Goal: Information Seeking & Learning: Learn about a topic

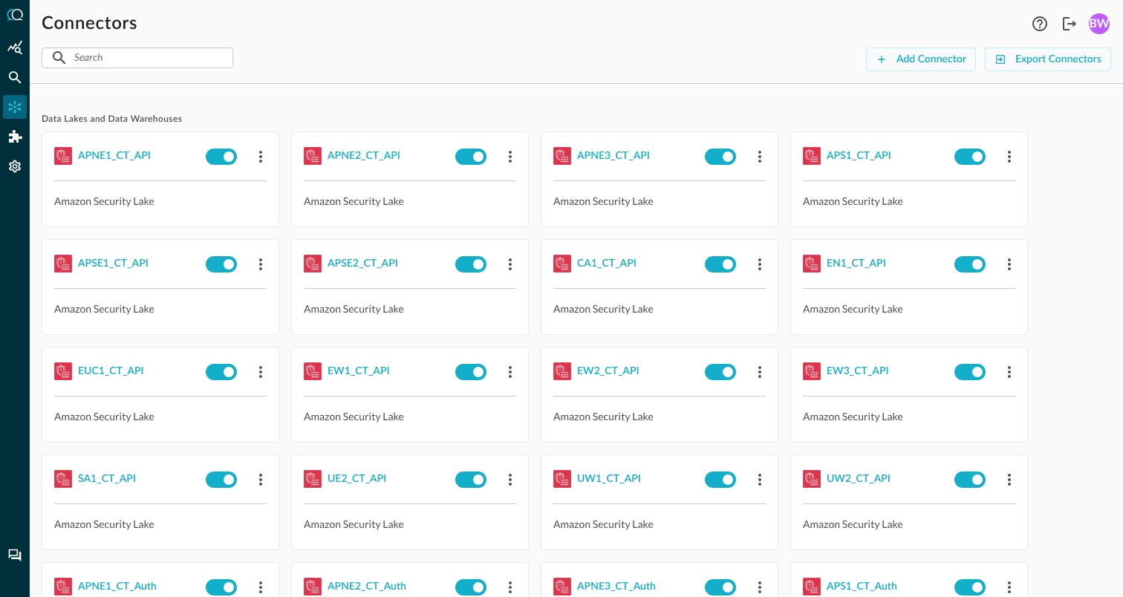
click at [362, 118] on span "Data Lakes and Data Warehouses" at bounding box center [576, 120] width 1069 height 12
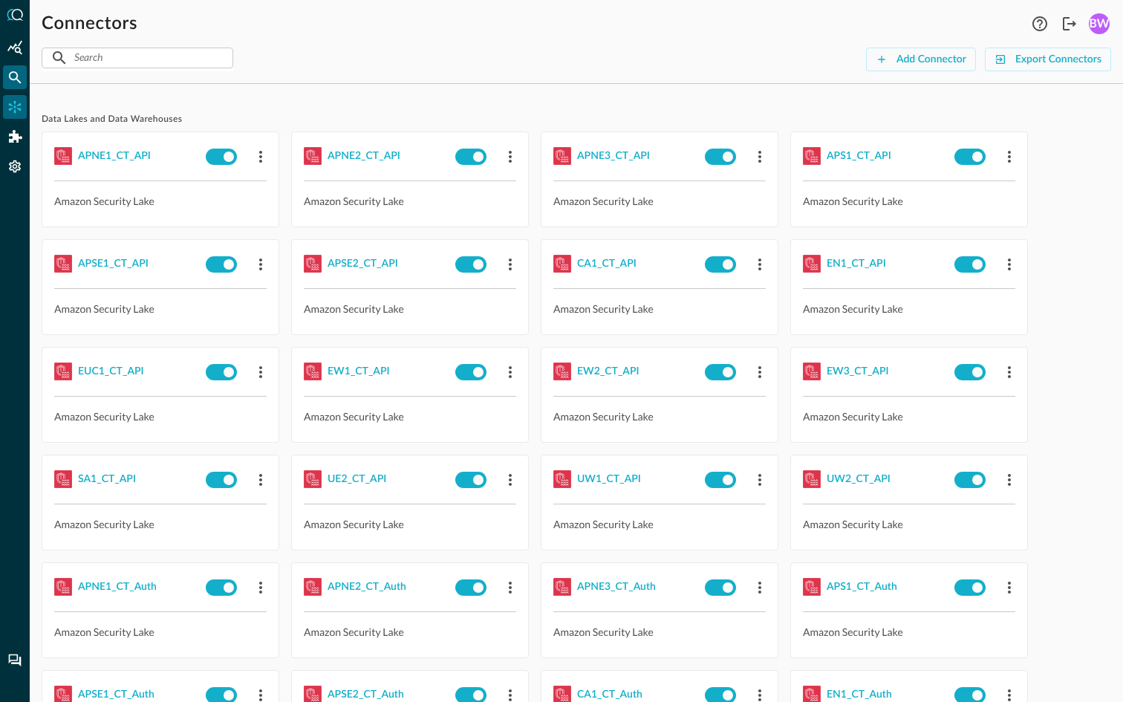
click at [24, 80] on div "Federated Search" at bounding box center [15, 77] width 24 height 24
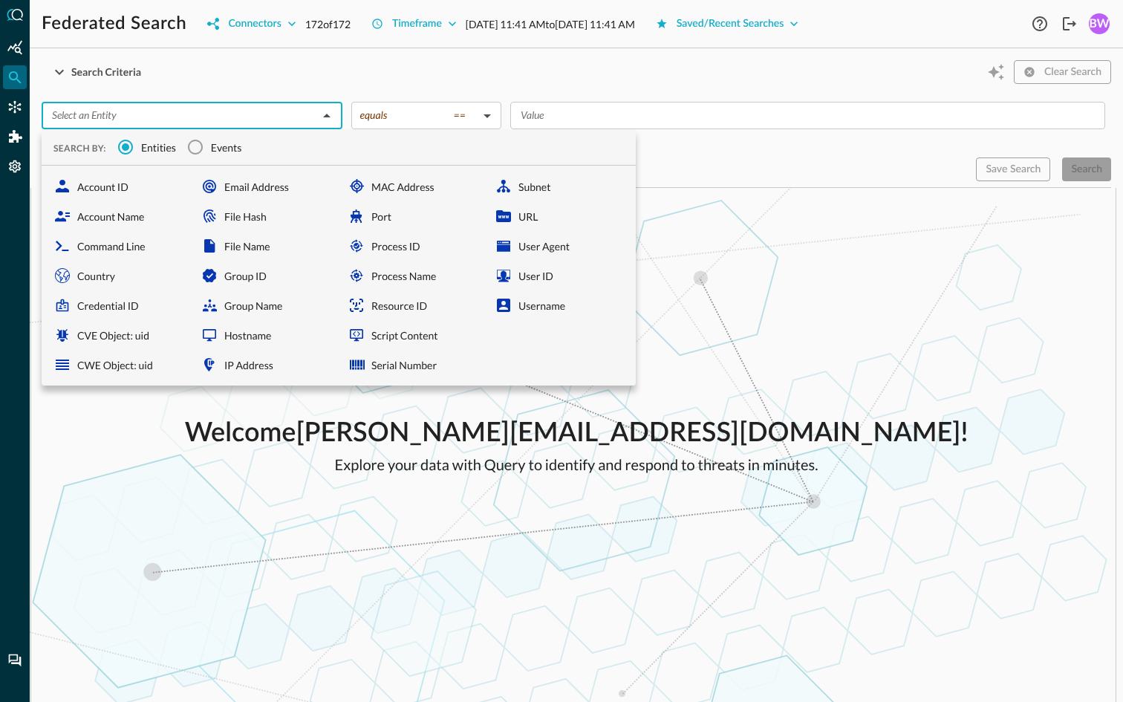
click at [140, 110] on input "text" at bounding box center [179, 115] width 267 height 19
click at [521, 300] on div "Username" at bounding box center [559, 305] width 141 height 30
type input "Username"
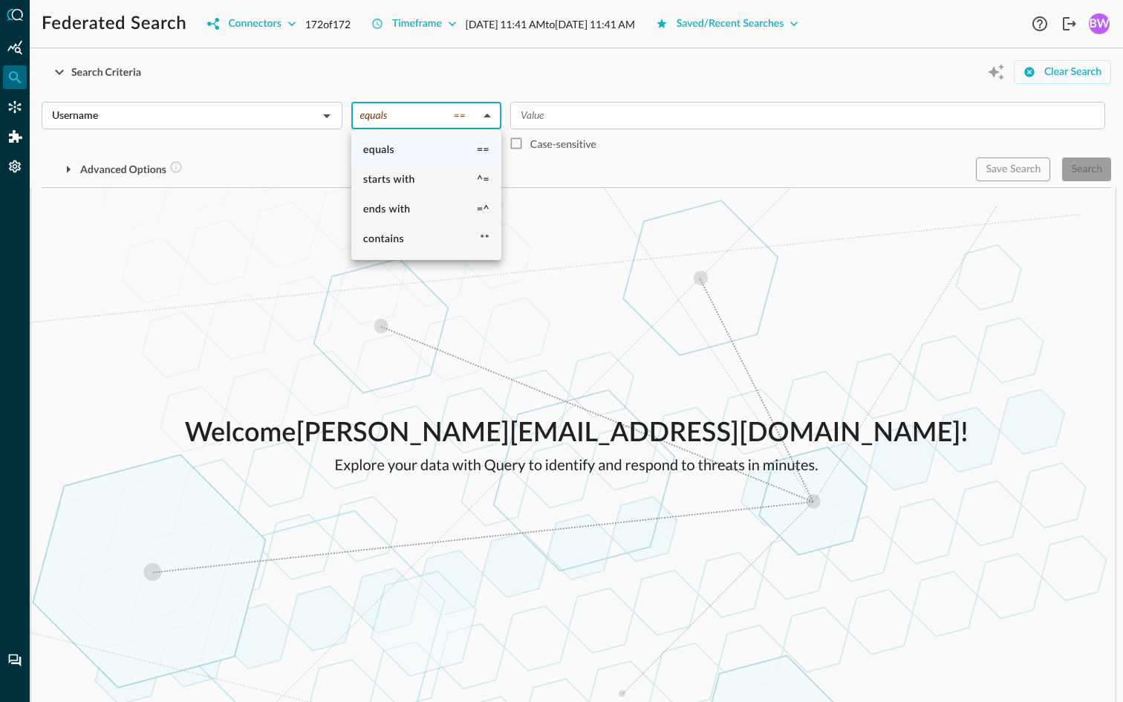
click at [450, 120] on body "Federated Search Connectors 172 of 172 Timeframe [DATE] 11:41 AM to [DATE] 11:4…" at bounding box center [561, 351] width 1123 height 702
click at [435, 212] on li "ends with =^" at bounding box center [426, 210] width 150 height 30
type input "ends with"
click at [555, 114] on input "Value" at bounding box center [807, 115] width 584 height 19
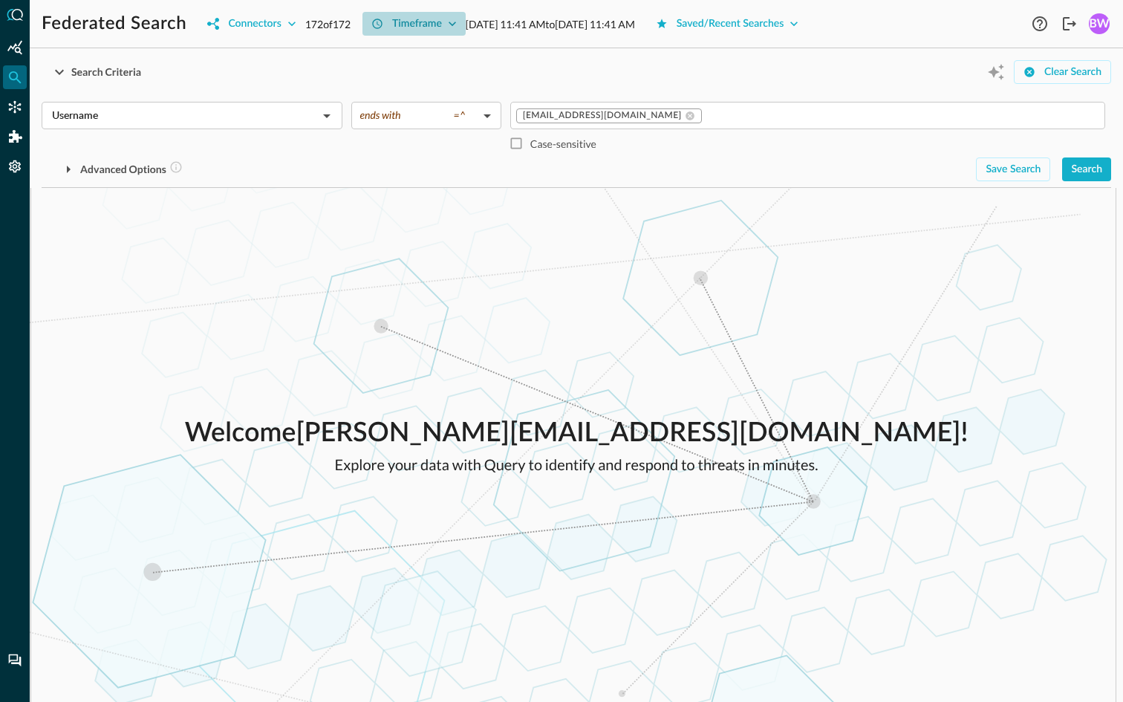
click at [455, 25] on icon "button" at bounding box center [452, 24] width 7 height 4
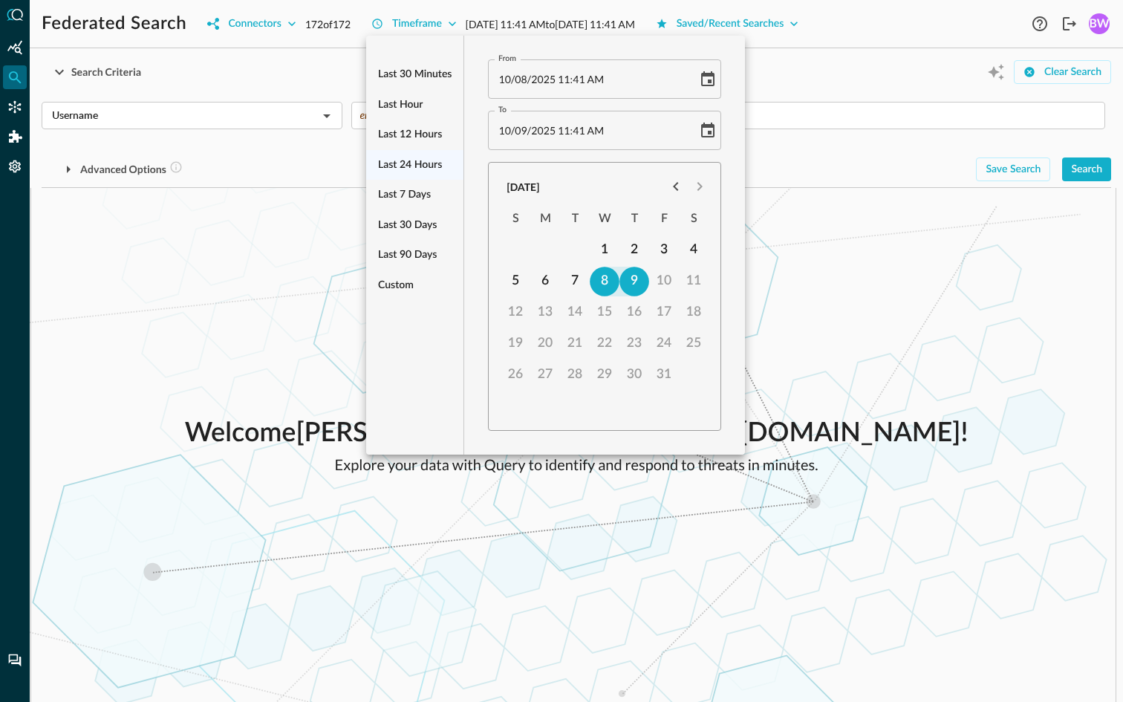
click at [506, 79] on span "10" at bounding box center [504, 79] width 13 height 13
type input "[DATE] 11:41 AM"
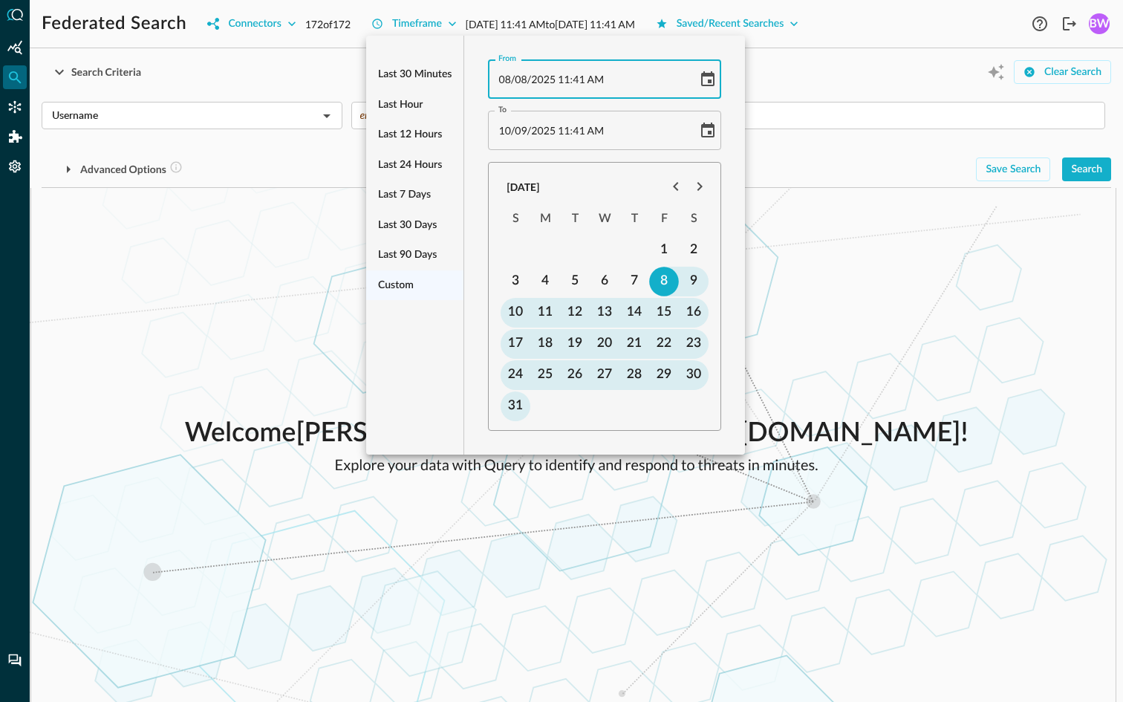
type input "[DATE] 11:41 AM"
click at [566, 80] on span "11" at bounding box center [564, 79] width 13 height 13
click at [560, 79] on span "11" at bounding box center [564, 79] width 13 height 13
type input "[DATE] 12:41 AM"
type input "[DATE] 12:01 AM"
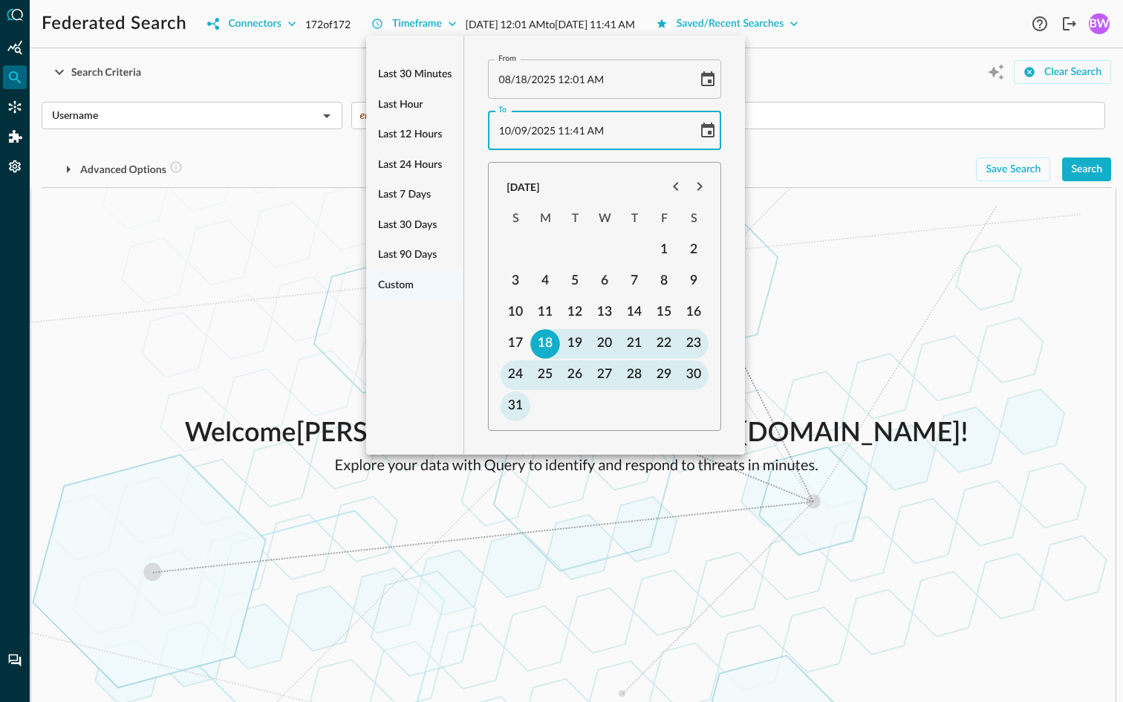
click at [506, 134] on span "10" at bounding box center [504, 130] width 13 height 13
type input "[DATE] 11:41 AM"
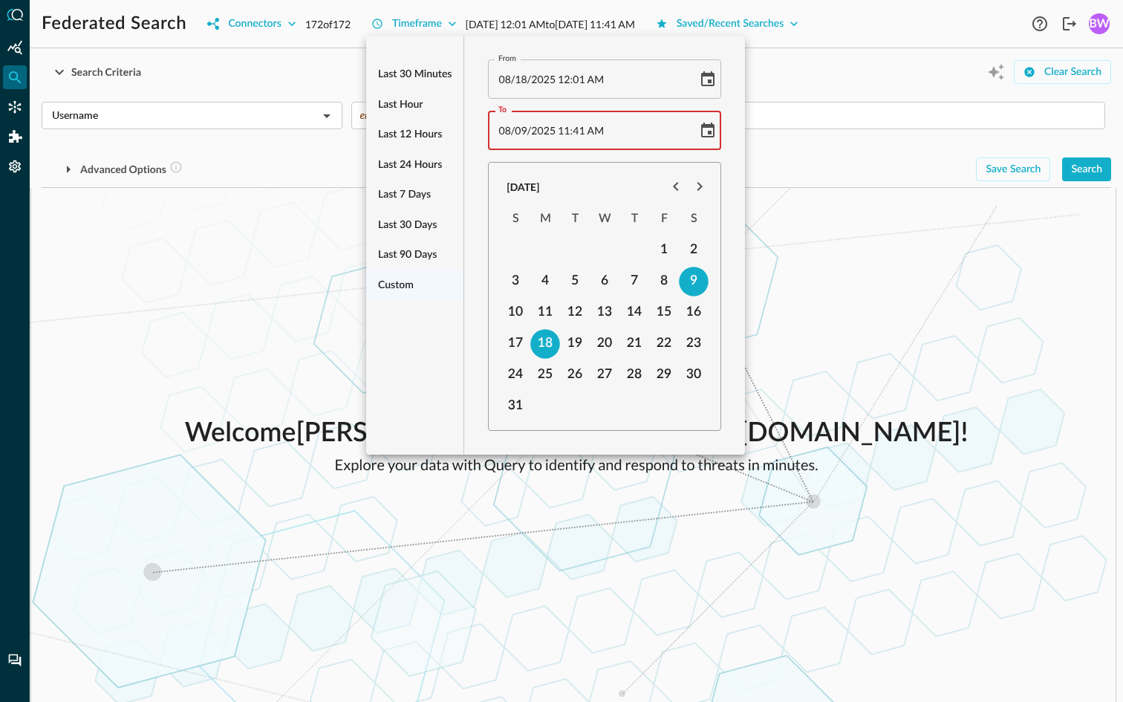
type input "[DATE] 11:41 AM"
click at [578, 134] on span "41" at bounding box center [579, 130] width 13 height 13
type input "[DATE] 11:59 AM"
type input "[DATE] 11:59 PM"
click at [846, 267] on div at bounding box center [561, 351] width 1123 height 702
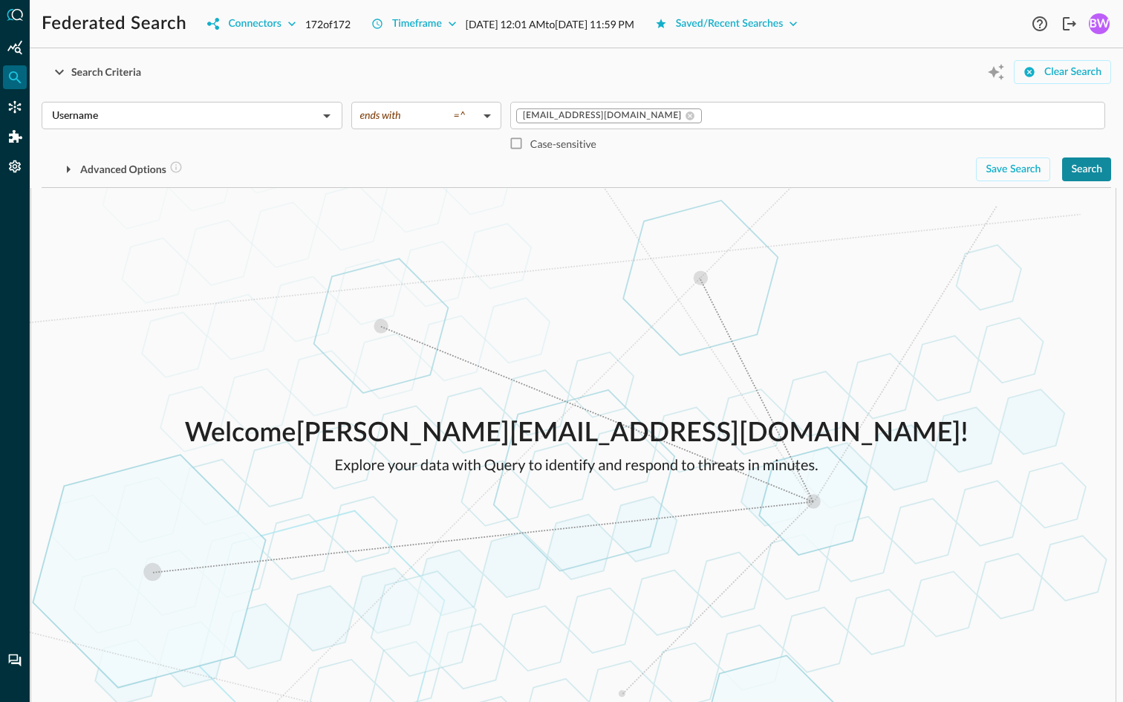
click at [1085, 175] on div "Search" at bounding box center [1086, 169] width 31 height 19
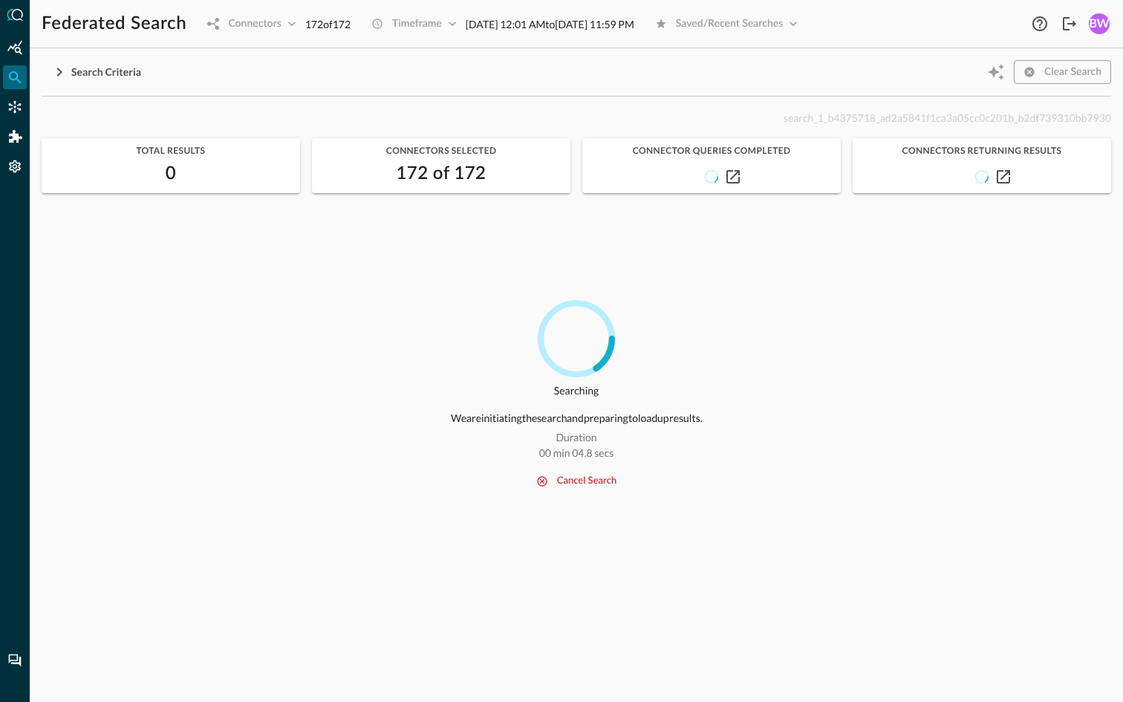
click at [570, 487] on div "cancel search" at bounding box center [586, 481] width 59 height 17
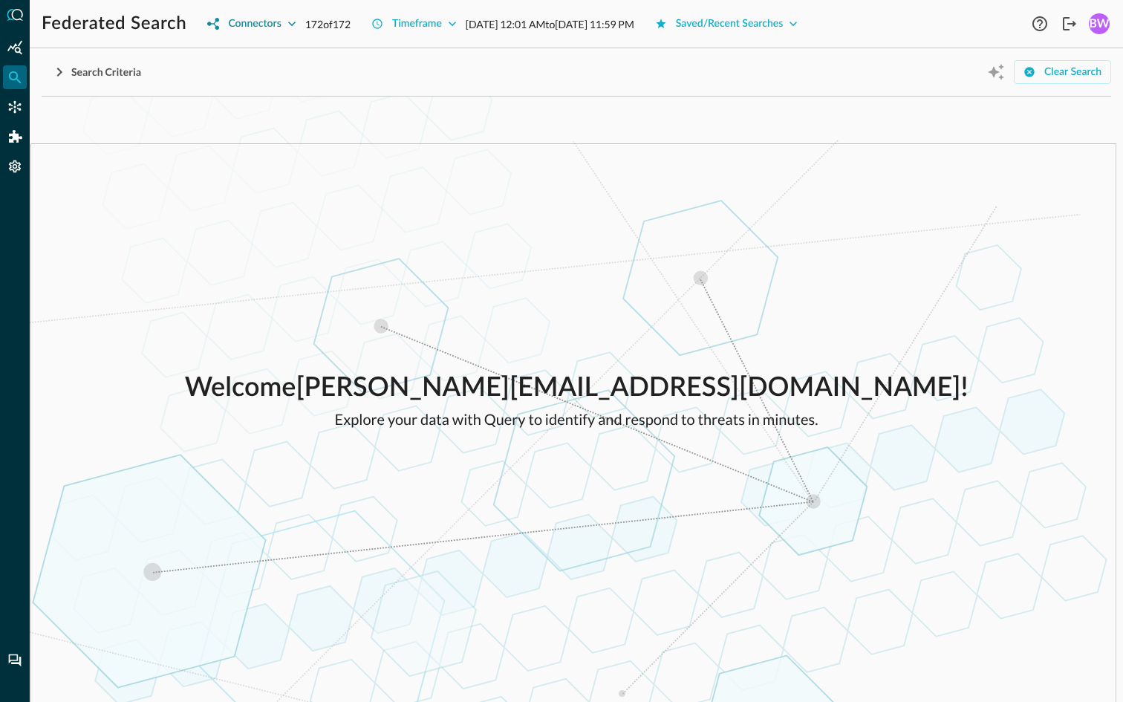
click at [293, 25] on icon "button" at bounding box center [291, 24] width 7 height 4
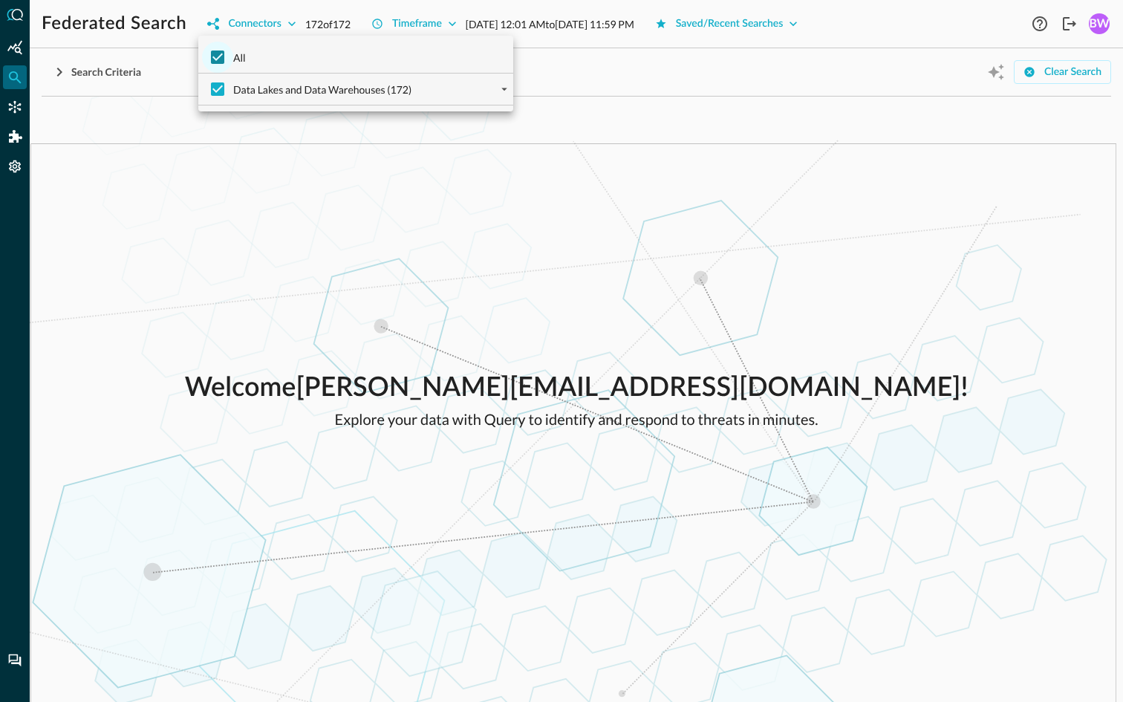
click at [220, 53] on input "All" at bounding box center [217, 57] width 31 height 31
checkbox input "false"
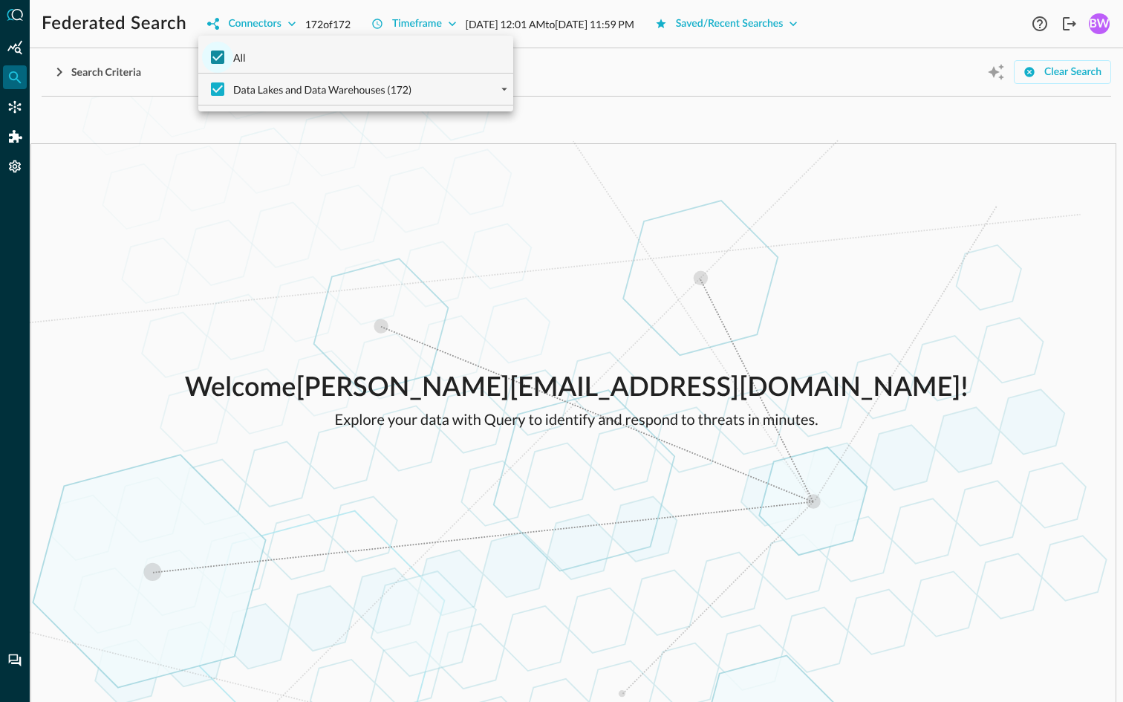
checkbox input "false"
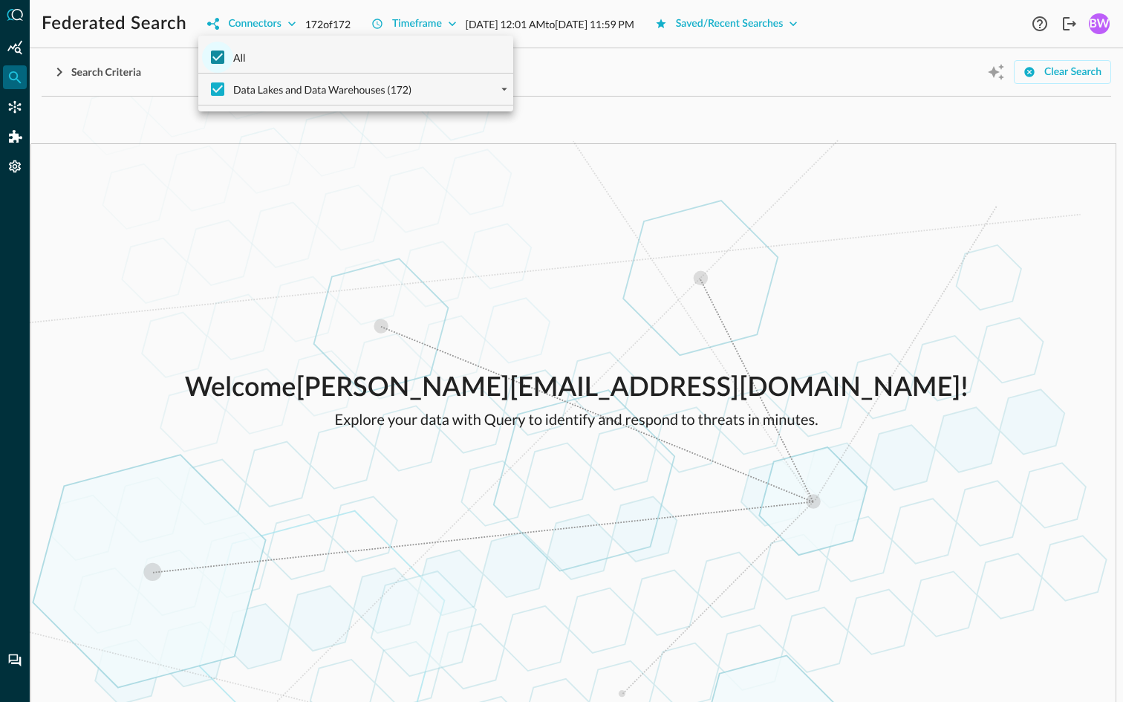
checkbox input "false"
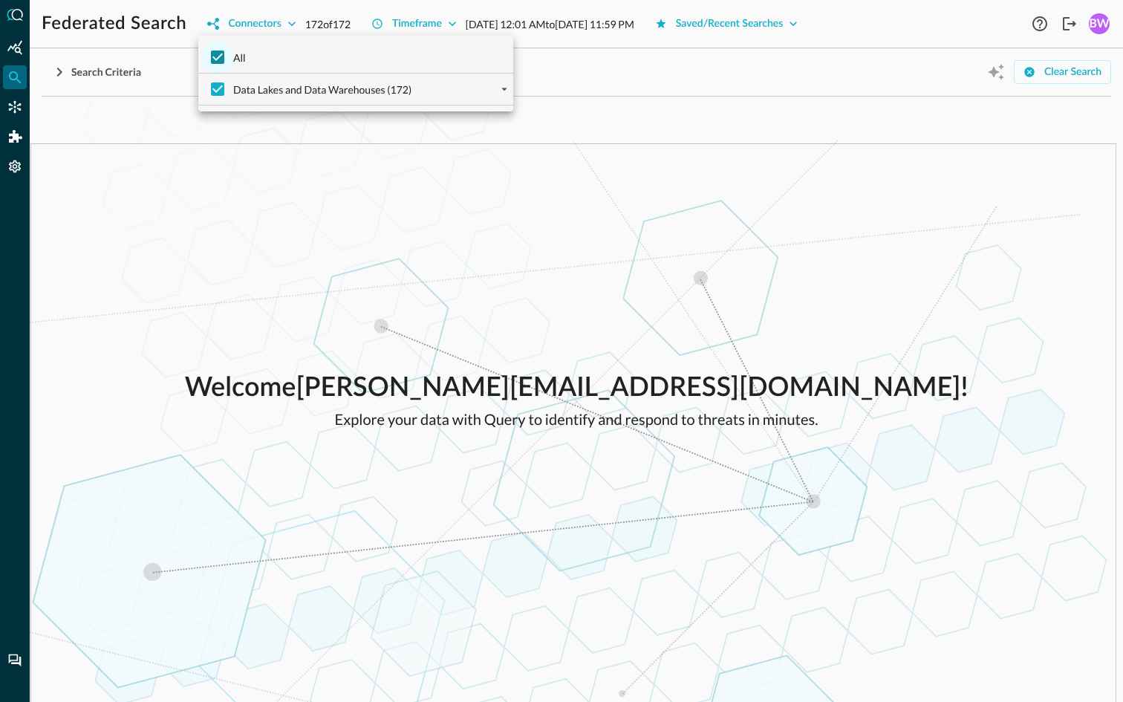
checkbox input "false"
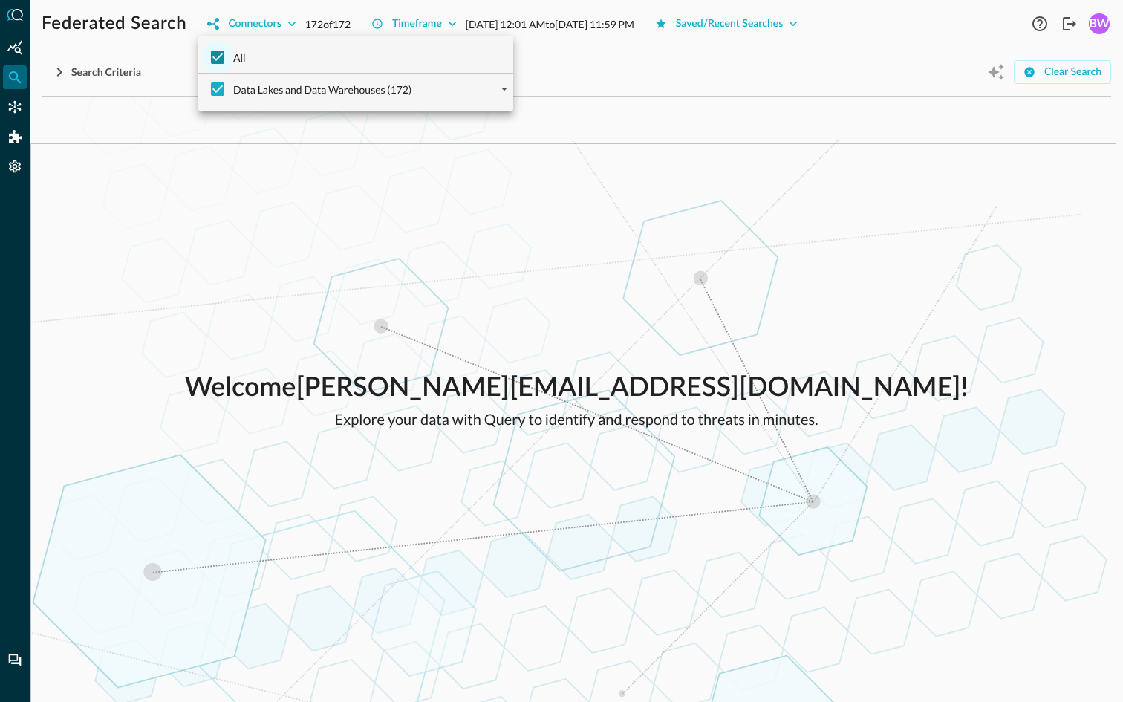
checkbox input "false"
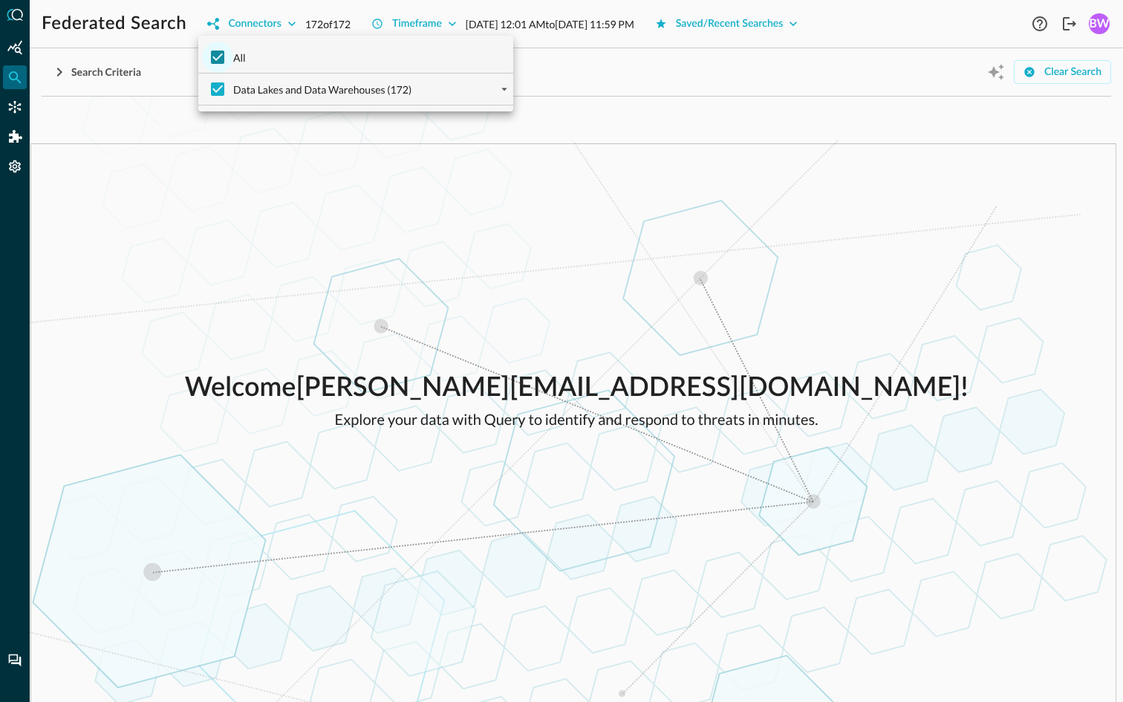
checkbox input "false"
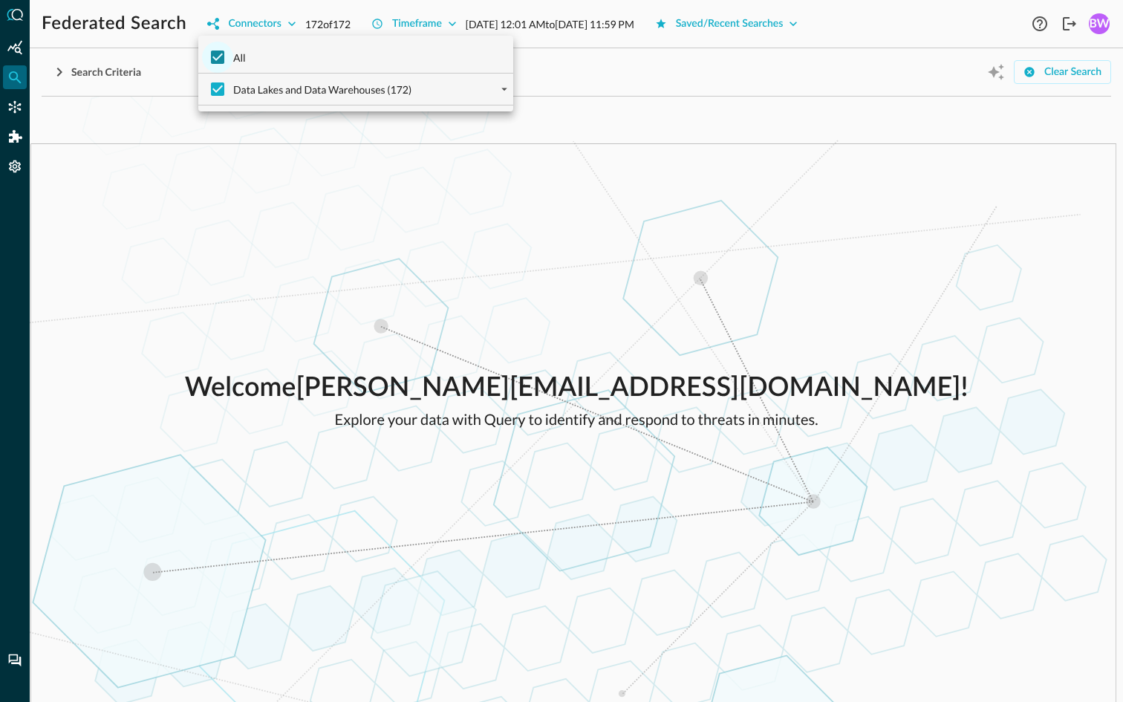
checkbox input "false"
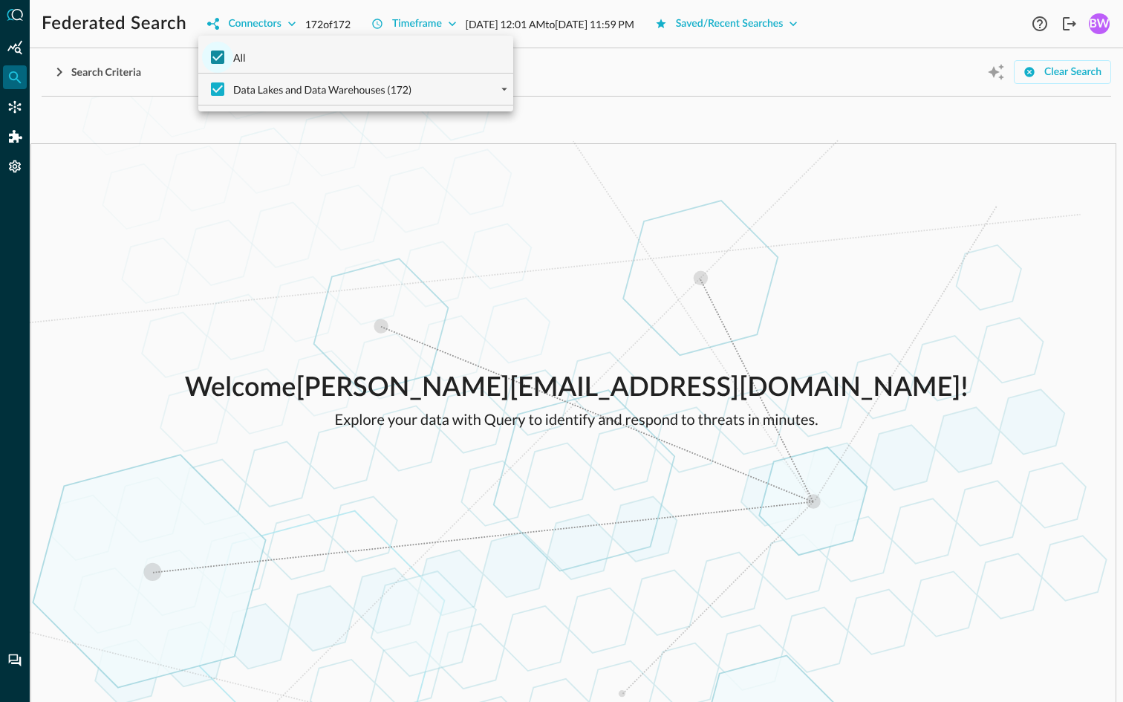
checkbox input "false"
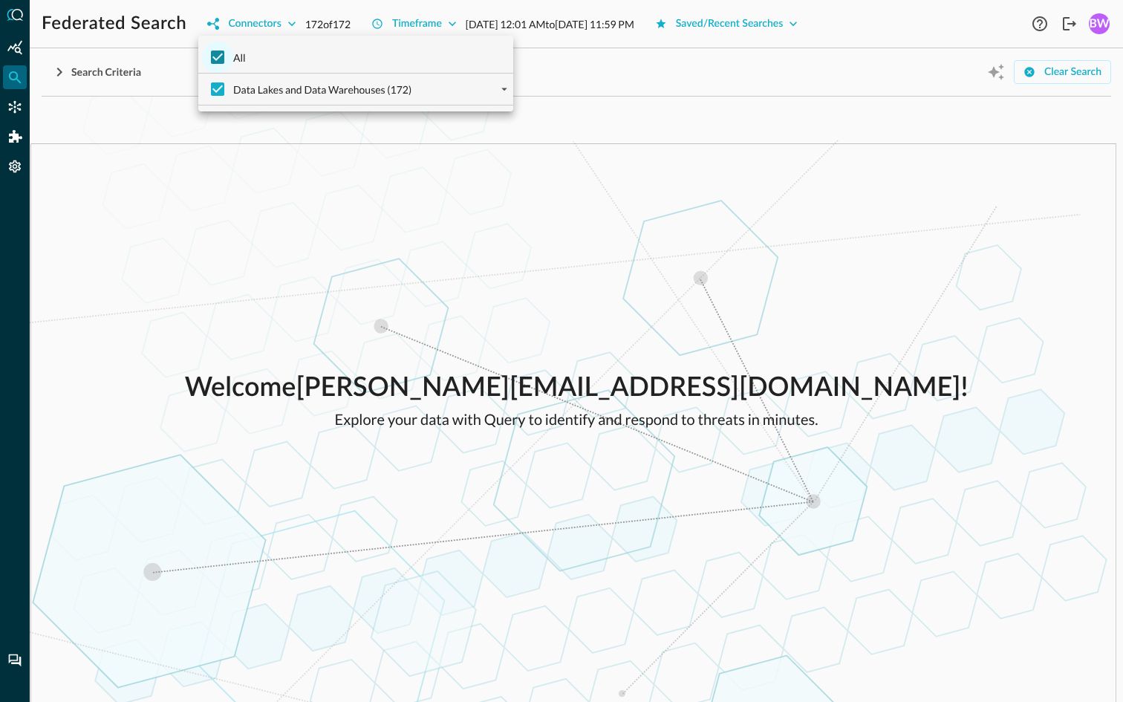
checkbox input "false"
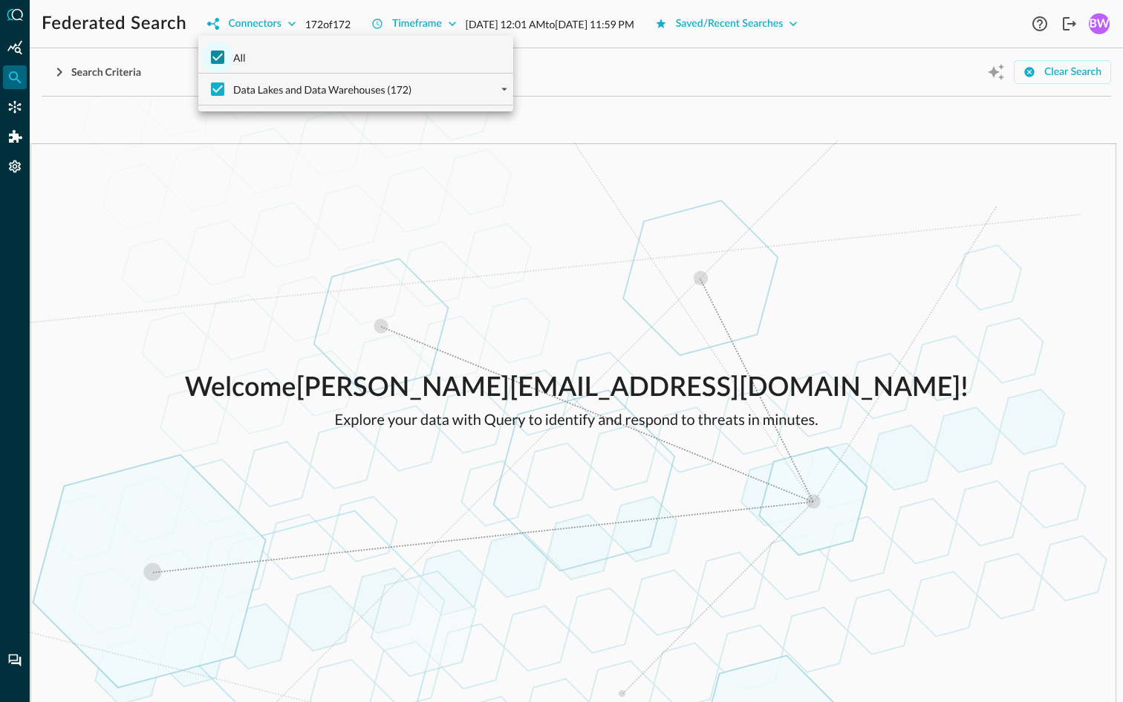
checkbox input "false"
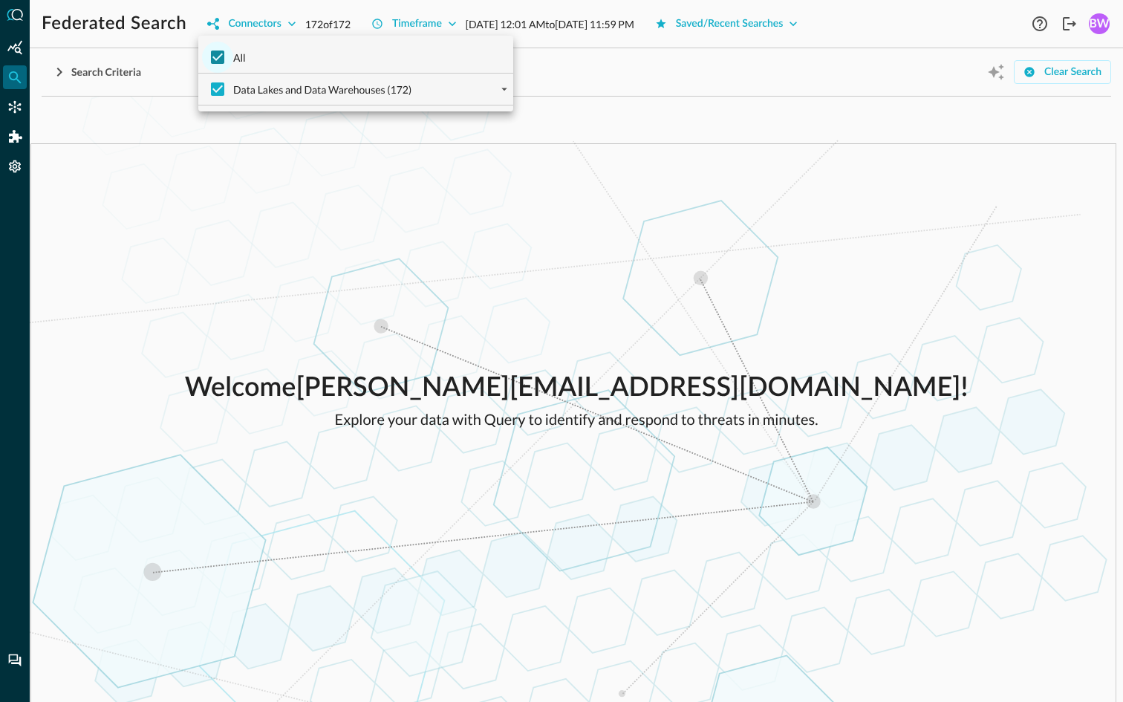
checkbox input "false"
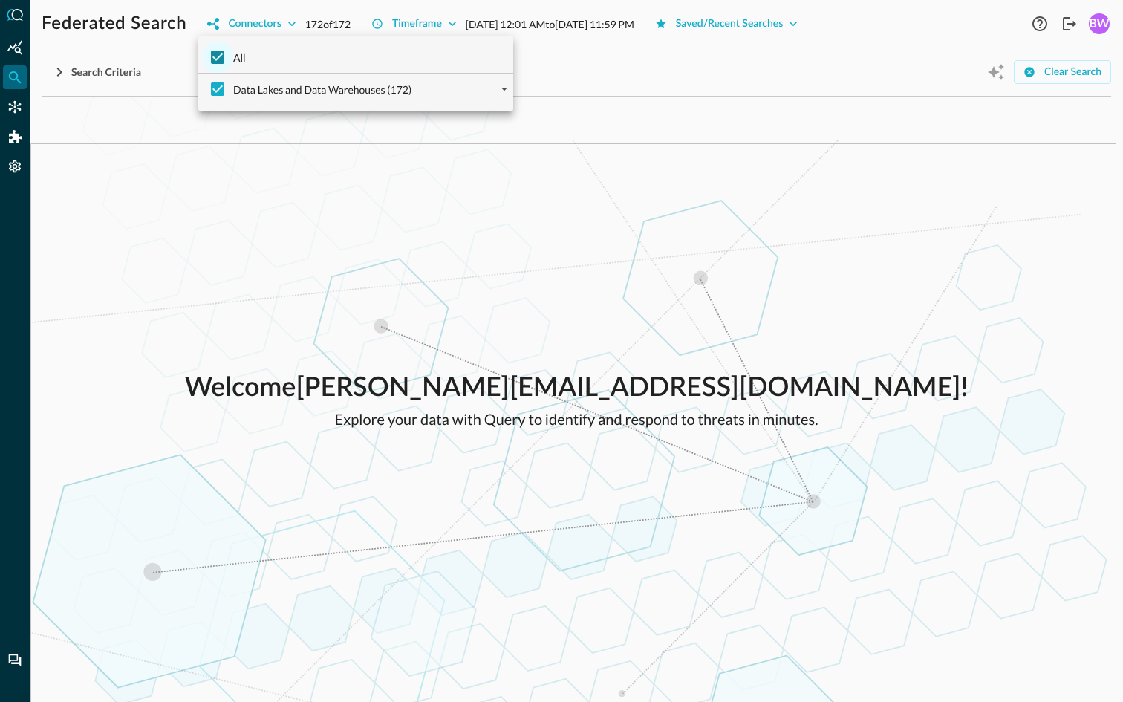
checkbox input "false"
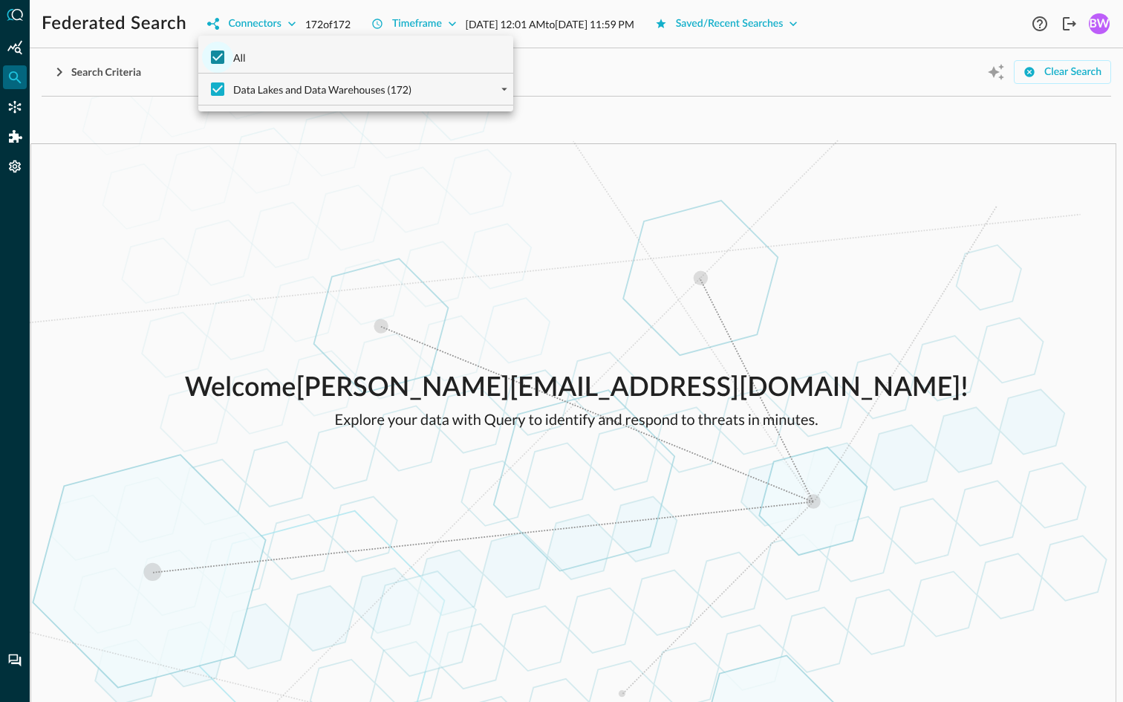
checkbox input "false"
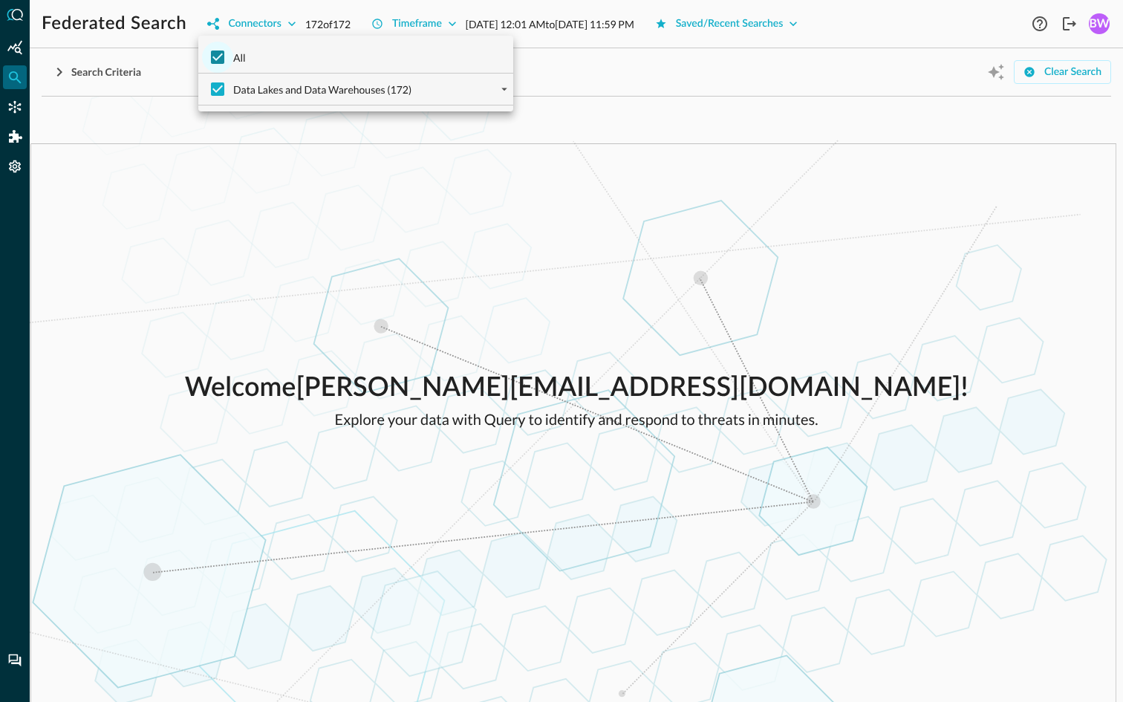
checkbox input "false"
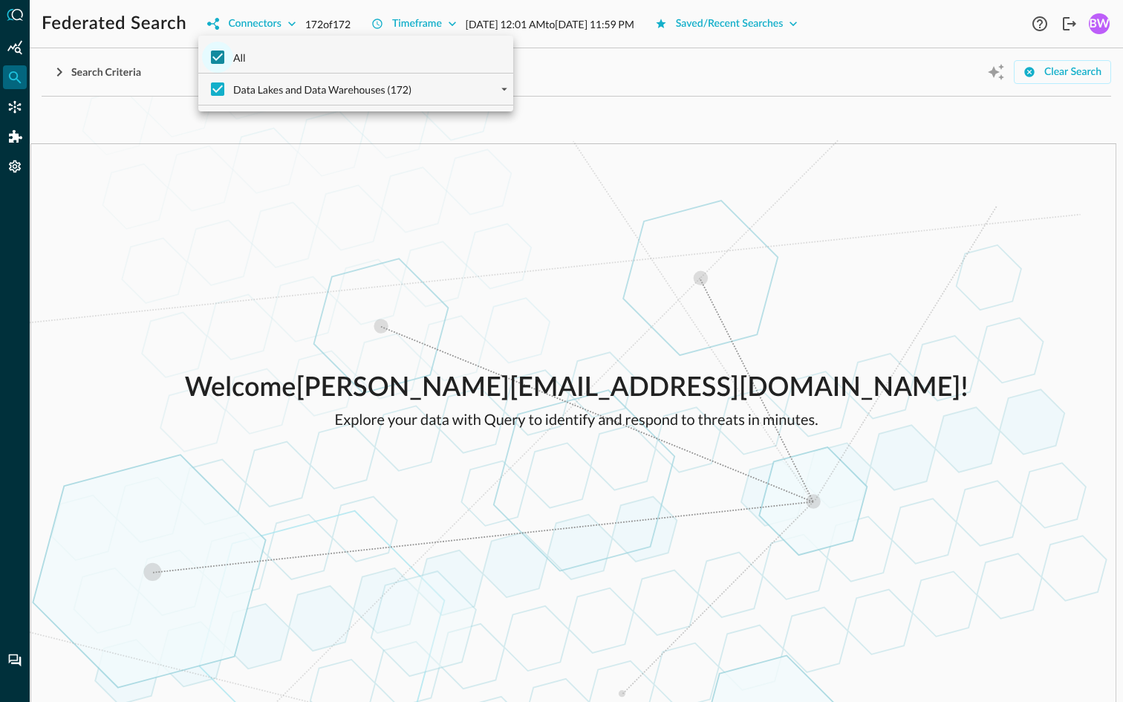
checkbox input "false"
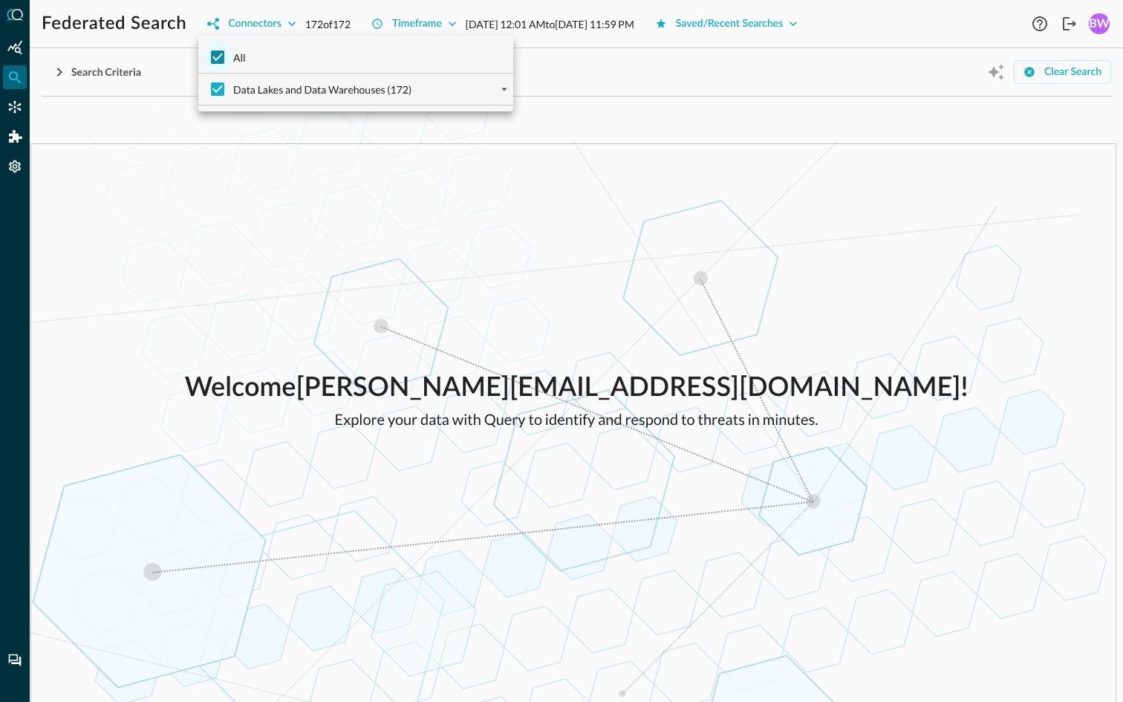
checkbox input "false"
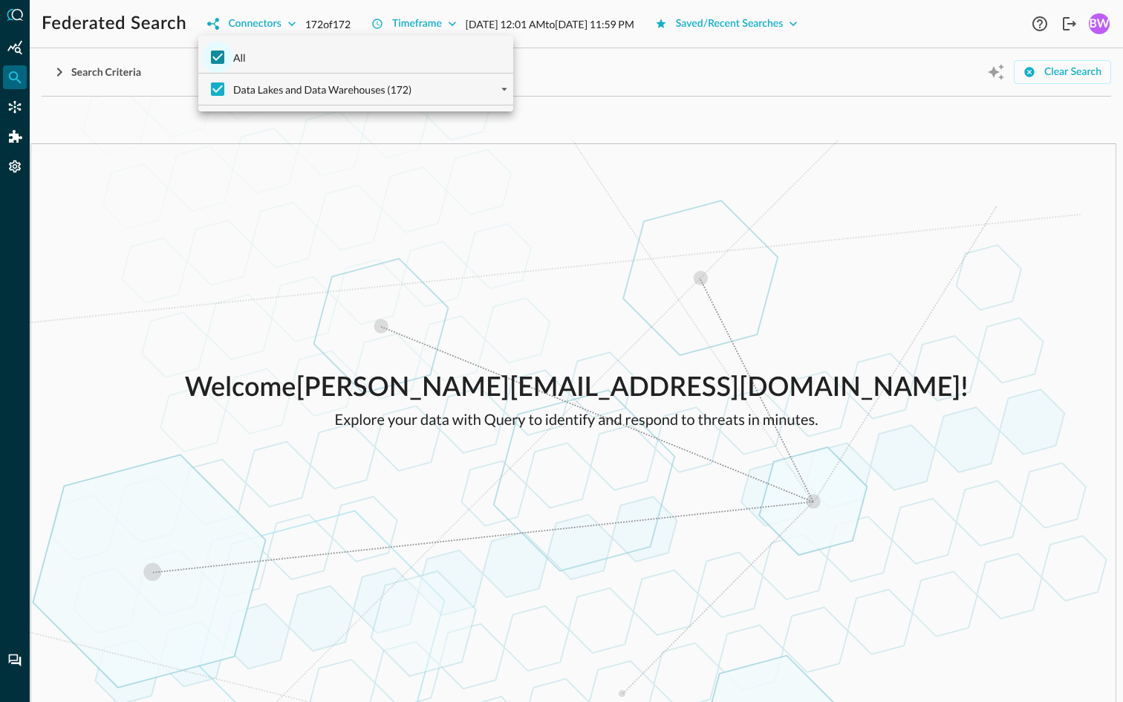
checkbox input "false"
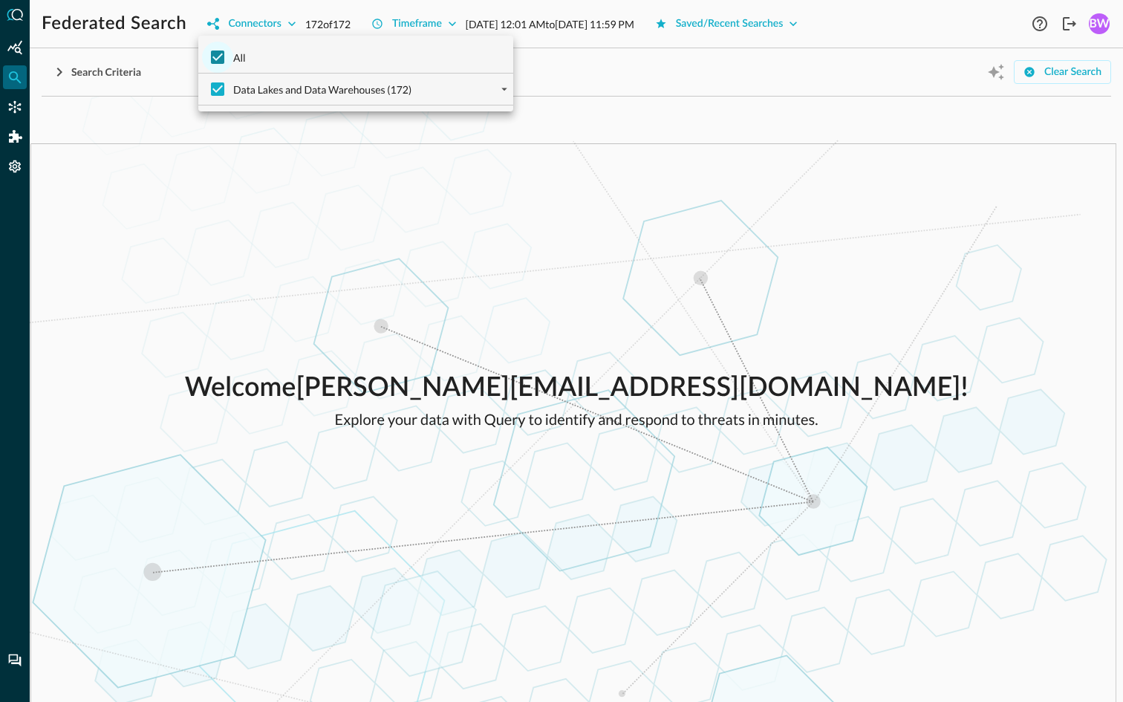
checkbox input "false"
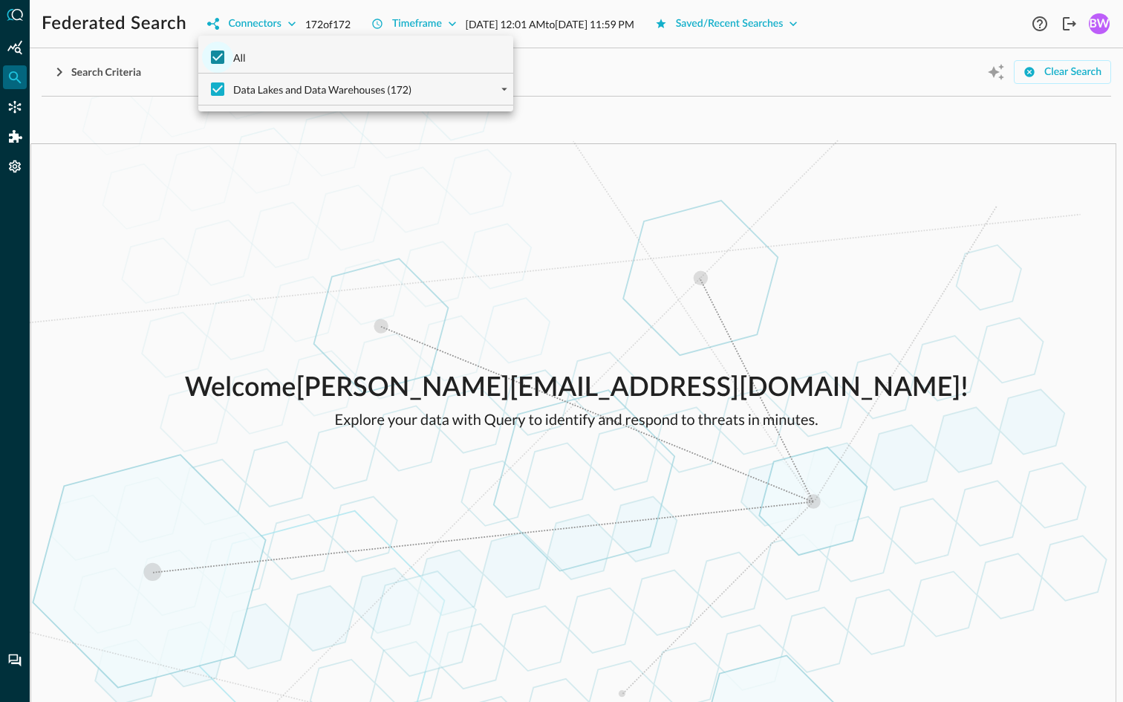
checkbox input "false"
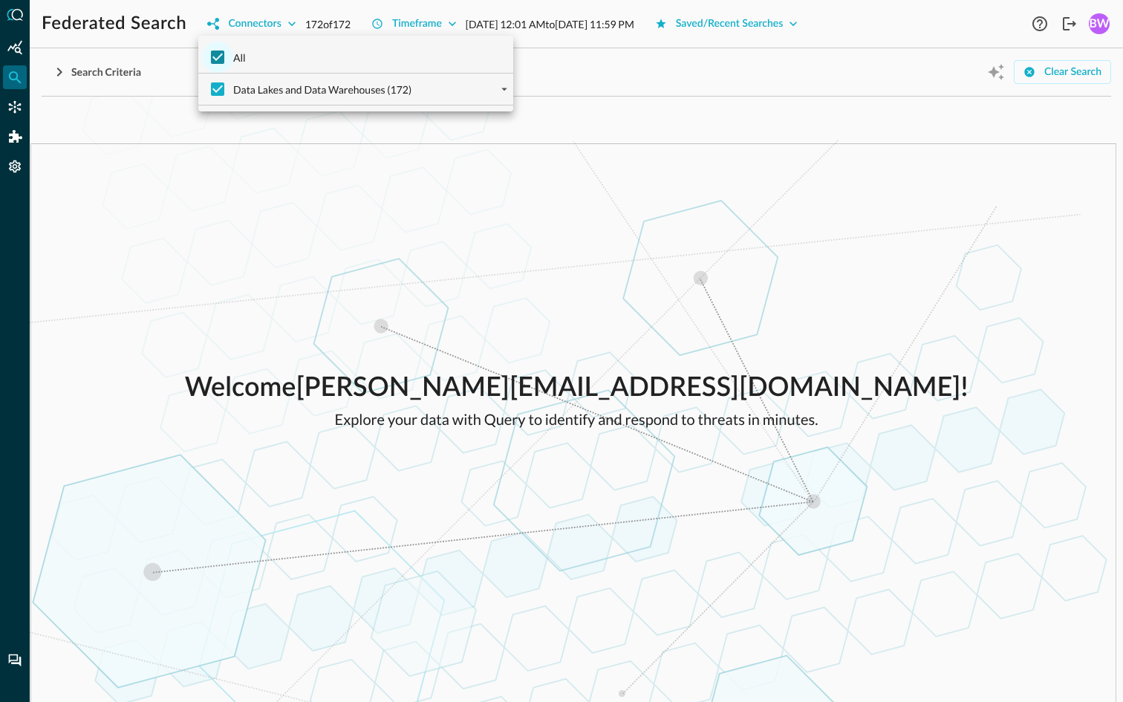
checkbox input "false"
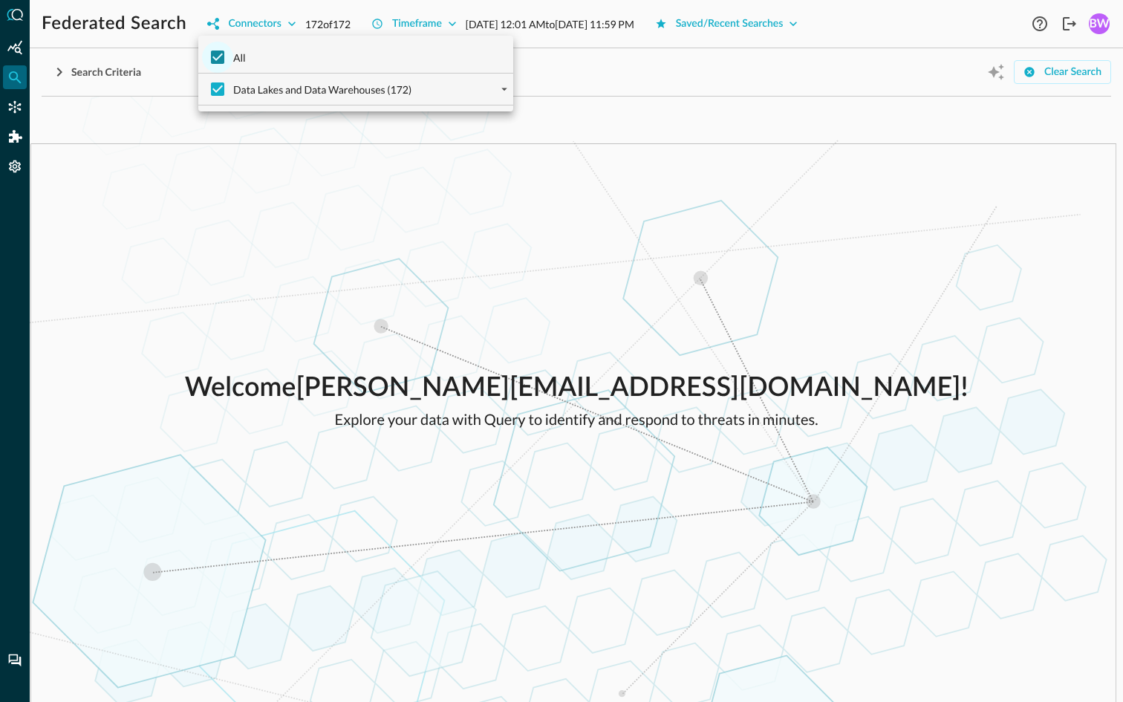
checkbox input "false"
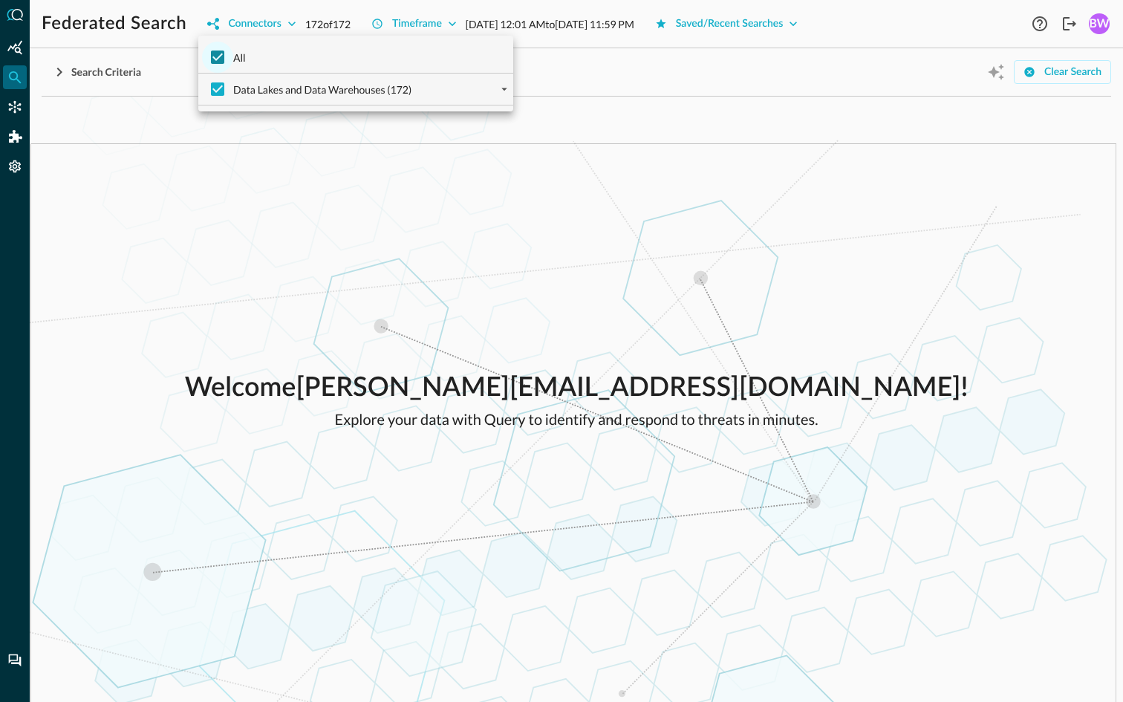
checkbox input "false"
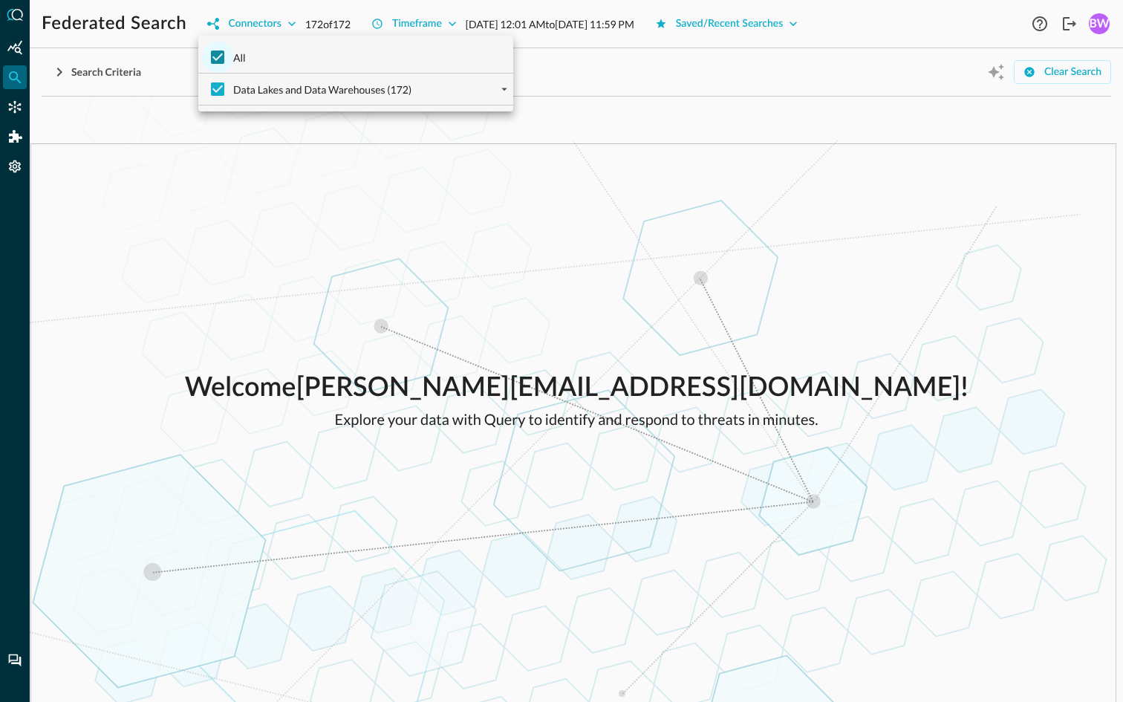
checkbox input "false"
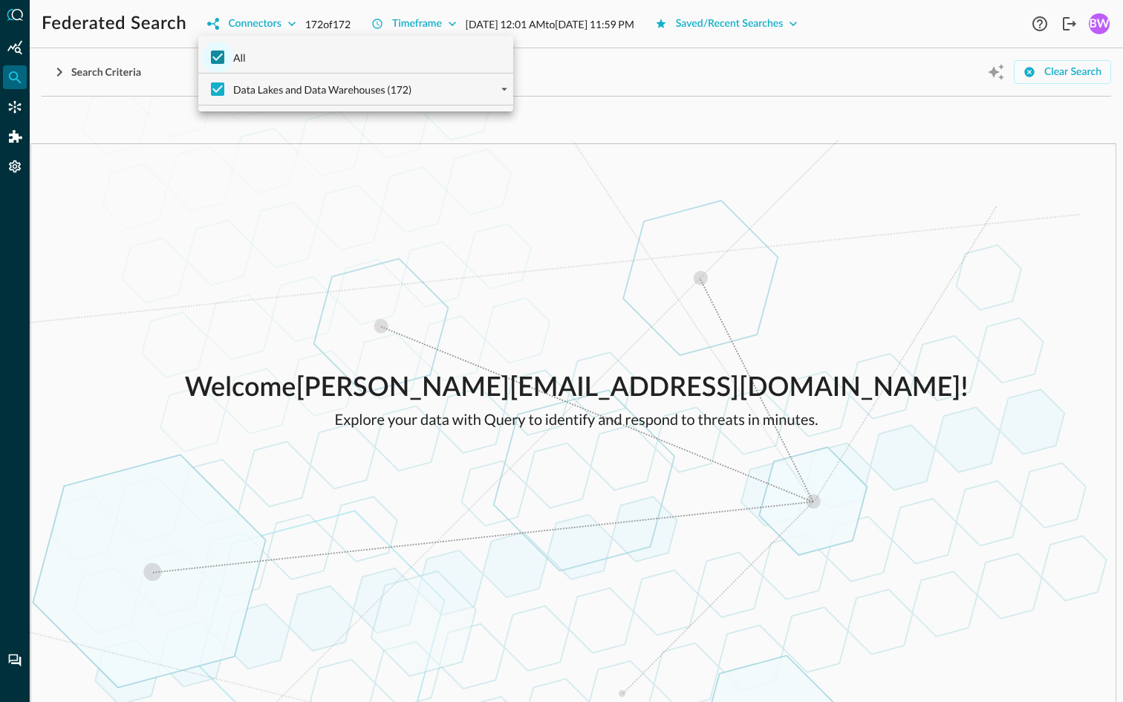
checkbox input "false"
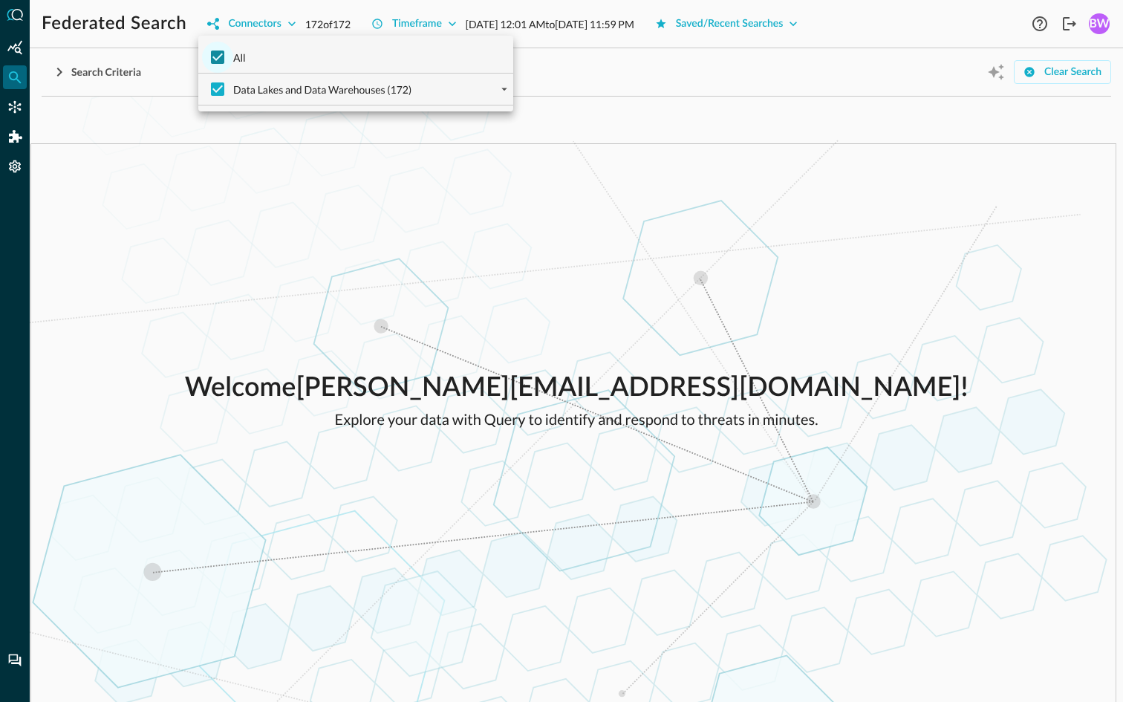
checkbox input "false"
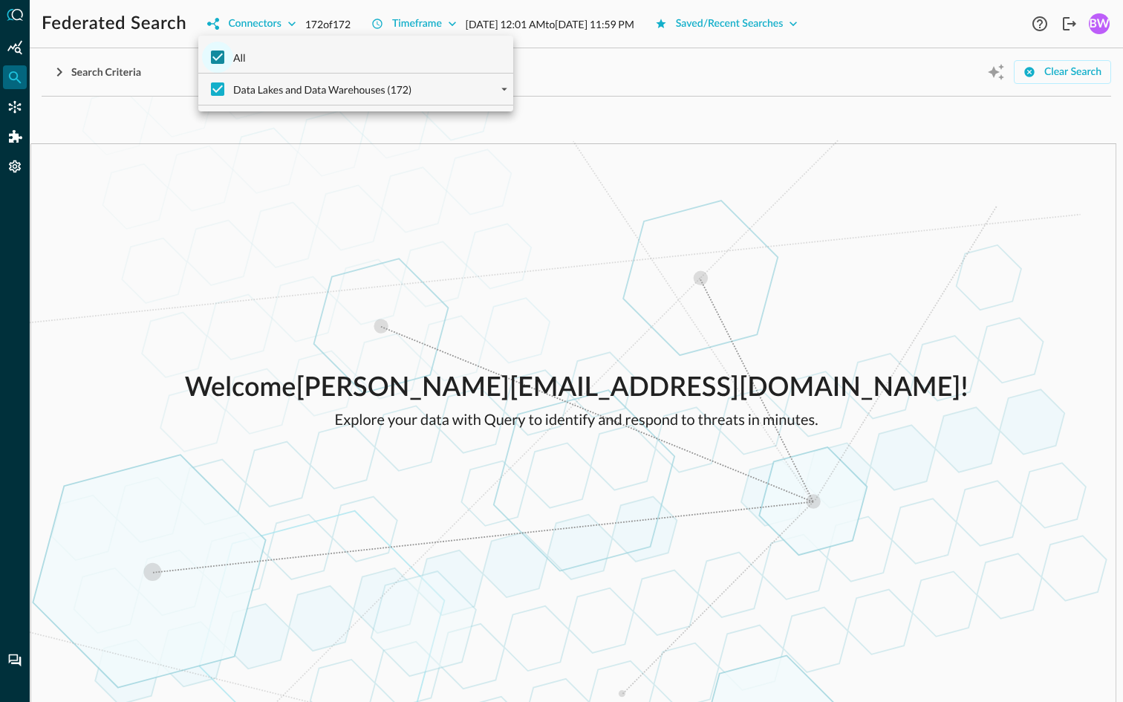
checkbox input "false"
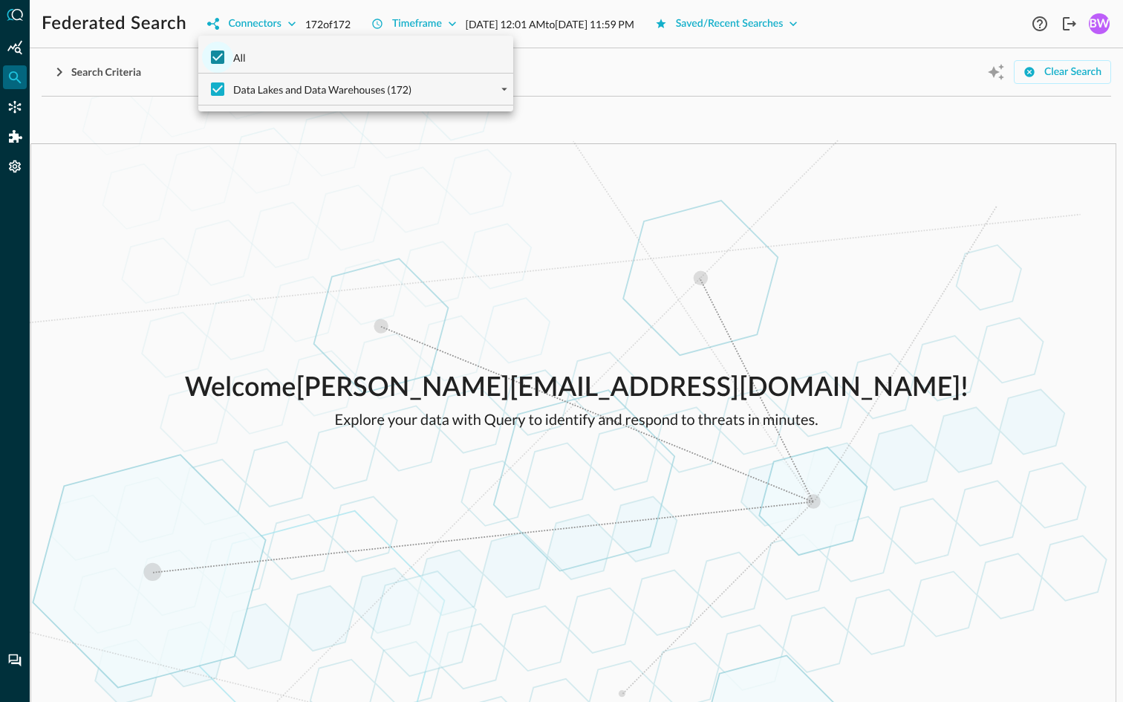
checkbox input "false"
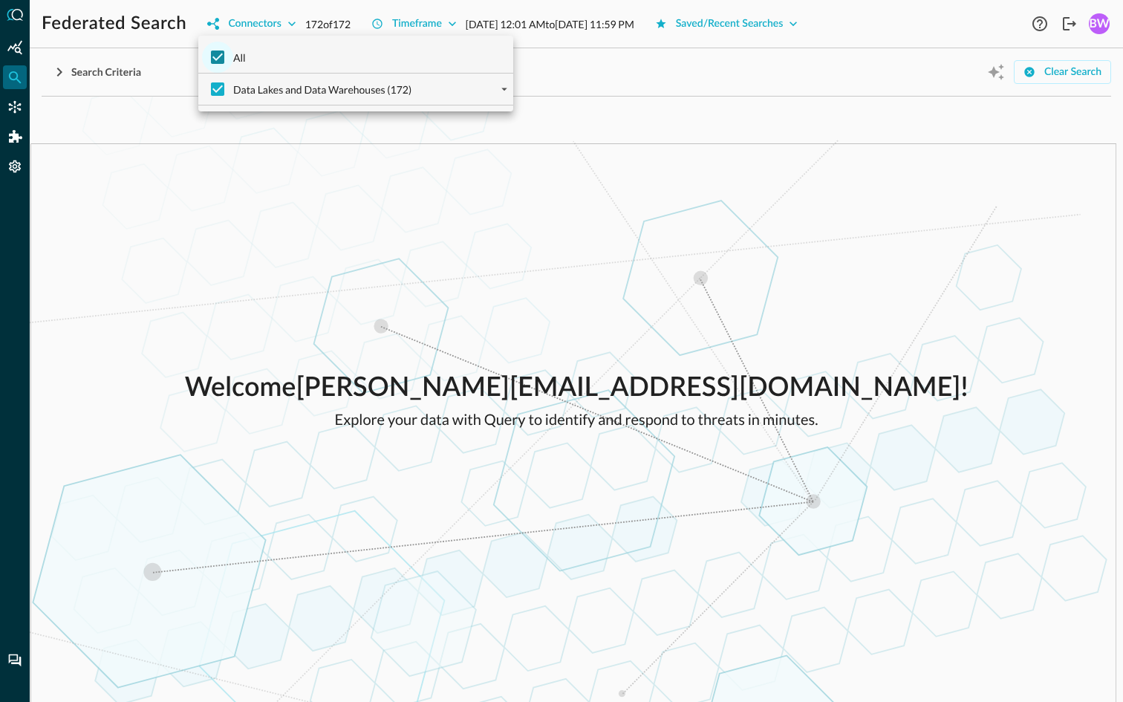
checkbox input "false"
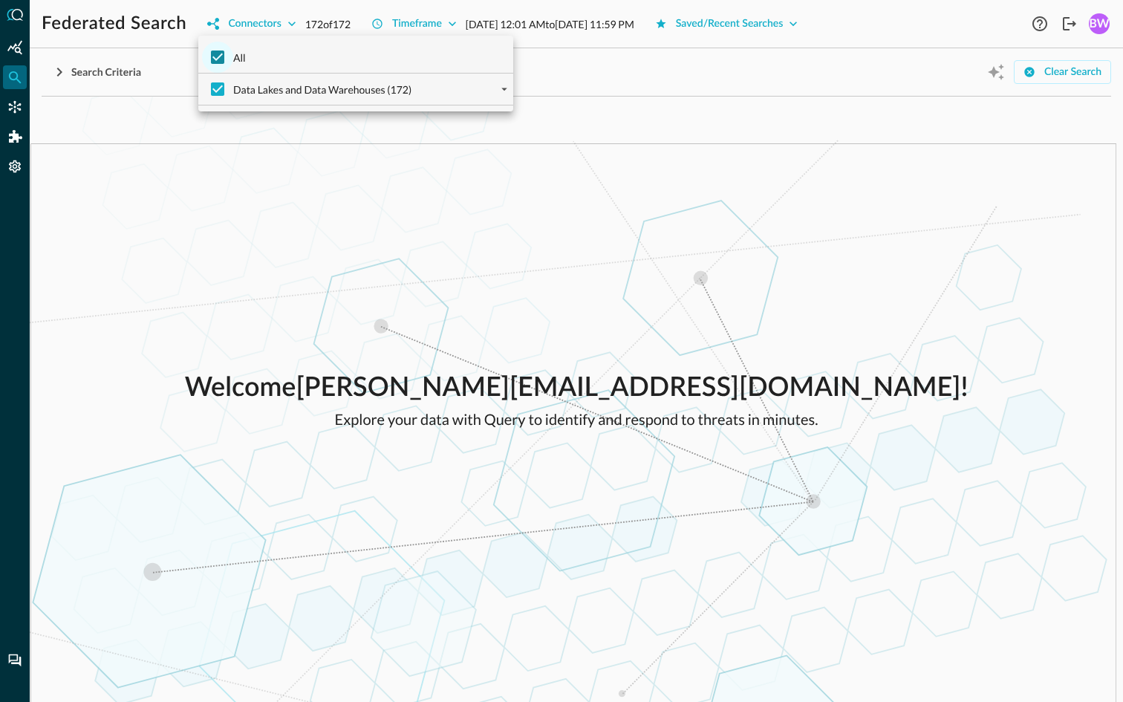
checkbox input "false"
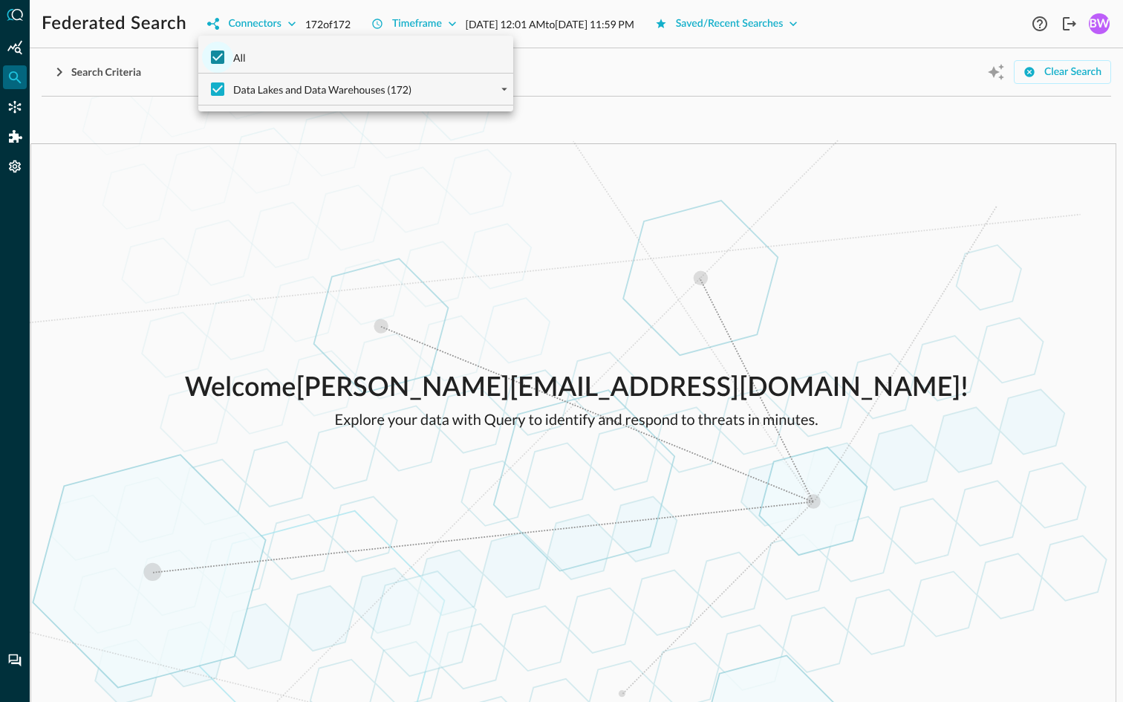
checkbox input "false"
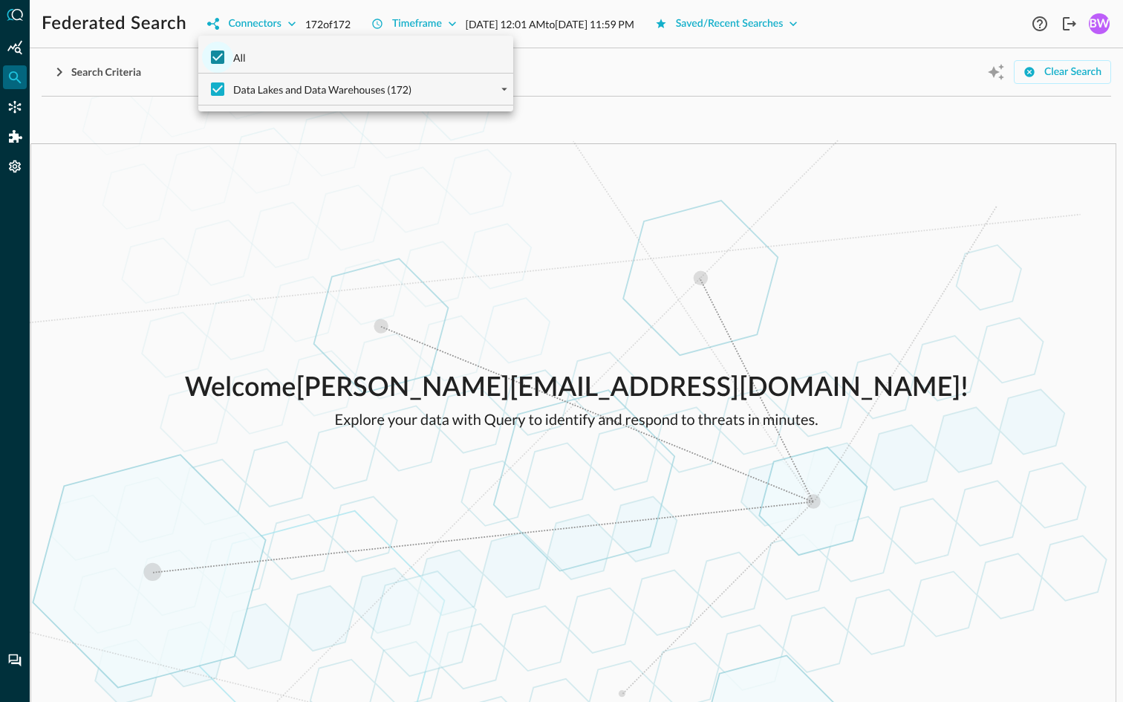
checkbox input "false"
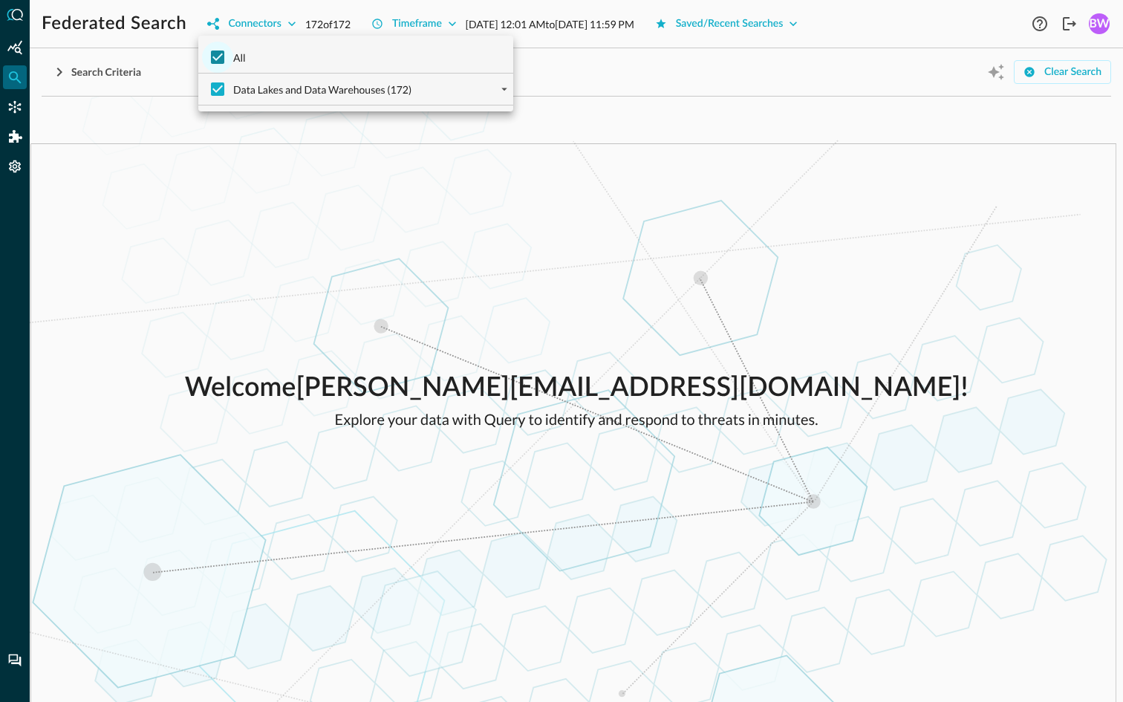
checkbox input "false"
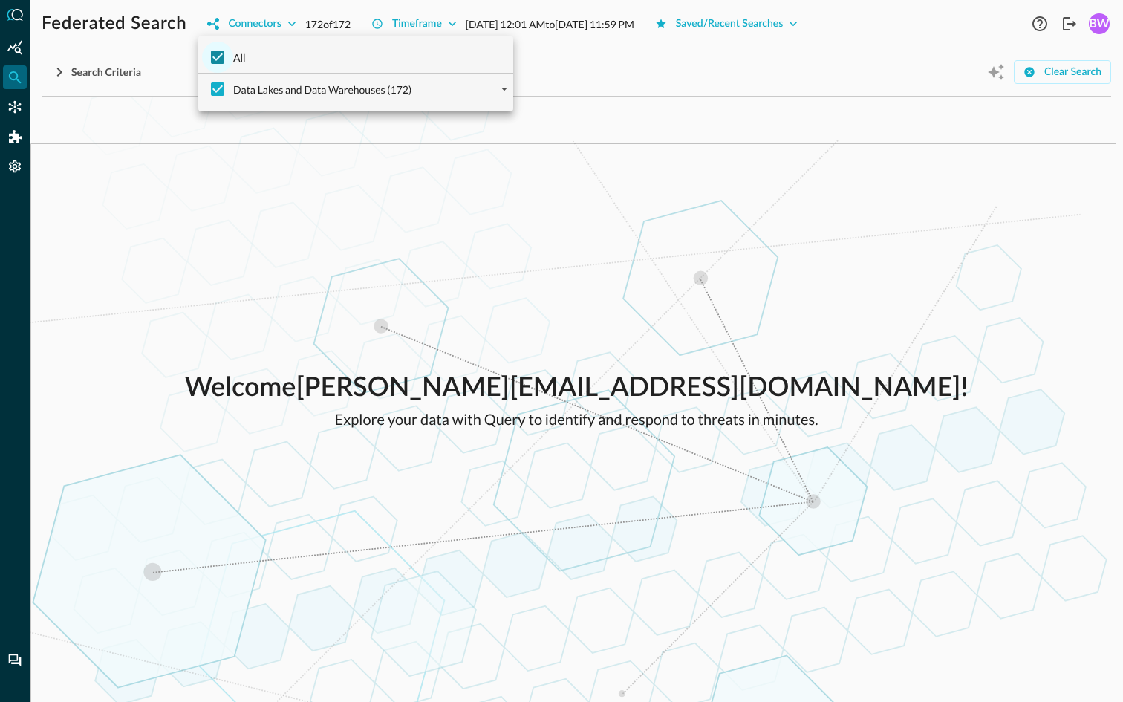
checkbox input "false"
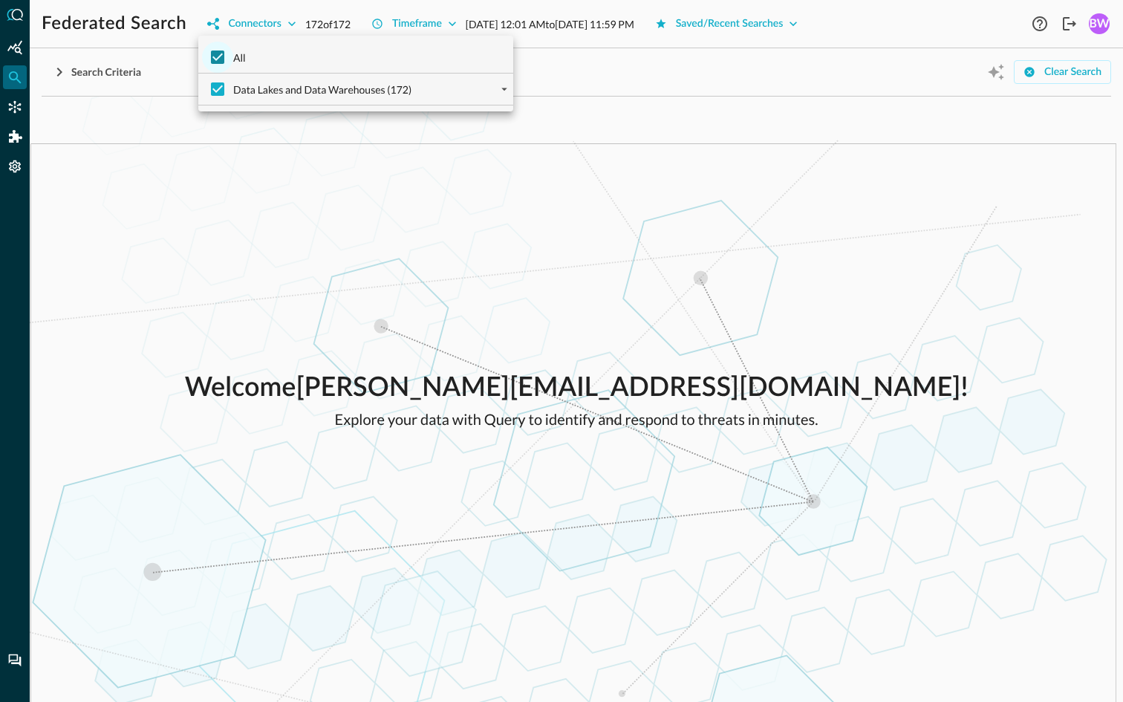
checkbox input "false"
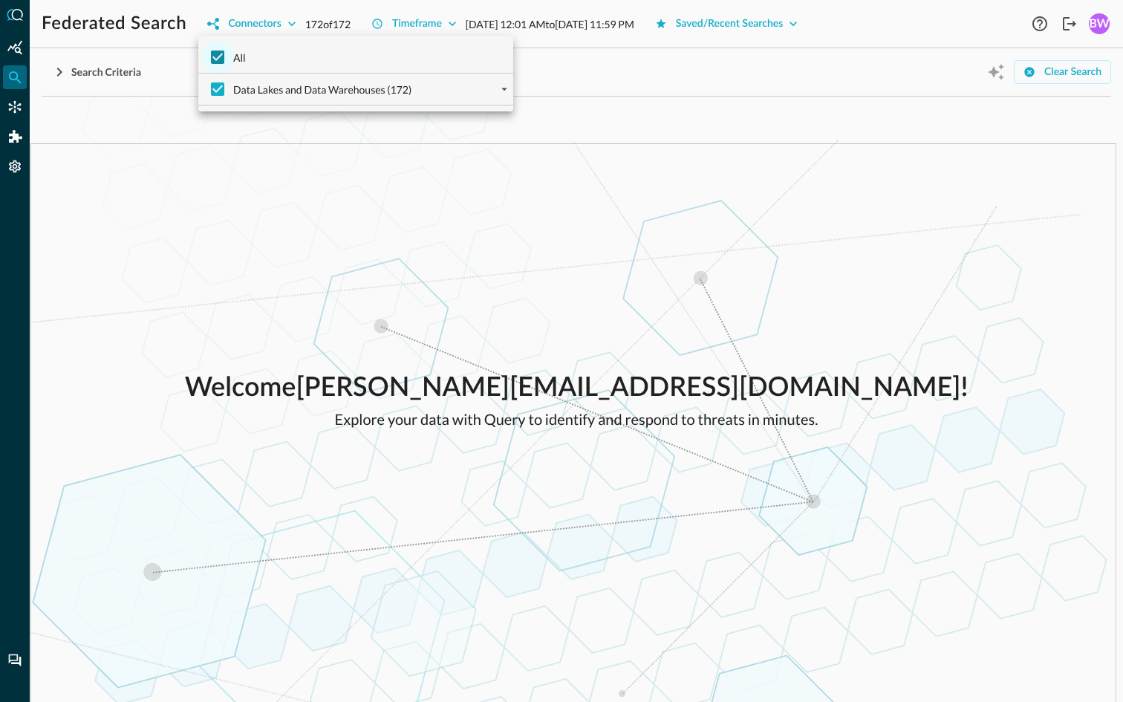
checkbox input "false"
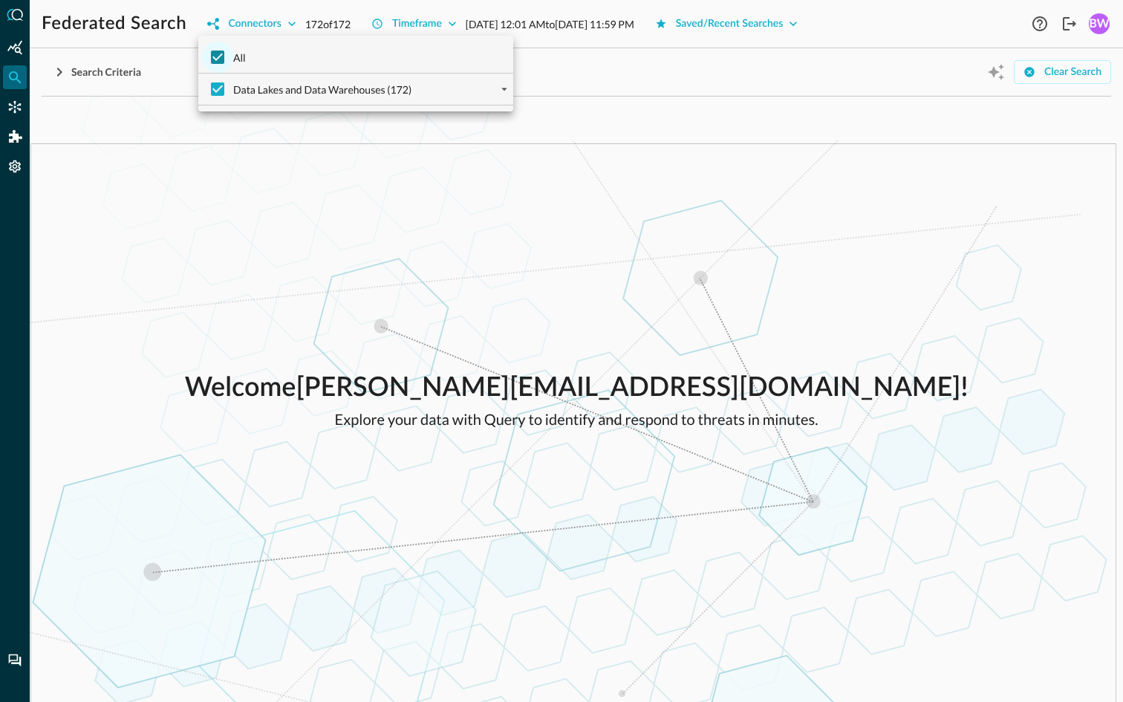
checkbox input "false"
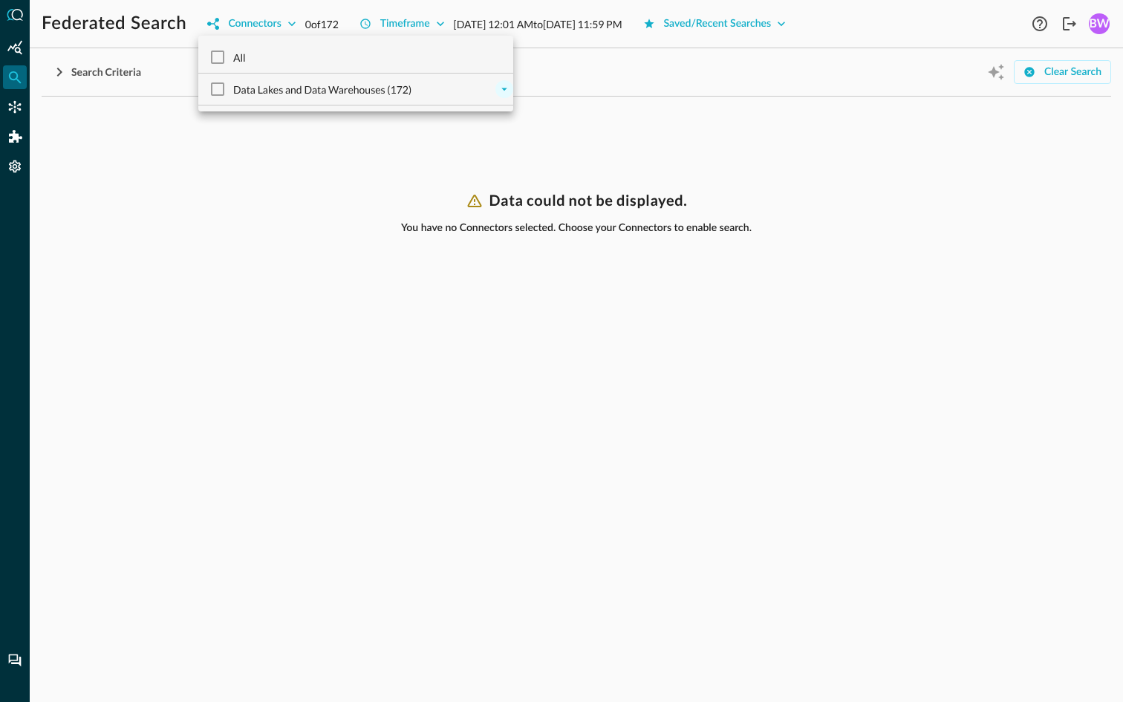
click at [504, 89] on icon "expand" at bounding box center [504, 89] width 6 height 3
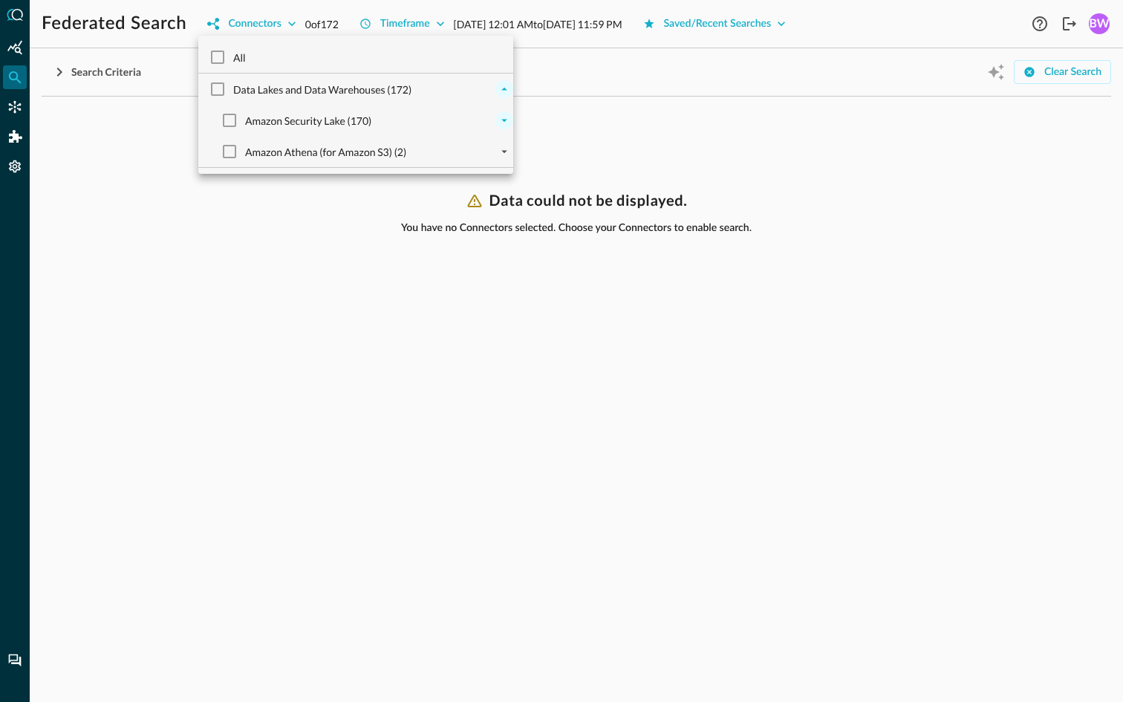
click at [500, 114] on icon "expand" at bounding box center [504, 120] width 13 height 13
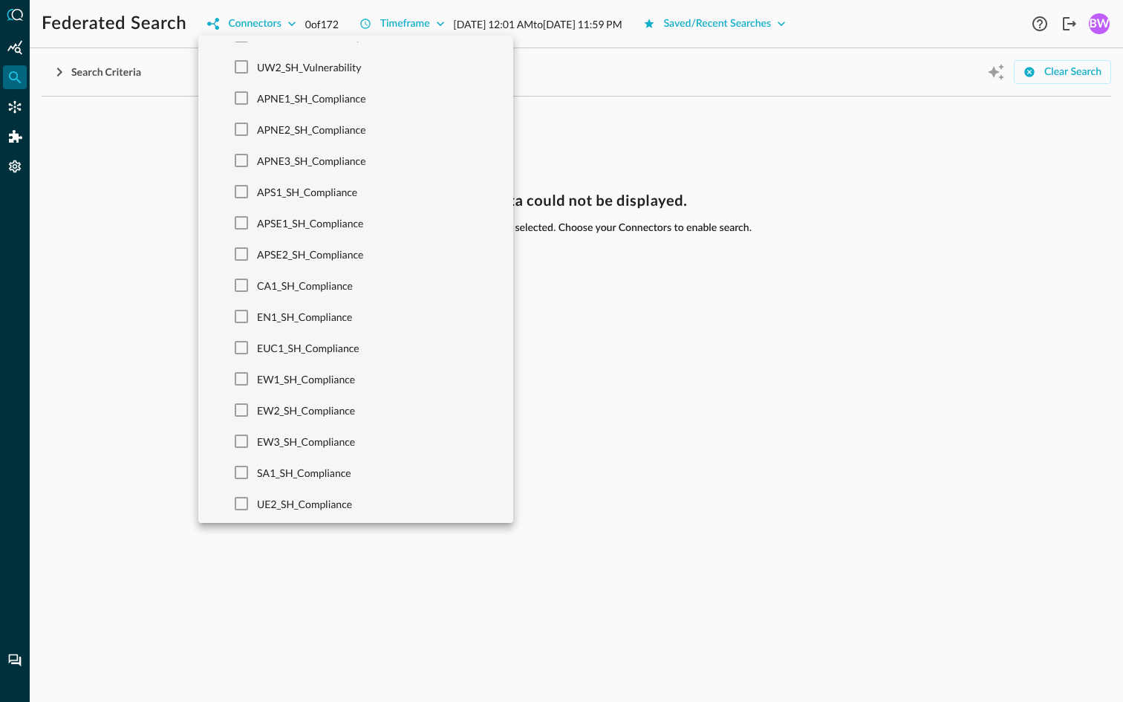
scroll to position [4953, 0]
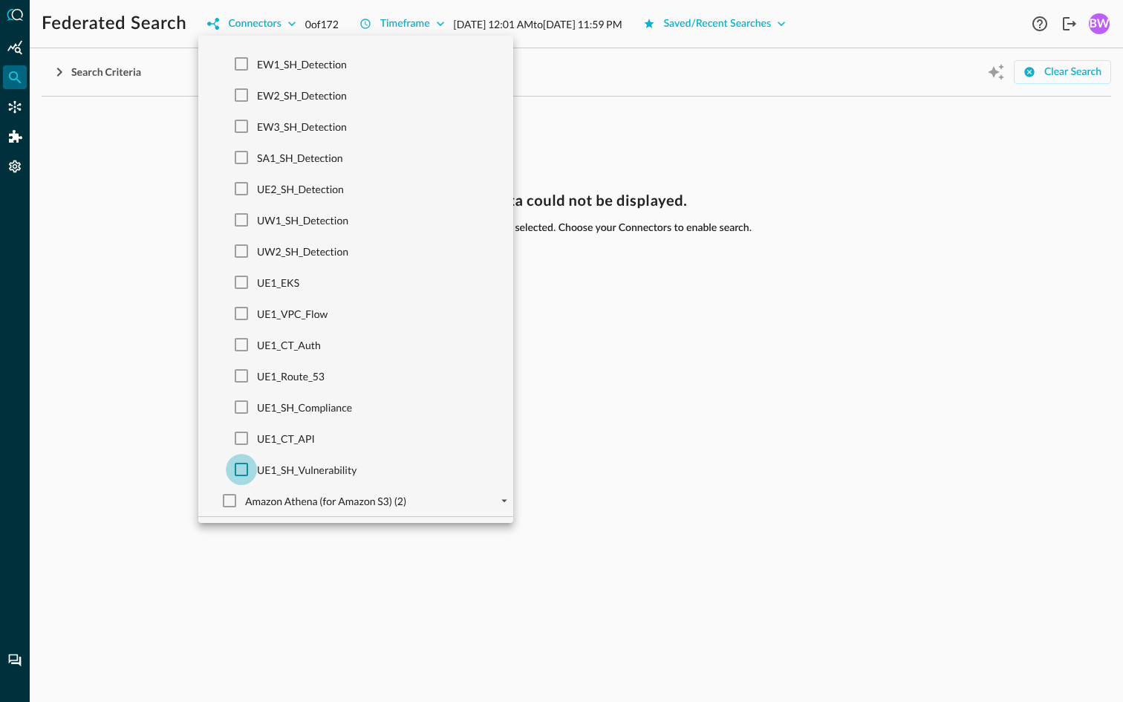
click at [242, 472] on input "UE1_SH_Vulnerability" at bounding box center [241, 469] width 31 height 31
checkbox input "true"
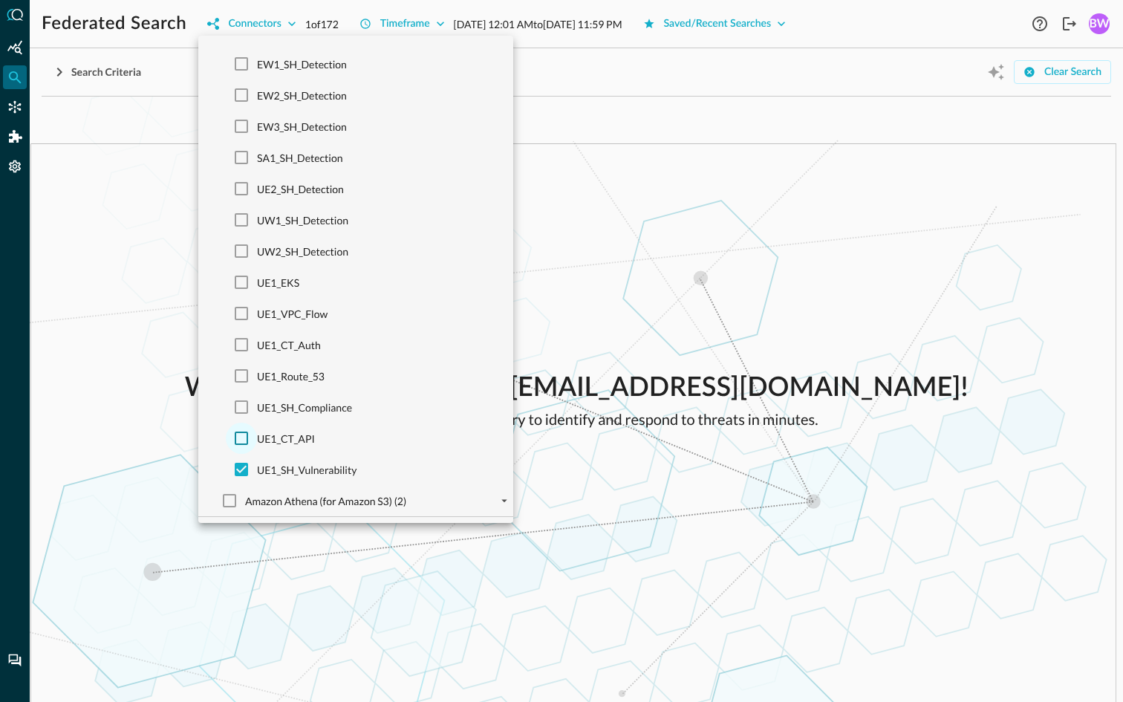
click at [243, 433] on input "UE1_CT_API" at bounding box center [241, 438] width 31 height 31
checkbox input "true"
click at [248, 411] on input "UE1_SH_Compliance" at bounding box center [241, 406] width 31 height 31
checkbox input "true"
click at [241, 371] on input "UE1_Route_53" at bounding box center [241, 375] width 31 height 31
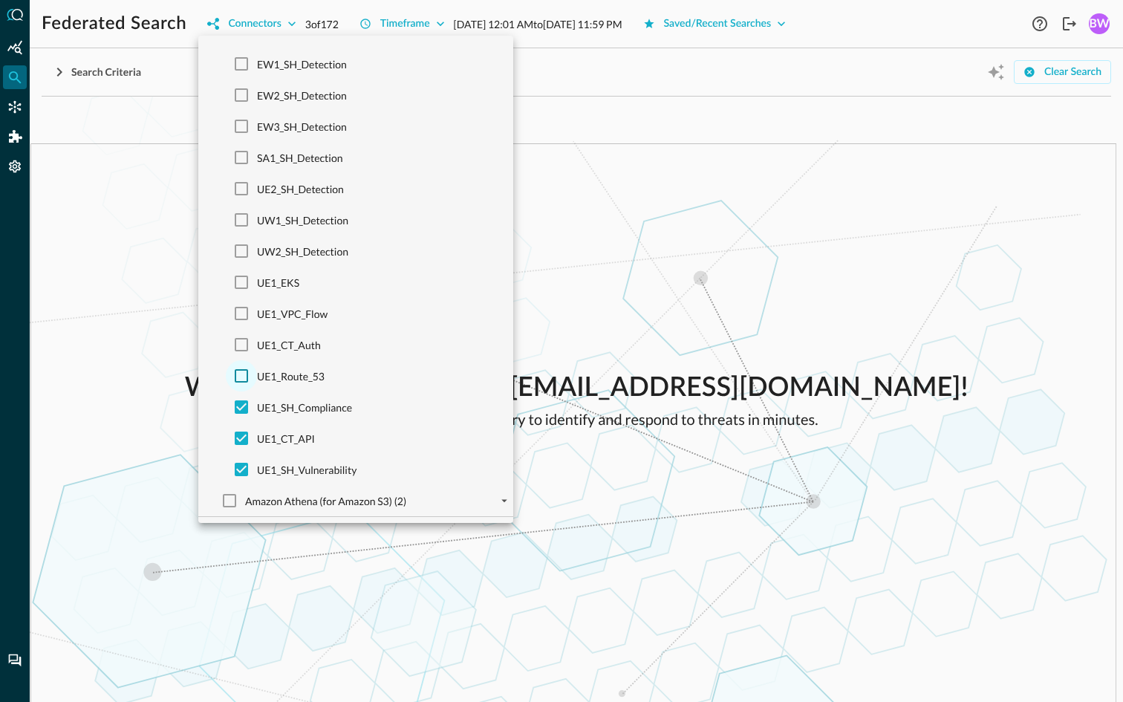
checkbox input "true"
click at [244, 339] on input "UE1_CT_Auth" at bounding box center [241, 344] width 31 height 31
checkbox input "true"
click at [238, 310] on input "UE1_VPC_Flow" at bounding box center [241, 313] width 31 height 31
click at [243, 277] on input "UE1_EKS" at bounding box center [241, 282] width 31 height 31
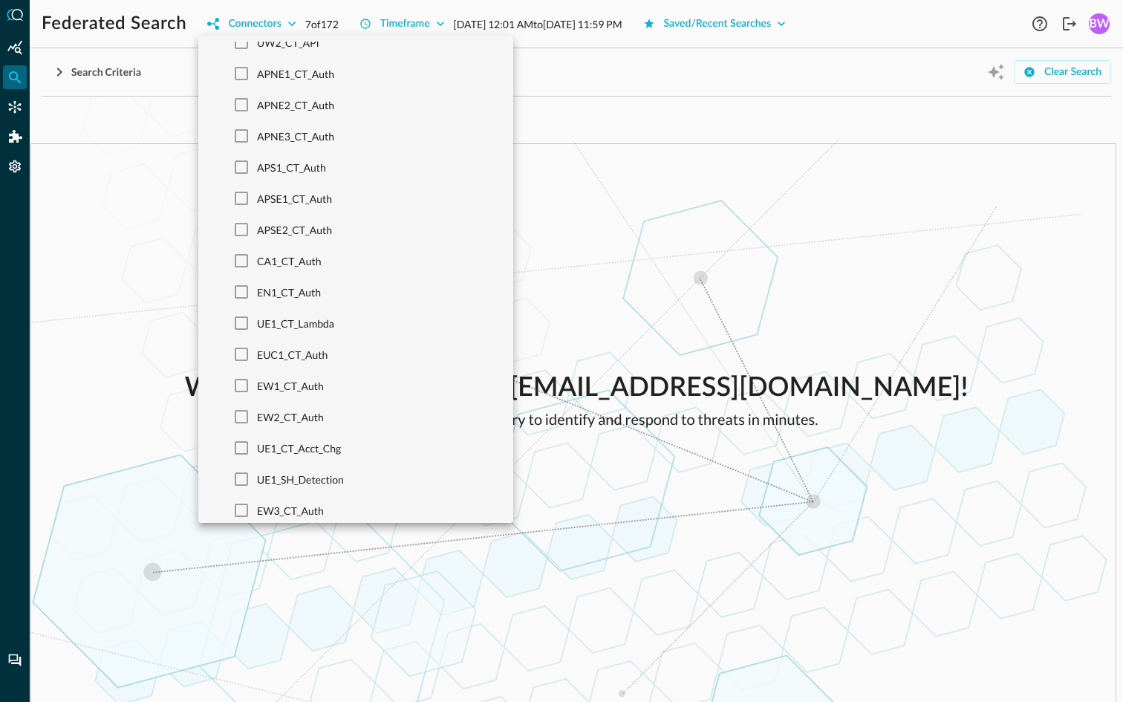
scroll to position [578, 0]
click at [244, 328] on input "UE1_CT_Lambda" at bounding box center [241, 322] width 31 height 31
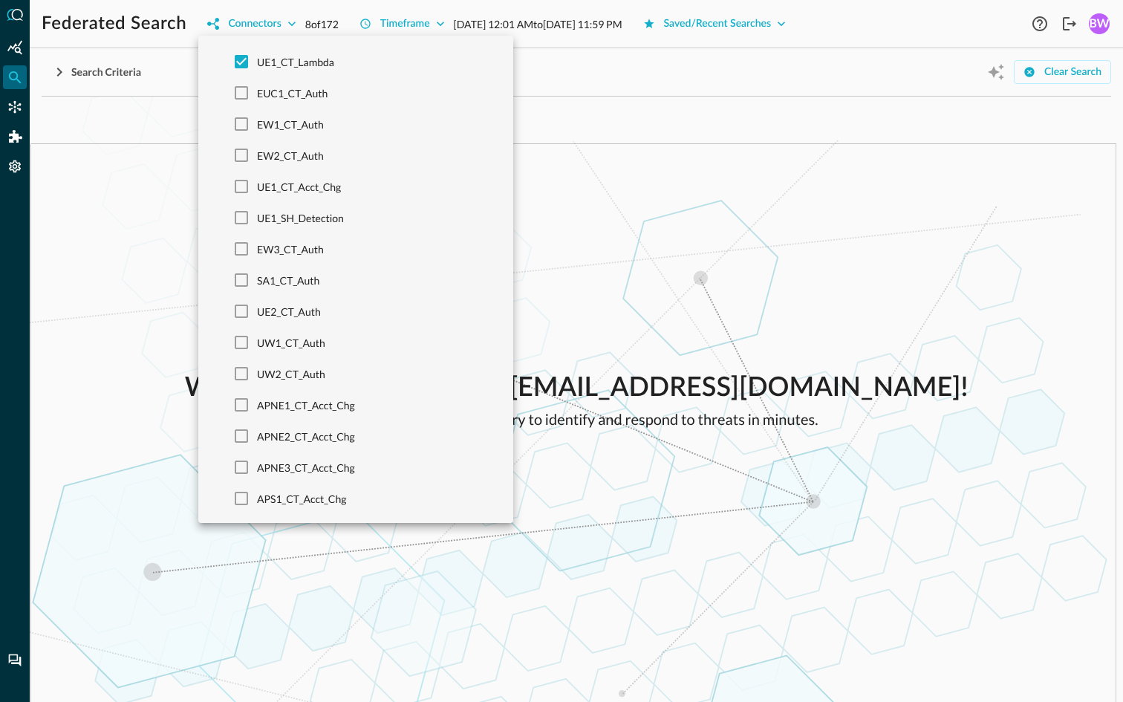
scroll to position [847, 0]
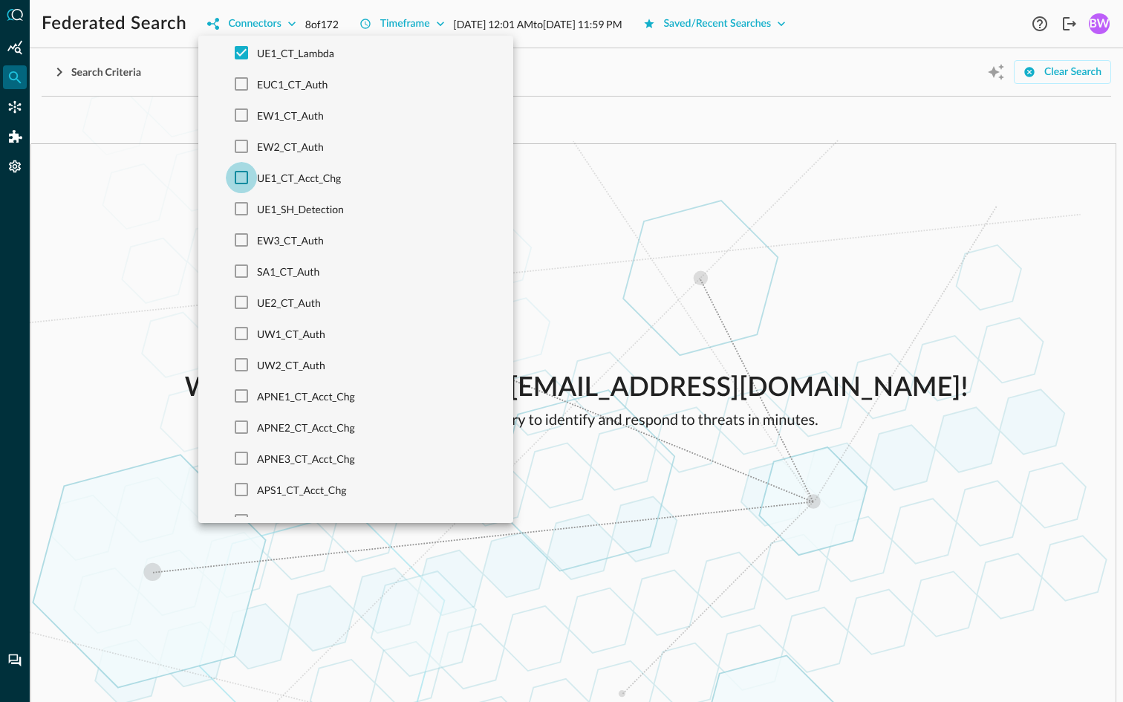
click at [244, 175] on input "UE1_CT_Acct_Chg" at bounding box center [241, 177] width 31 height 31
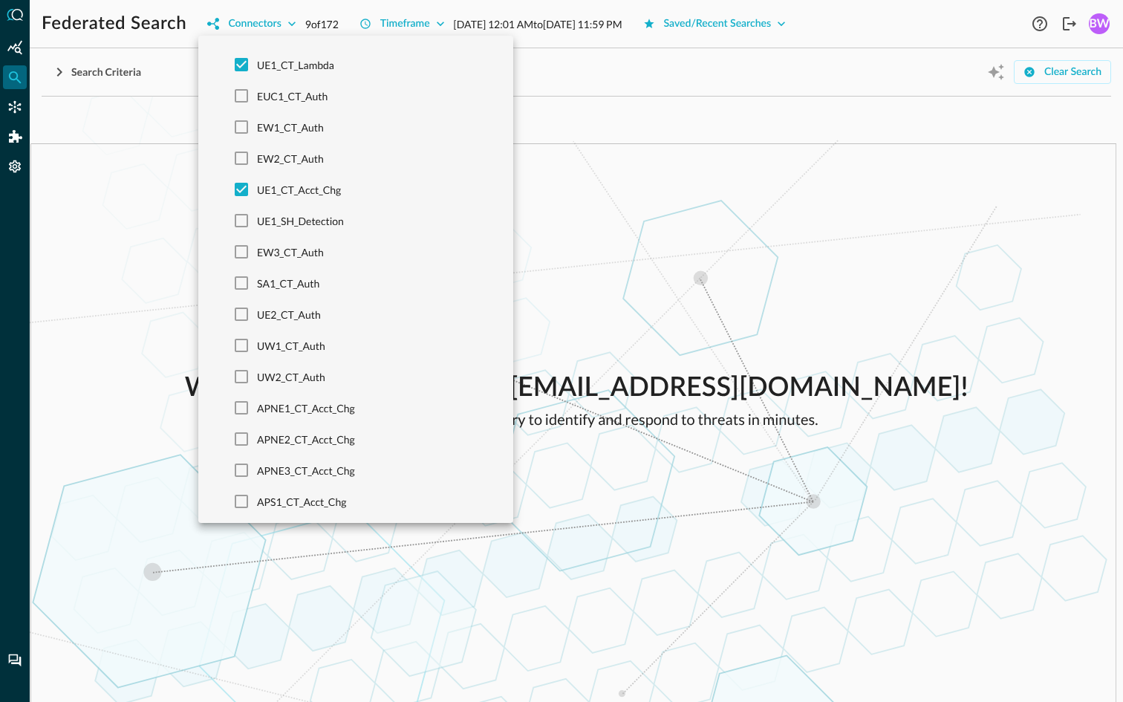
scroll to position [856, 0]
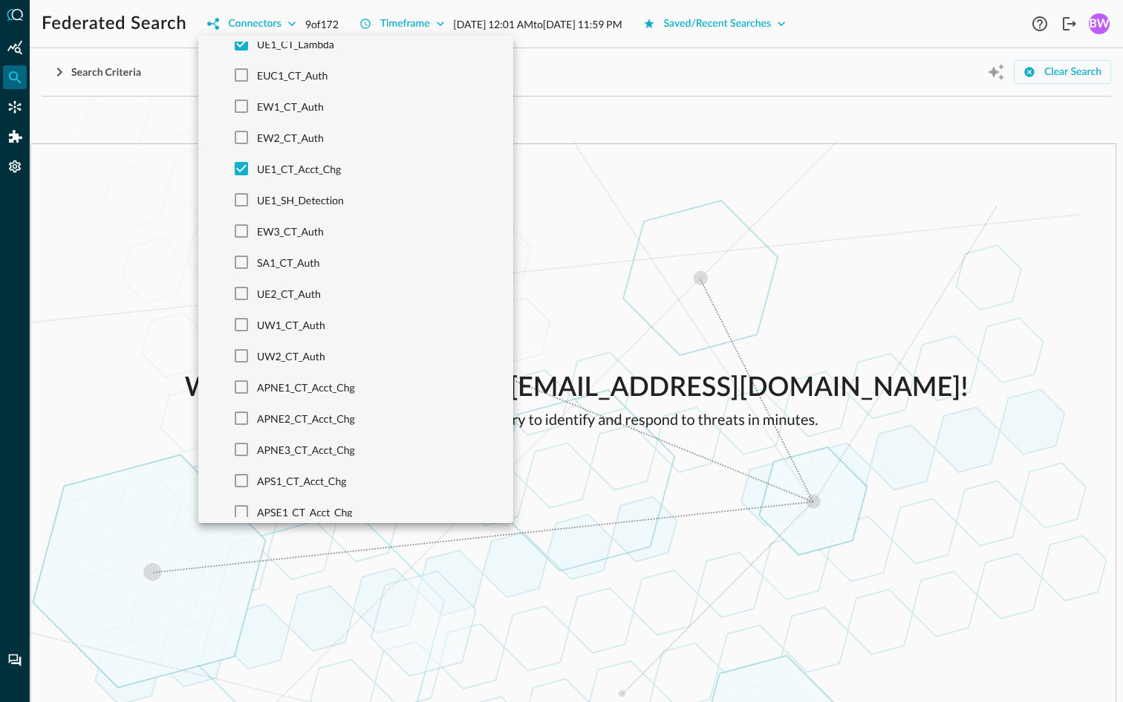
click at [647, 223] on div at bounding box center [561, 351] width 1123 height 702
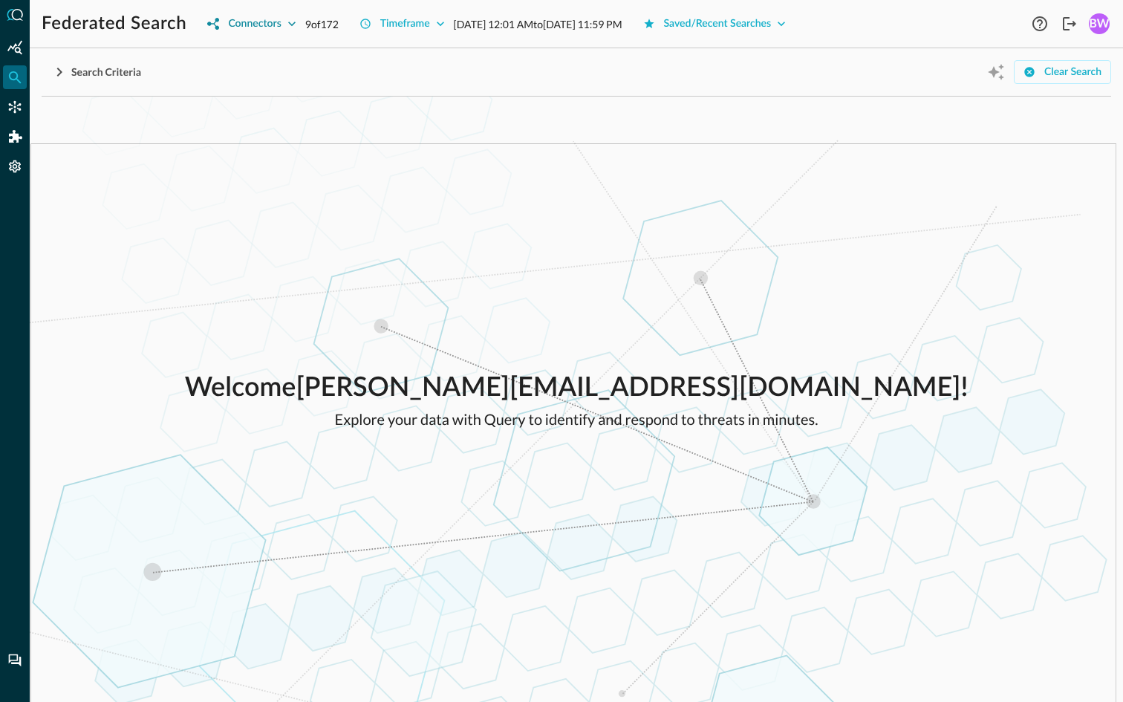
click at [273, 27] on div "Connectors" at bounding box center [254, 24] width 53 height 19
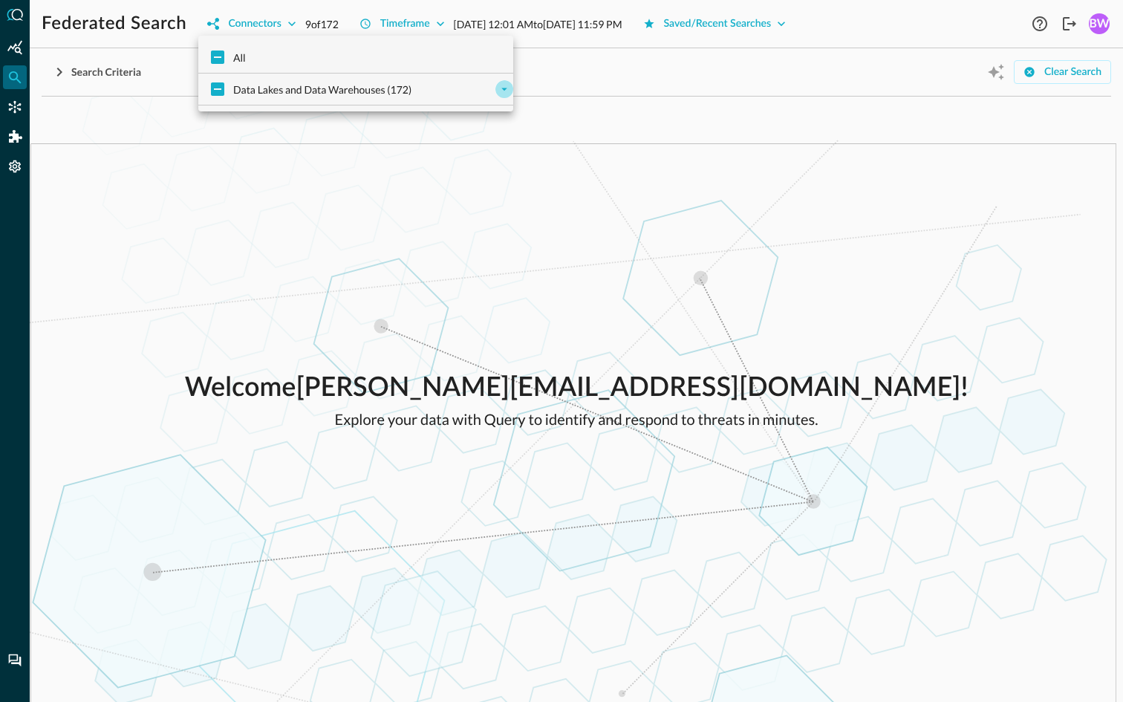
click at [503, 88] on icon "expand" at bounding box center [504, 89] width 6 height 3
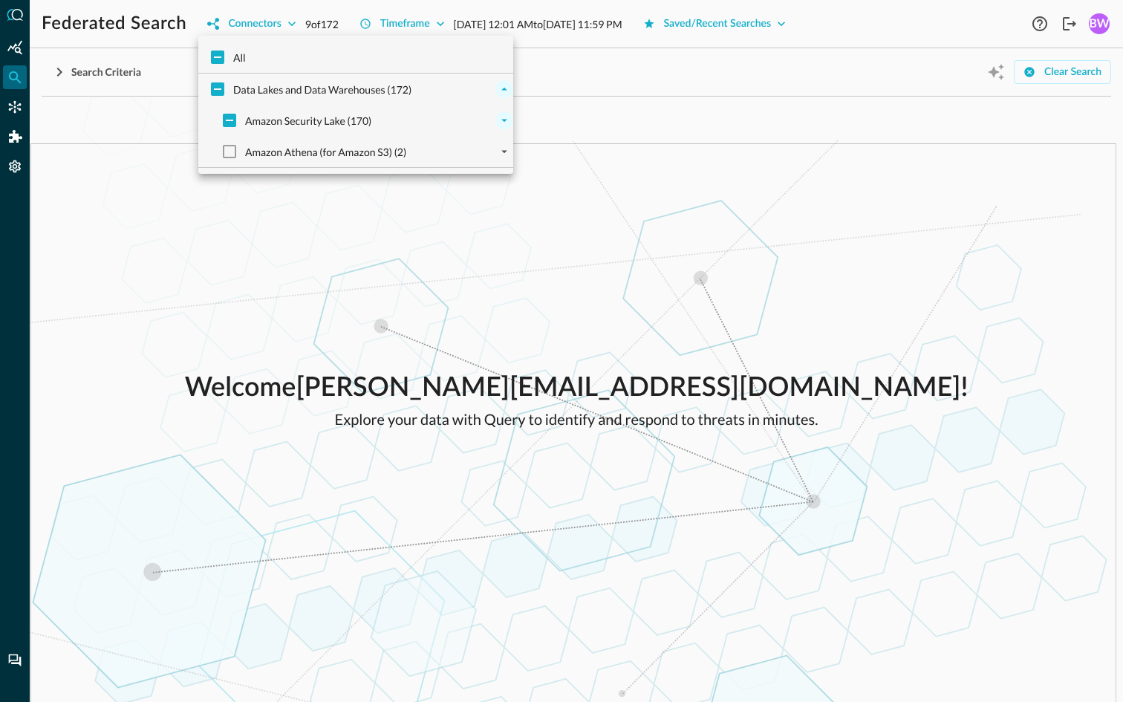
click at [501, 117] on icon "expand" at bounding box center [504, 120] width 13 height 13
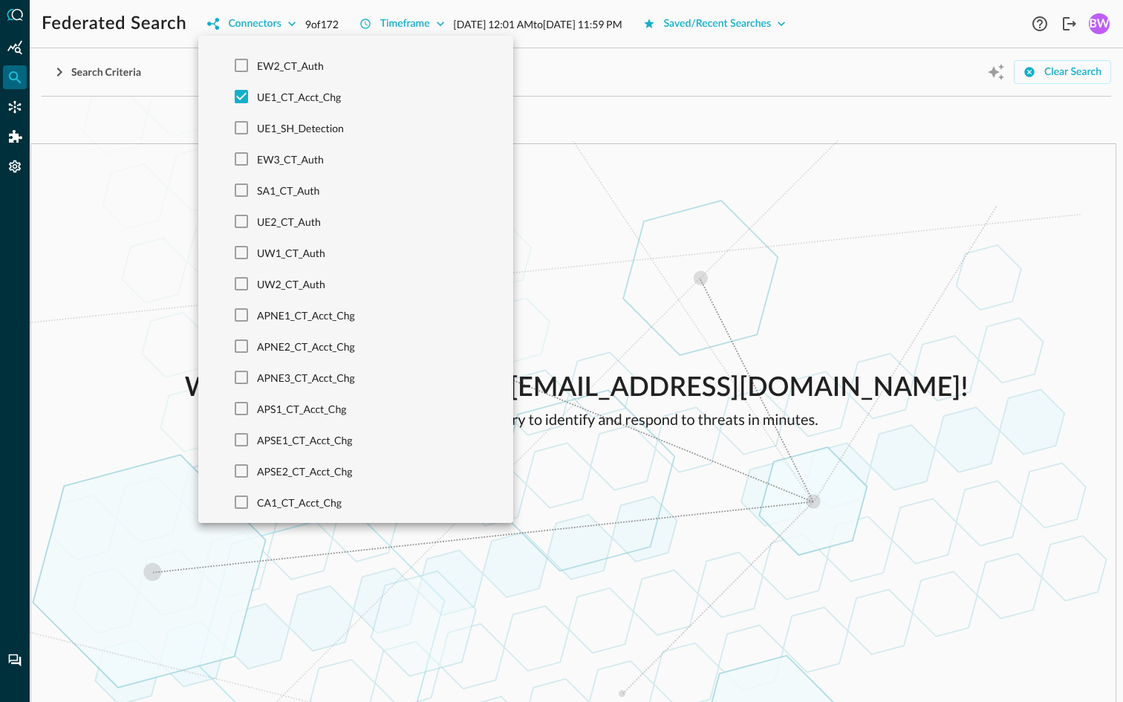
scroll to position [913, 0]
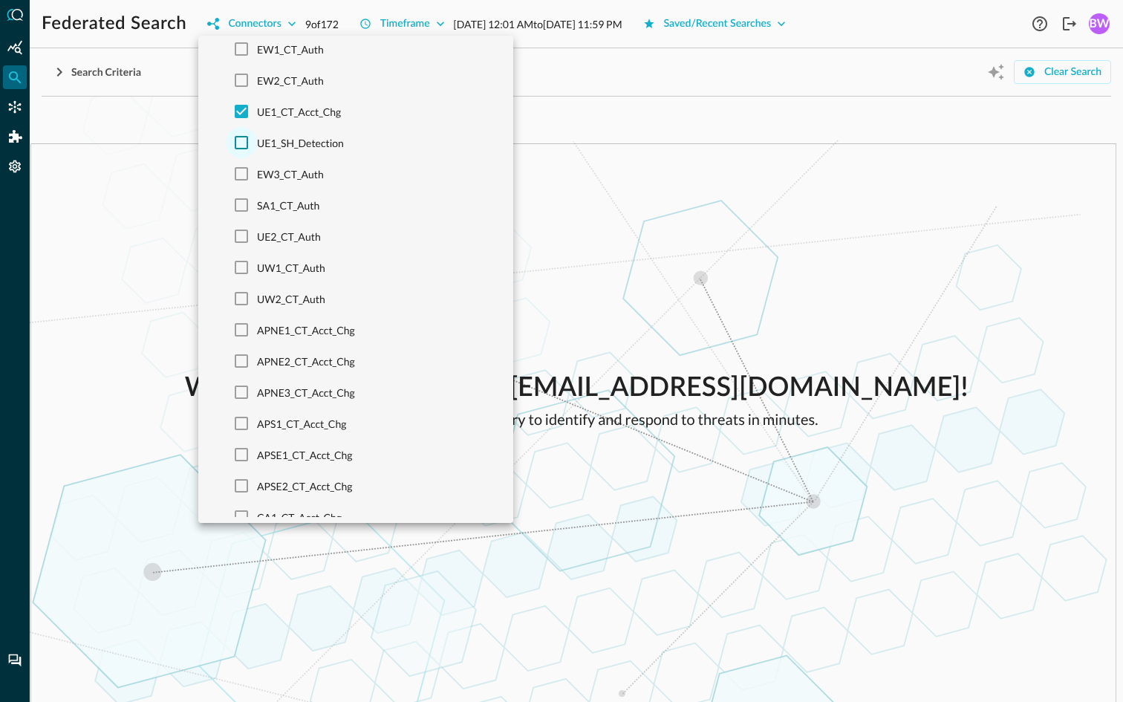
click at [243, 143] on input "UE1_SH_Detection" at bounding box center [241, 142] width 31 height 31
click at [563, 80] on div at bounding box center [561, 351] width 1123 height 702
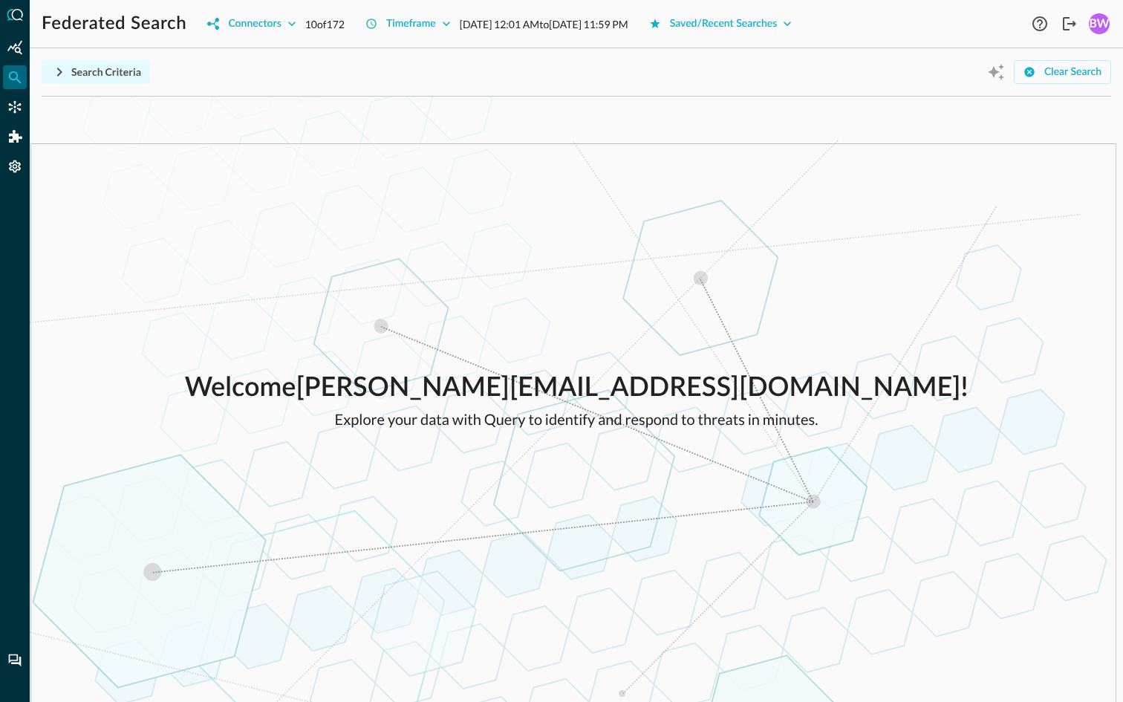
click at [62, 71] on icon "button" at bounding box center [59, 72] width 18 height 18
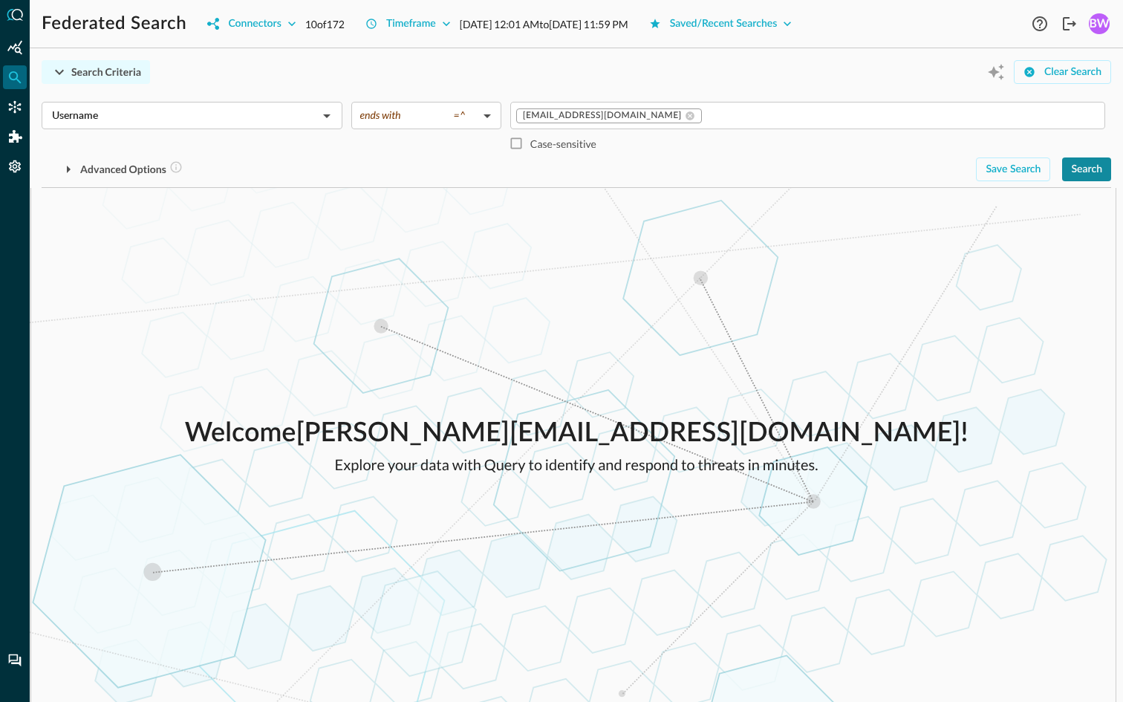
click at [1091, 172] on div "Search" at bounding box center [1086, 169] width 31 height 19
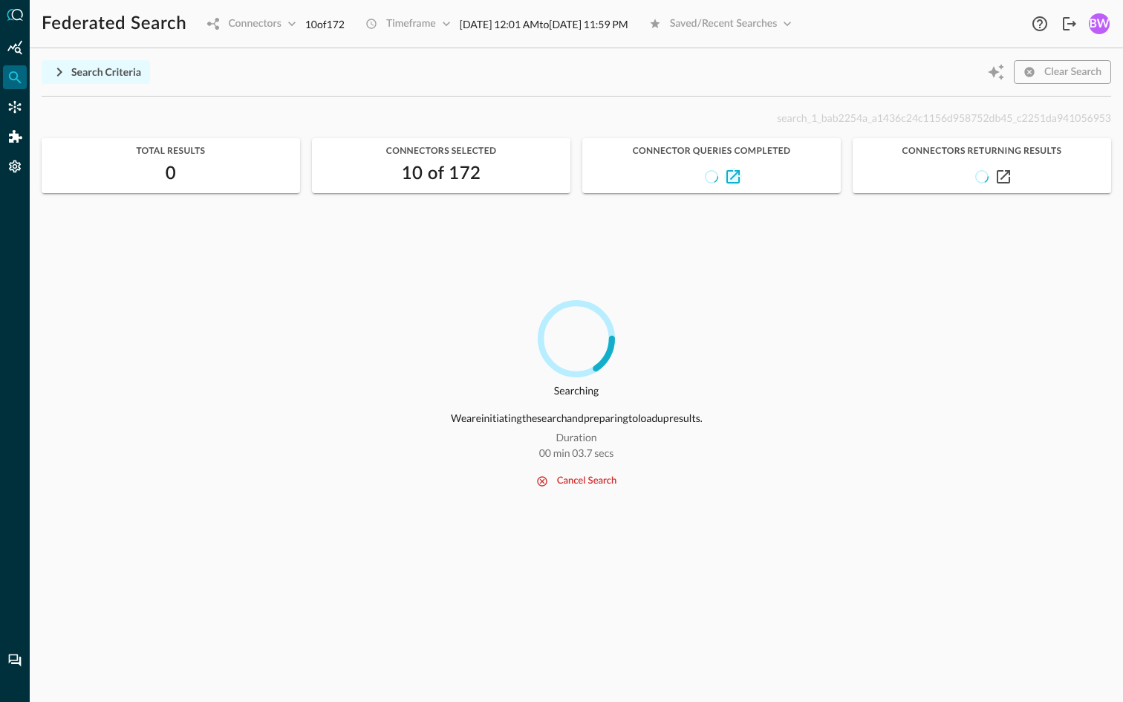
click at [734, 174] on icon "button" at bounding box center [732, 176] width 13 height 13
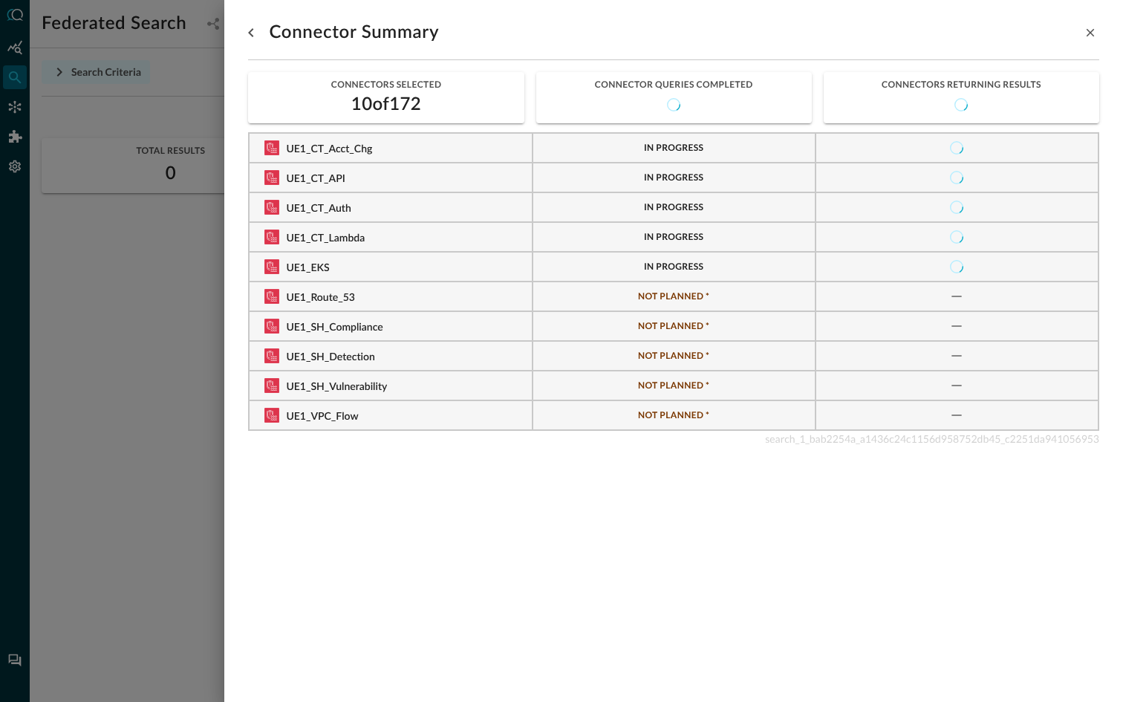
click at [178, 225] on div at bounding box center [561, 351] width 1123 height 702
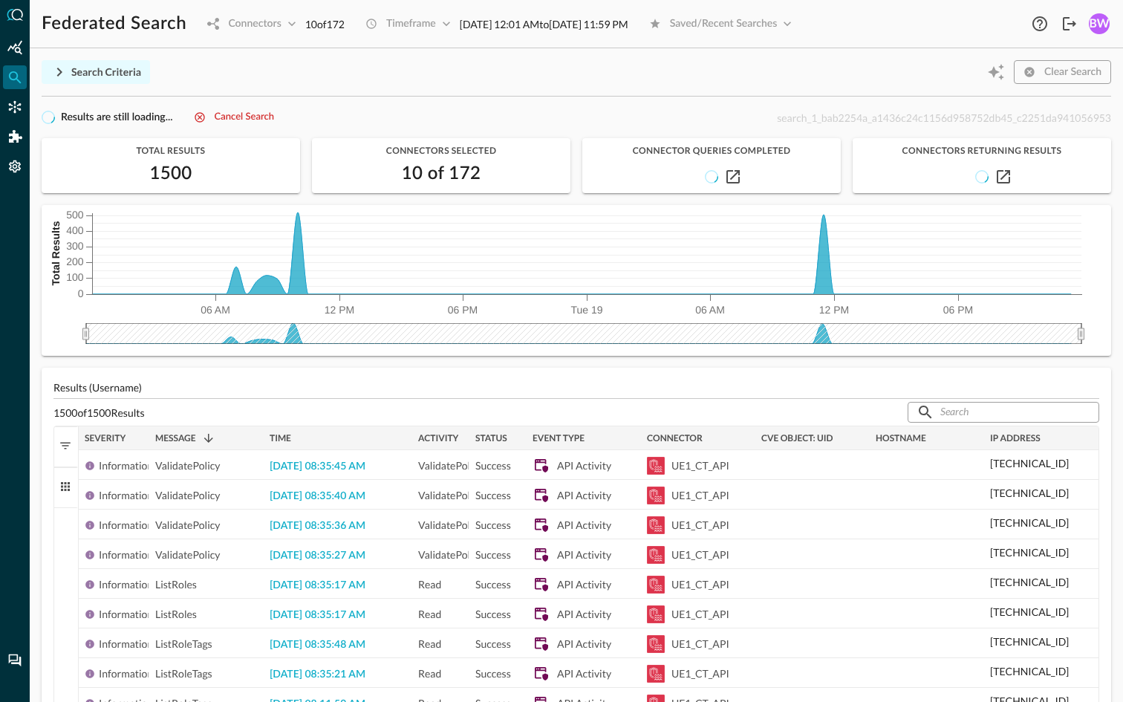
click at [835, 117] on span "search_1_bab2254a_a1436c24c1156d958752db45_c2251da941056953" at bounding box center [944, 117] width 334 height 13
copy span "search_1_bab2254a_a1436c24c1156d958752db45_c2251da941056953"
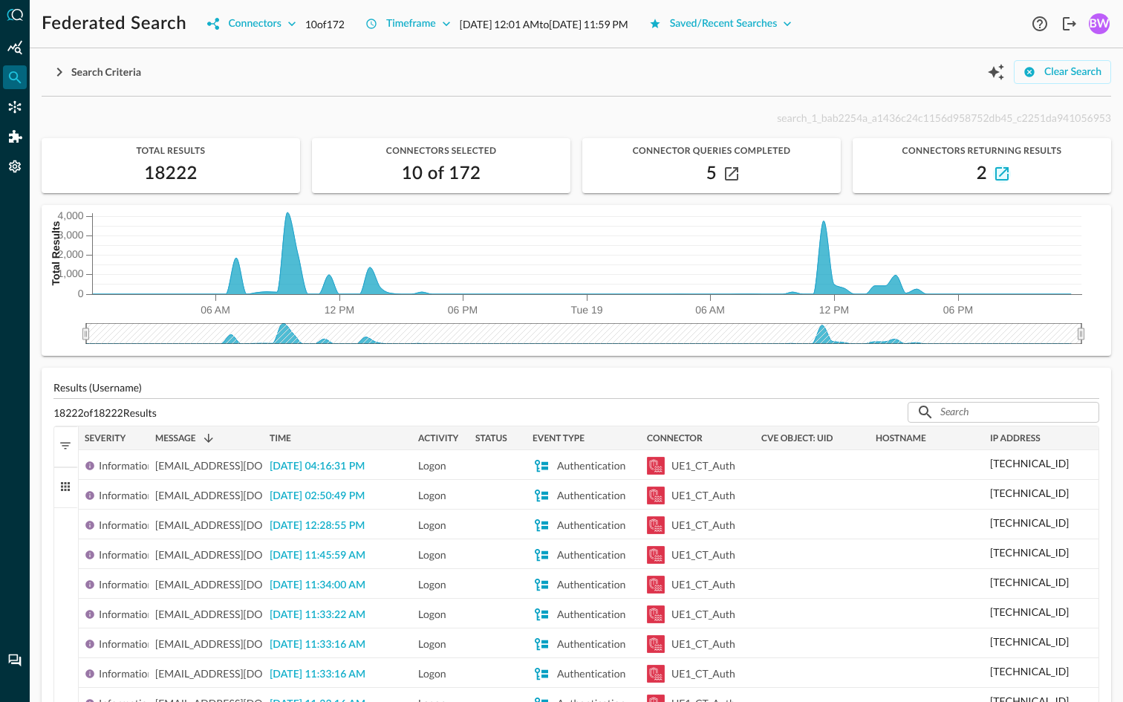
click at [1006, 171] on icon "button" at bounding box center [1001, 173] width 13 height 13
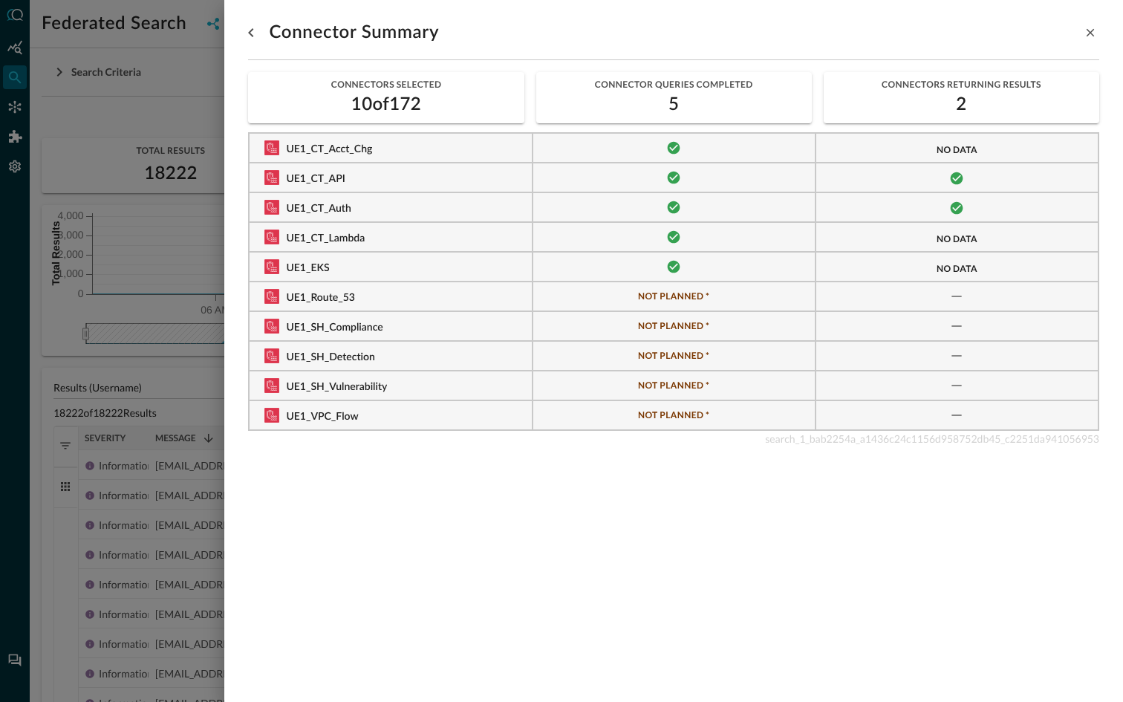
click at [223, 384] on div at bounding box center [561, 351] width 1123 height 702
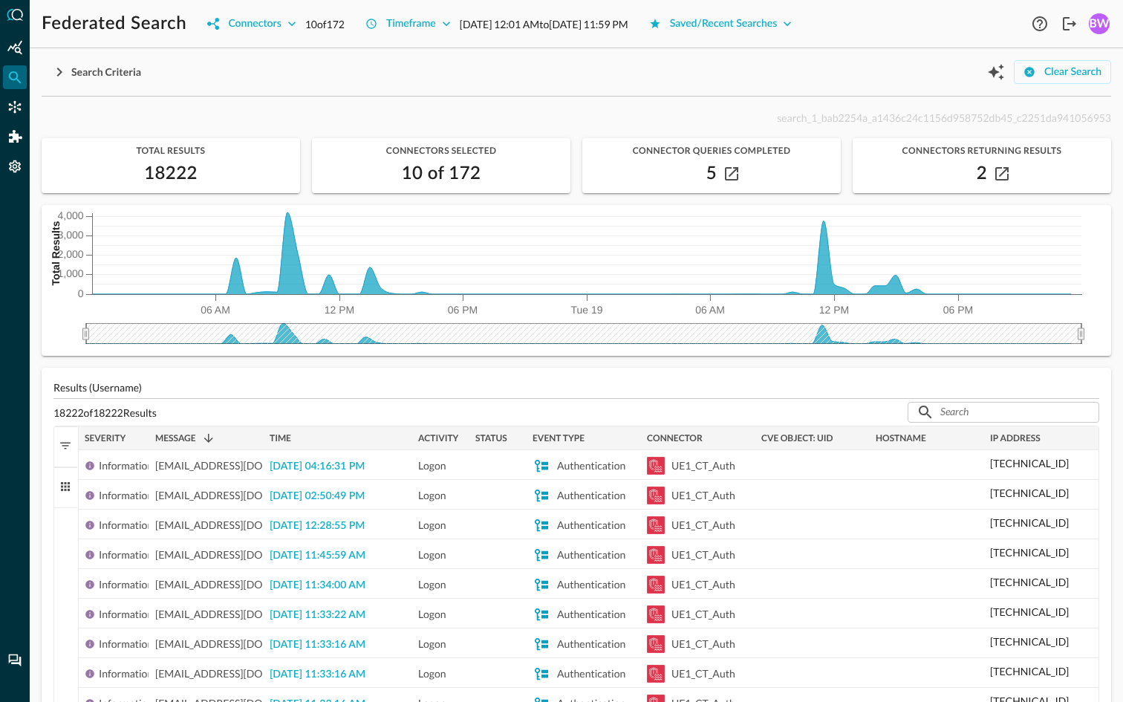
click at [921, 122] on span "search_1_bab2254a_a1436c24c1156d958752db45_c2251da941056953" at bounding box center [944, 117] width 334 height 13
copy span "search_1_bab2254a_a1436c24c1156d958752db45_c2251da941056953"
click at [855, 114] on span "search_1_bab2254a_a1436c24c1156d958752db45_c2251da941056953" at bounding box center [944, 117] width 334 height 13
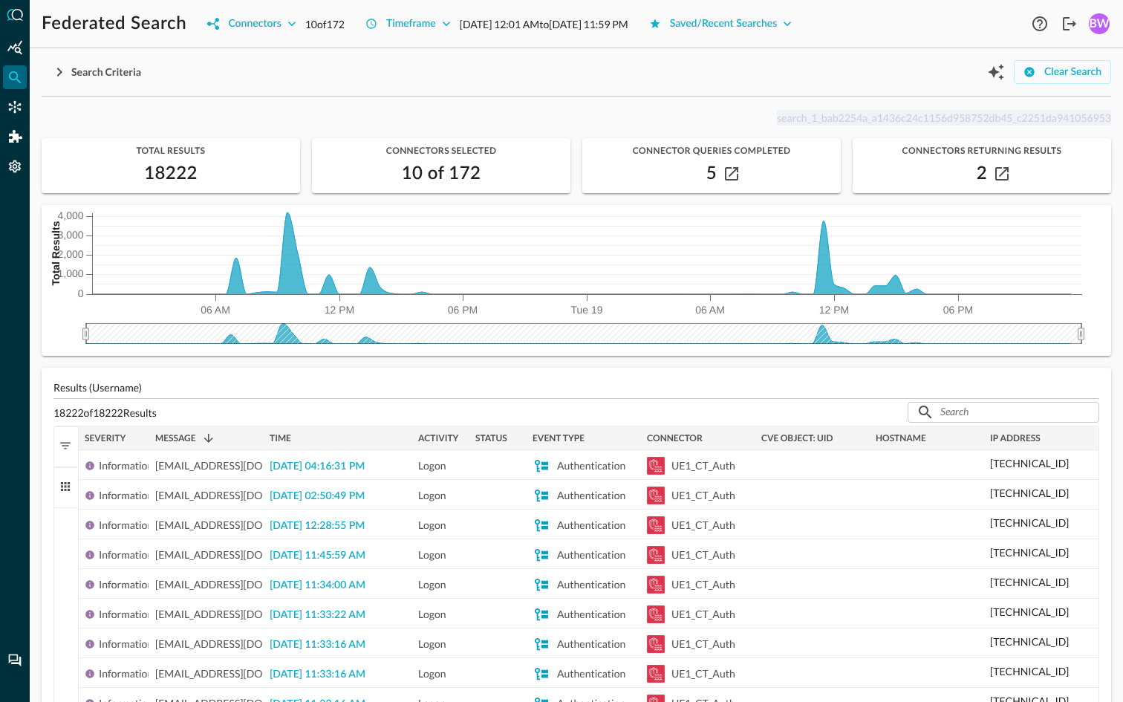
click at [835, 116] on span "search_1_bab2254a_a1436c24c1156d958752db45_c2251da941056953" at bounding box center [944, 117] width 334 height 13
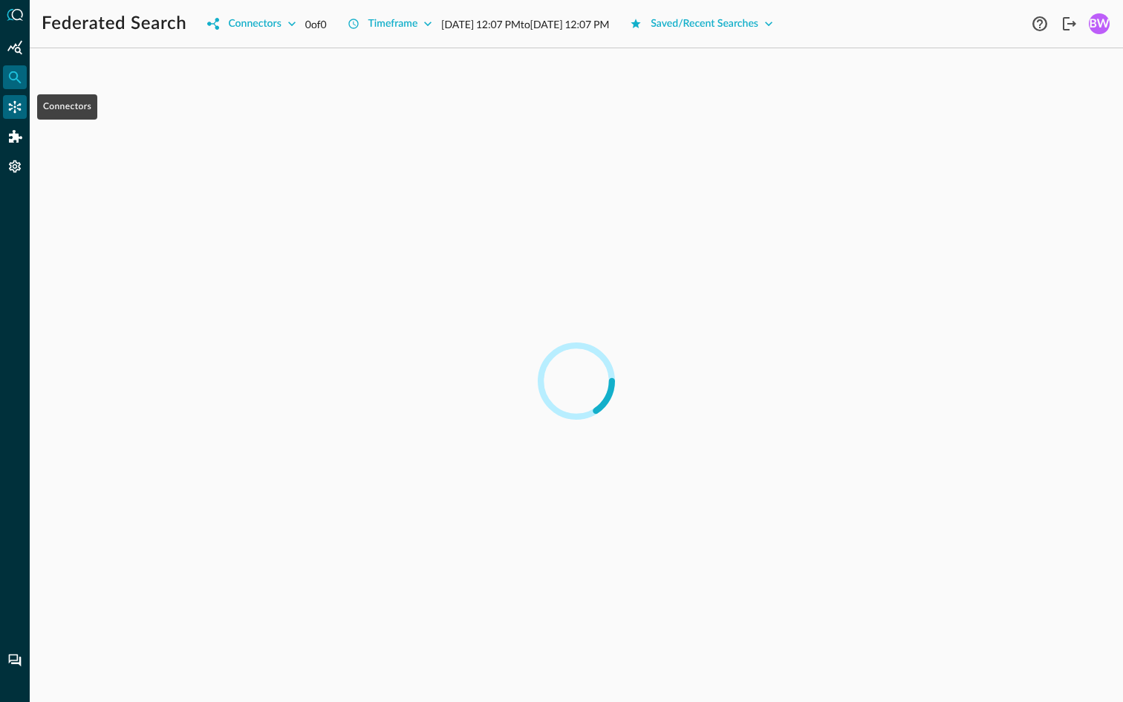
click at [14, 109] on icon "Connectors" at bounding box center [15, 107] width 13 height 13
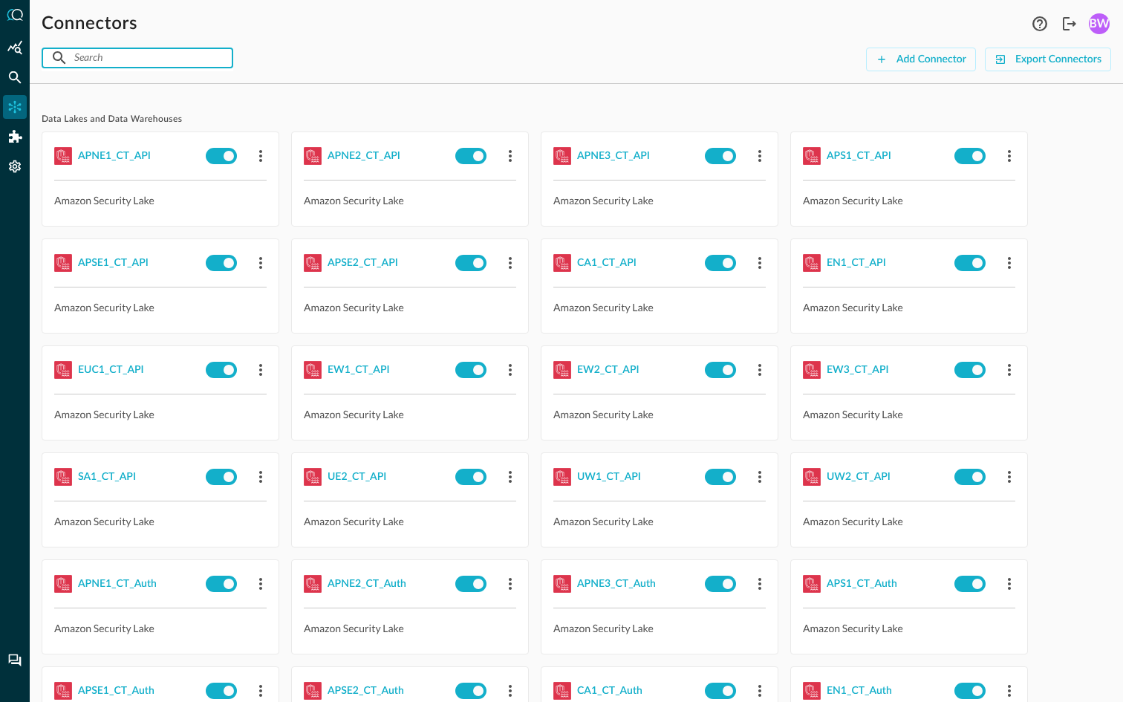
click at [127, 58] on input "text" at bounding box center [136, 57] width 125 height 27
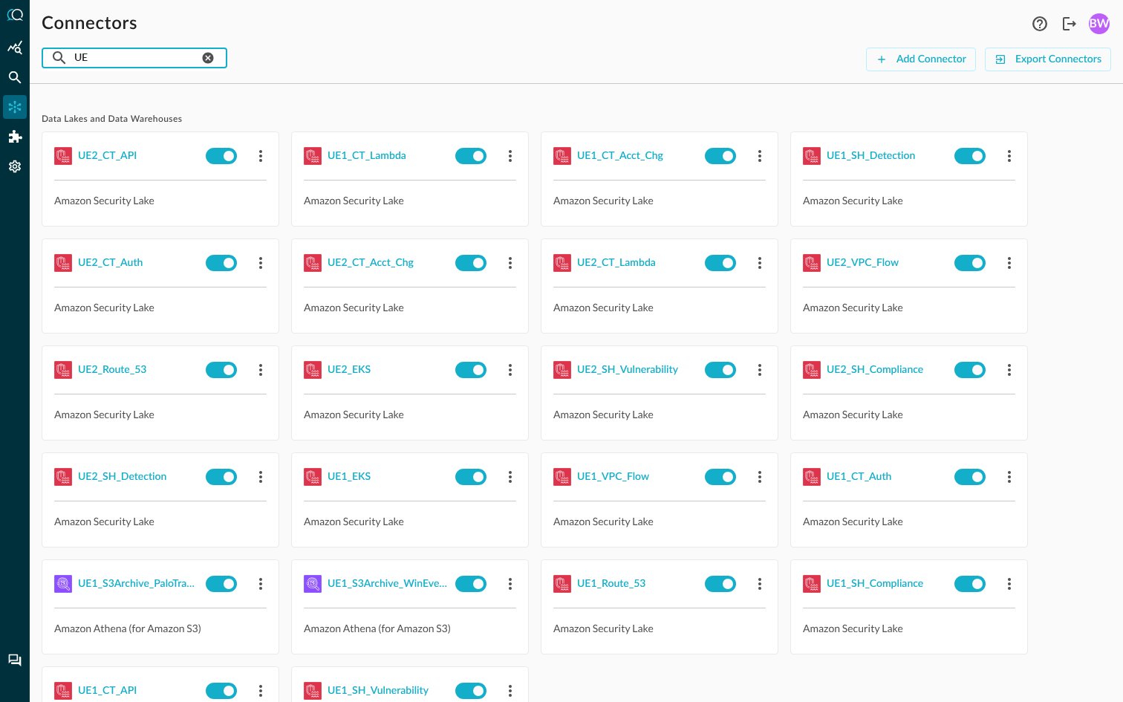
type input "UE1"
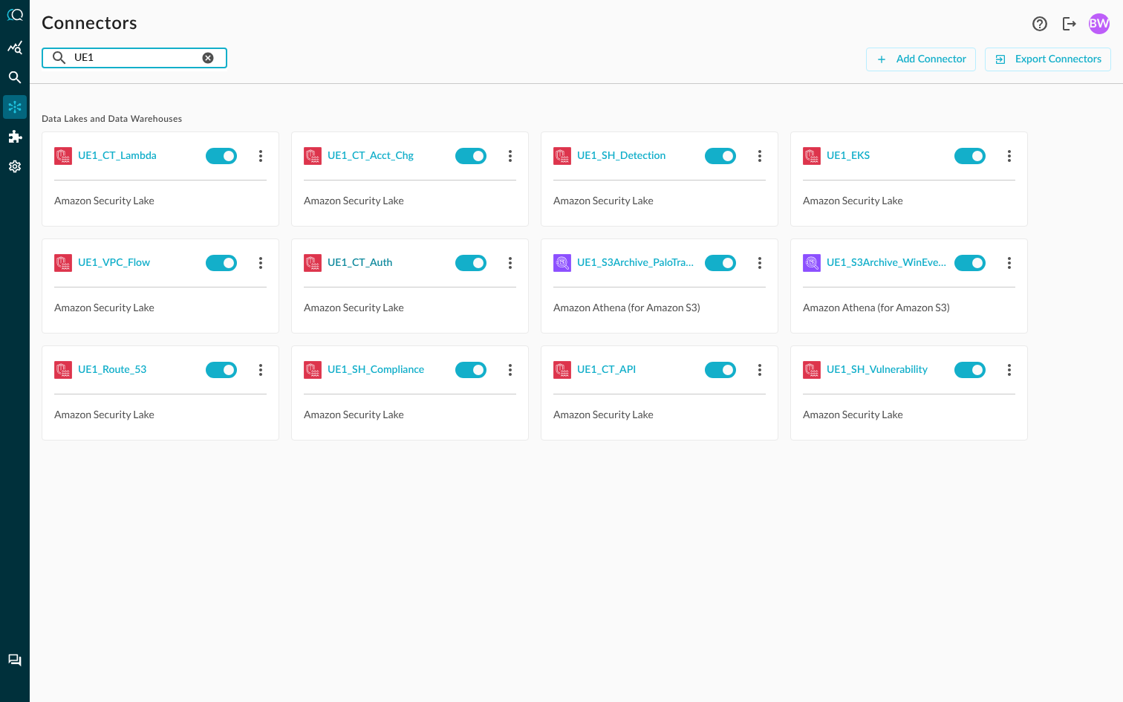
click at [370, 261] on div "UE1_CT_Auth" at bounding box center [360, 263] width 65 height 19
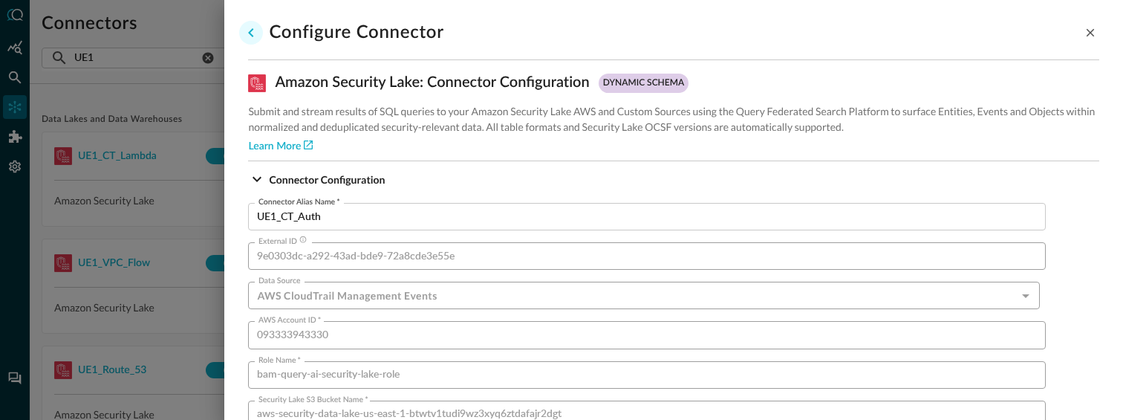
click at [251, 30] on icon "go back" at bounding box center [250, 32] width 5 height 9
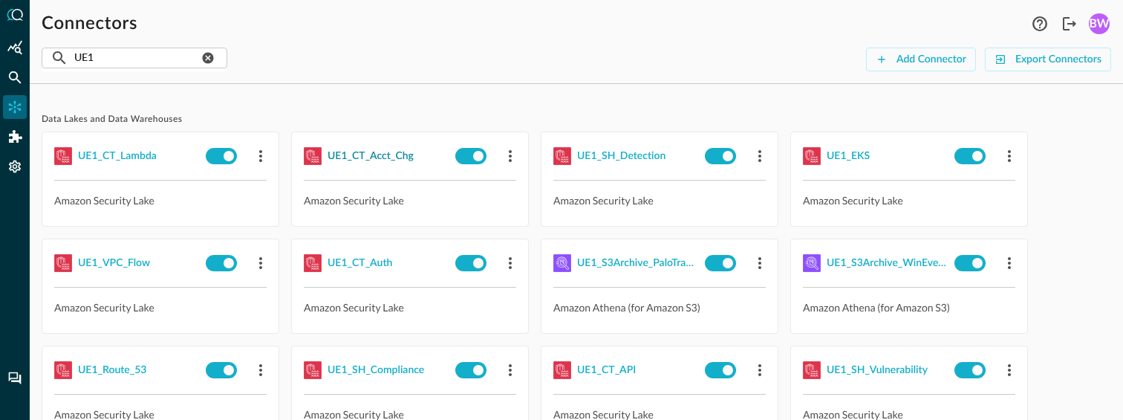
click at [367, 161] on div "UE1_CT_Acct_Chg" at bounding box center [371, 156] width 86 height 19
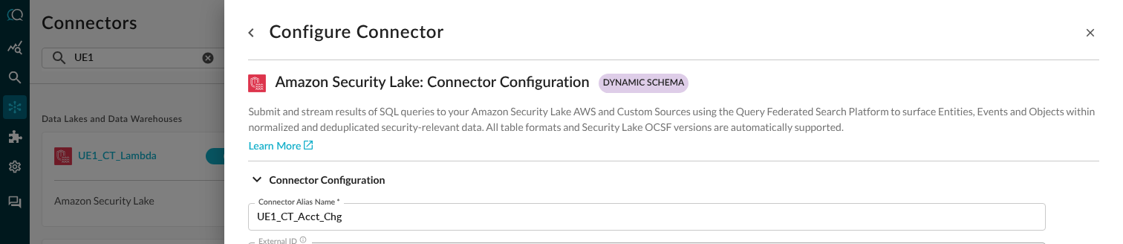
click at [142, 186] on div at bounding box center [561, 122] width 1123 height 244
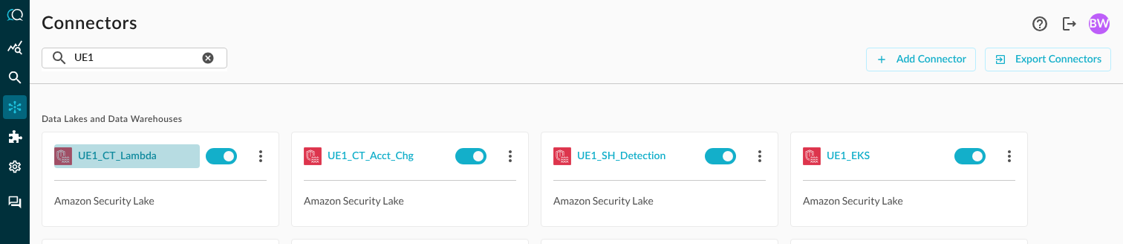
click at [128, 154] on div "UE1_CT_Lambda" at bounding box center [117, 156] width 79 height 19
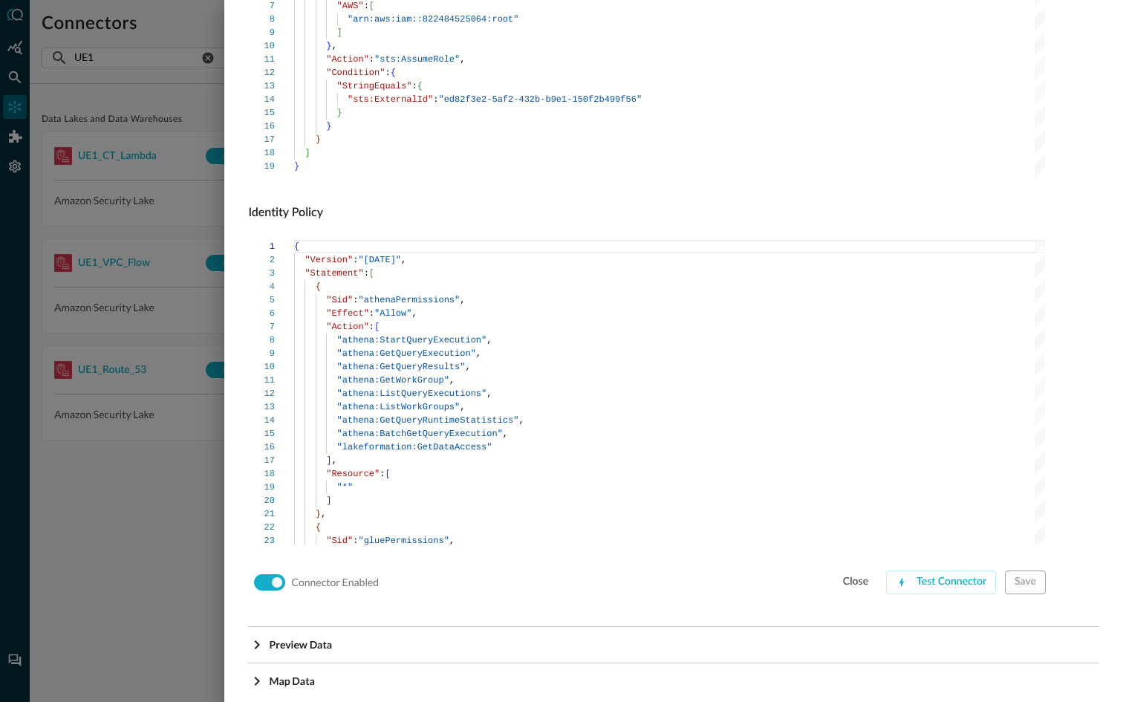
scroll to position [905, 0]
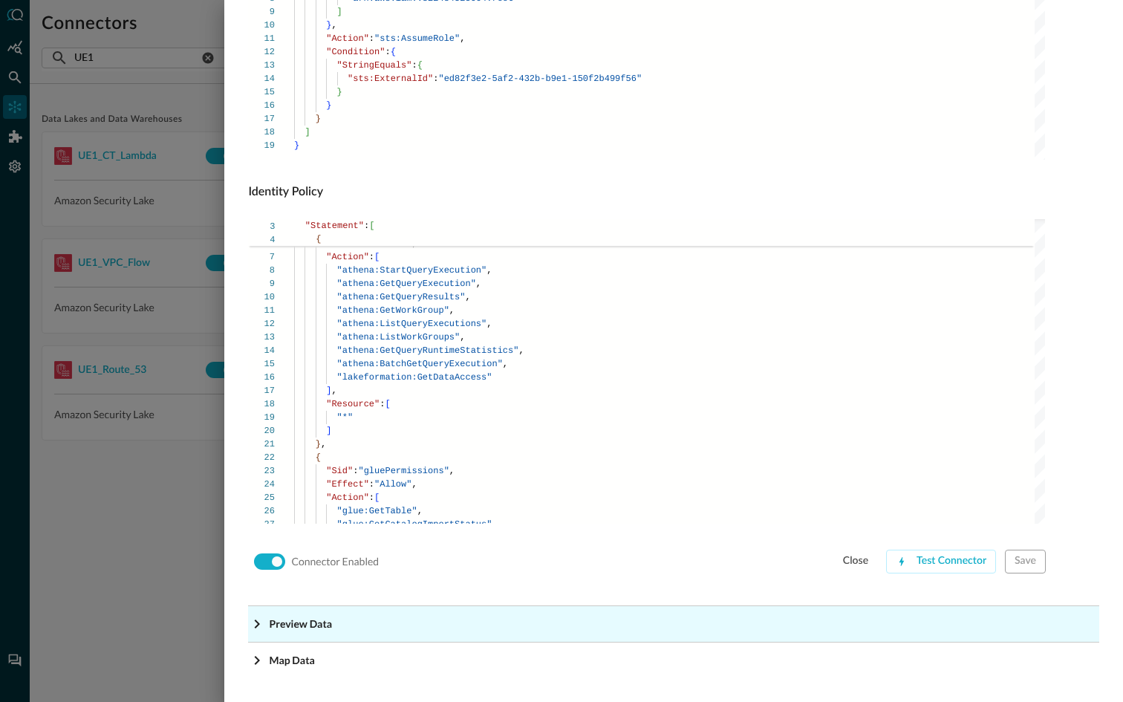
click at [264, 623] on icon "Expand More" at bounding box center [257, 624] width 18 height 18
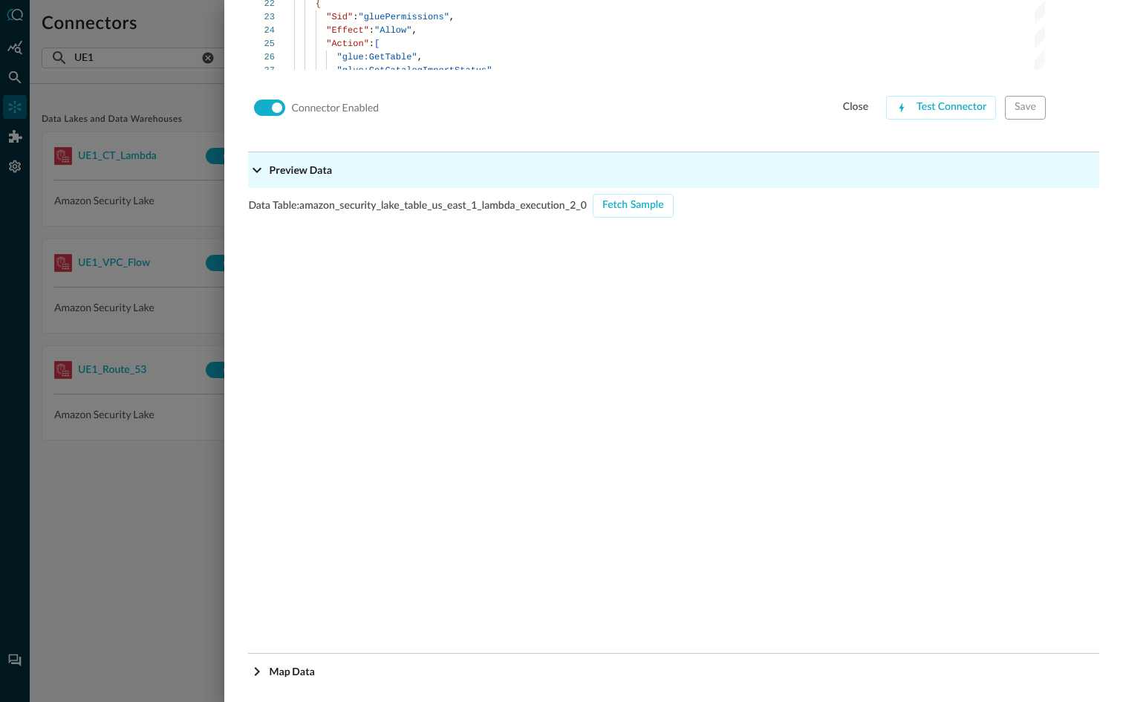
scroll to position [1358, 0]
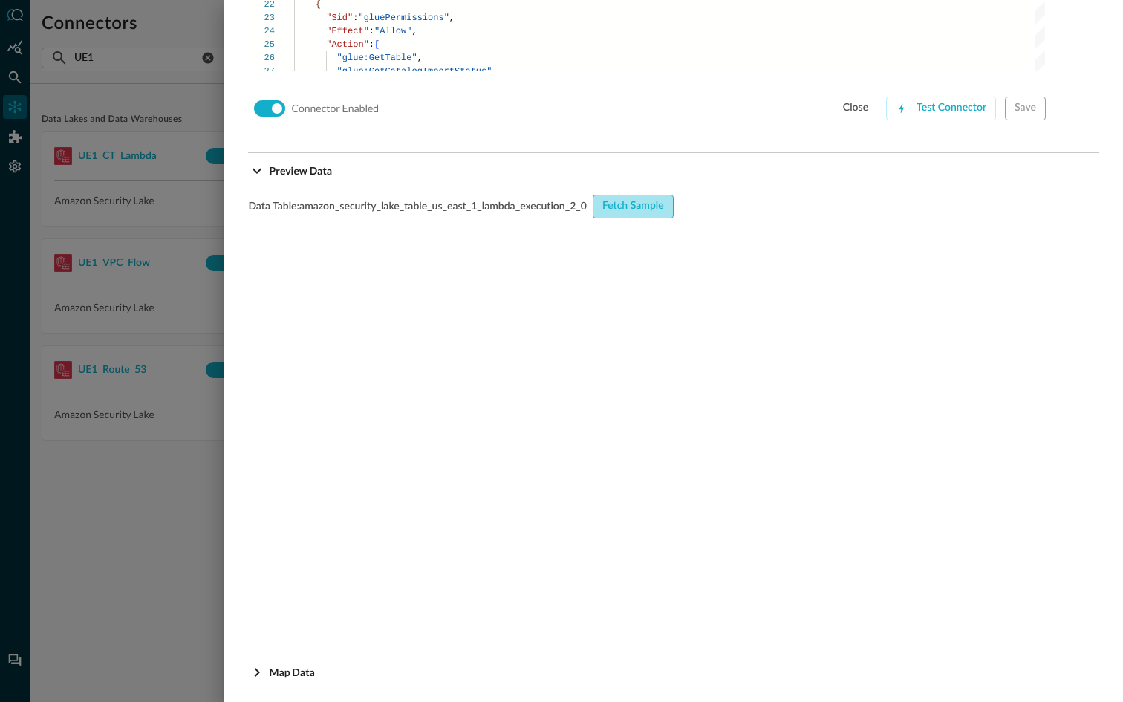
click at [628, 212] on button "Fetch Sample" at bounding box center [633, 207] width 81 height 24
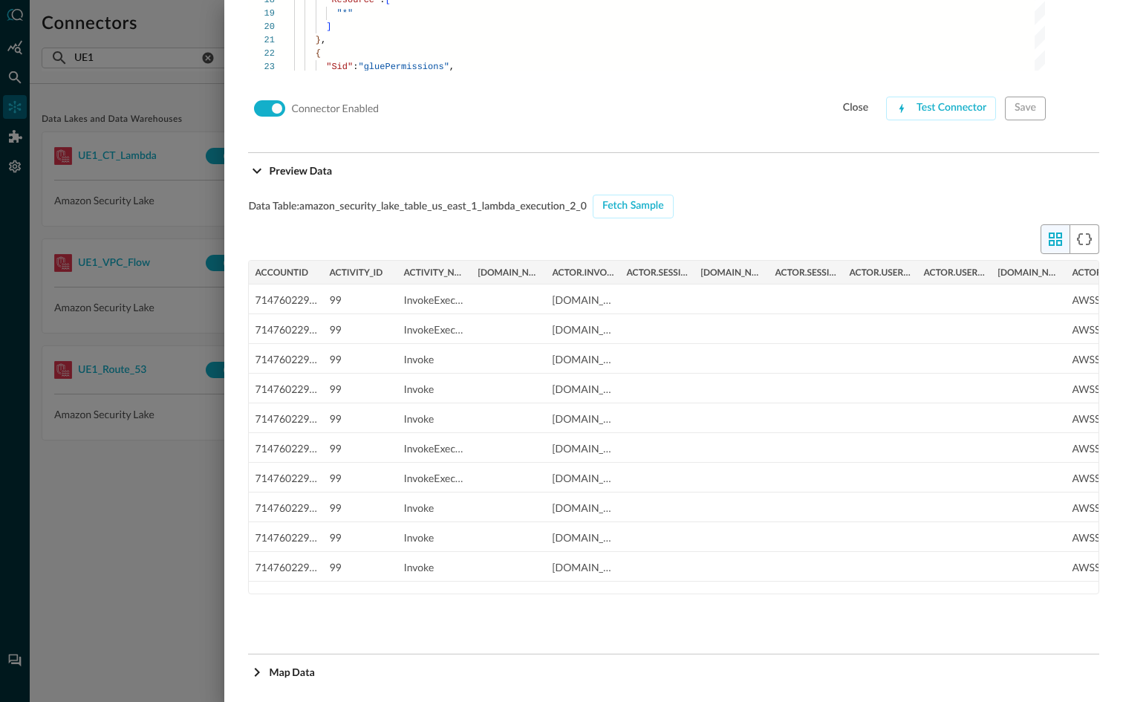
click at [183, 504] on div at bounding box center [561, 351] width 1123 height 702
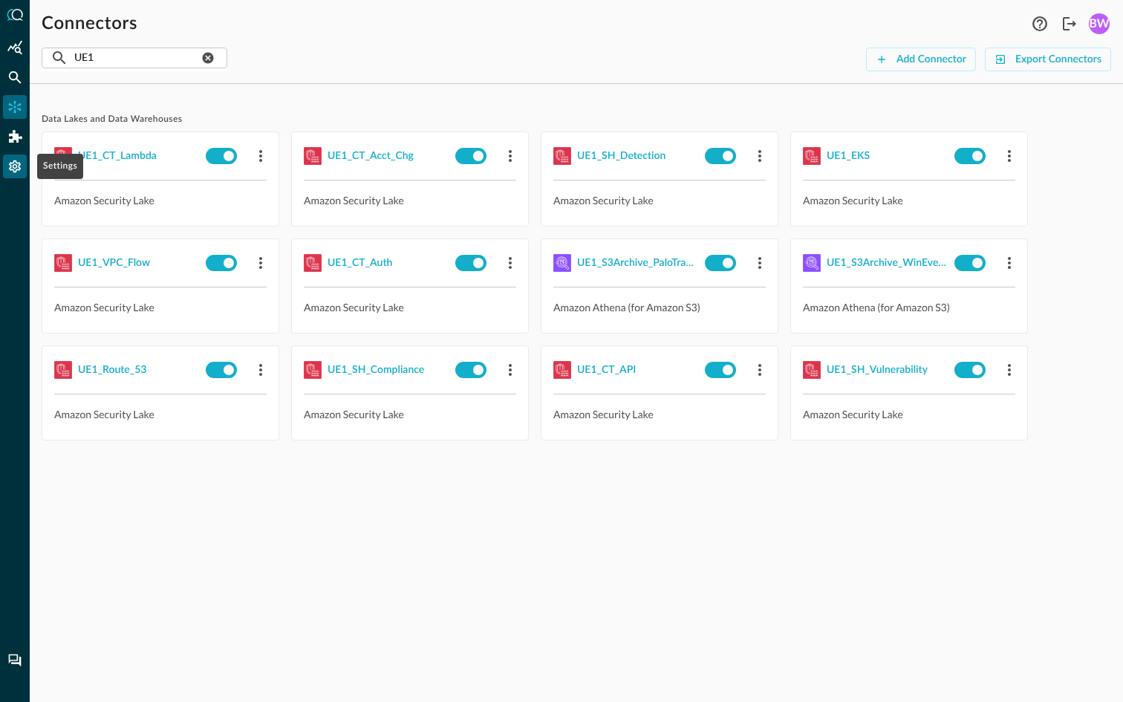
click at [19, 173] on icon "Settings" at bounding box center [14, 166] width 15 height 15
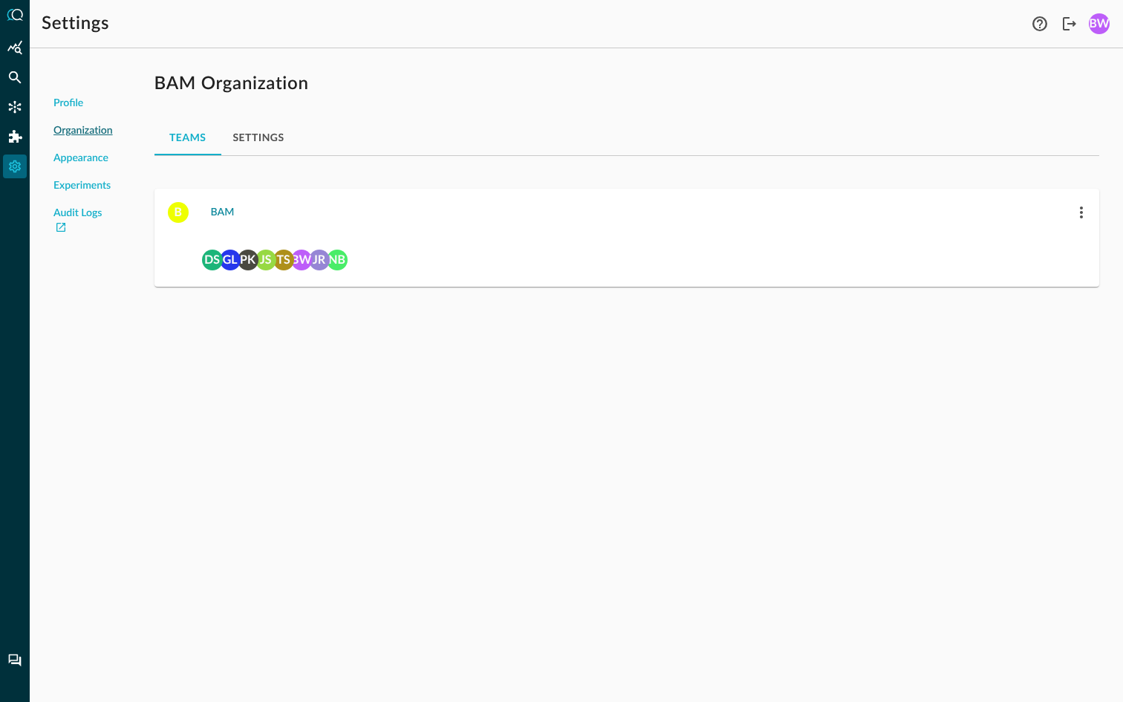
click at [227, 214] on button "BAM" at bounding box center [223, 213] width 42 height 24
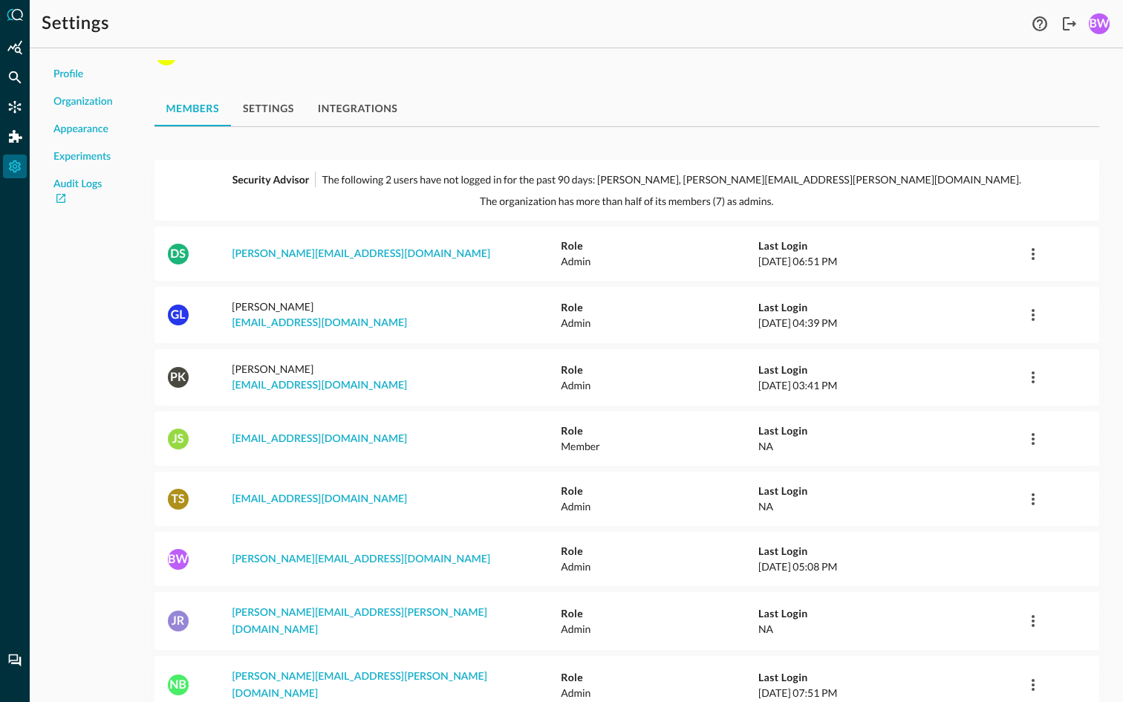
scroll to position [30, 0]
click at [345, 553] on link "[PERSON_NAME][EMAIL_ADDRESS][DOMAIN_NAME]" at bounding box center [361, 558] width 258 height 10
click at [748, 558] on p "Admin" at bounding box center [660, 566] width 198 height 16
click at [180, 548] on div "BW" at bounding box center [178, 558] width 21 height 21
click at [178, 548] on div "BW" at bounding box center [178, 558] width 21 height 21
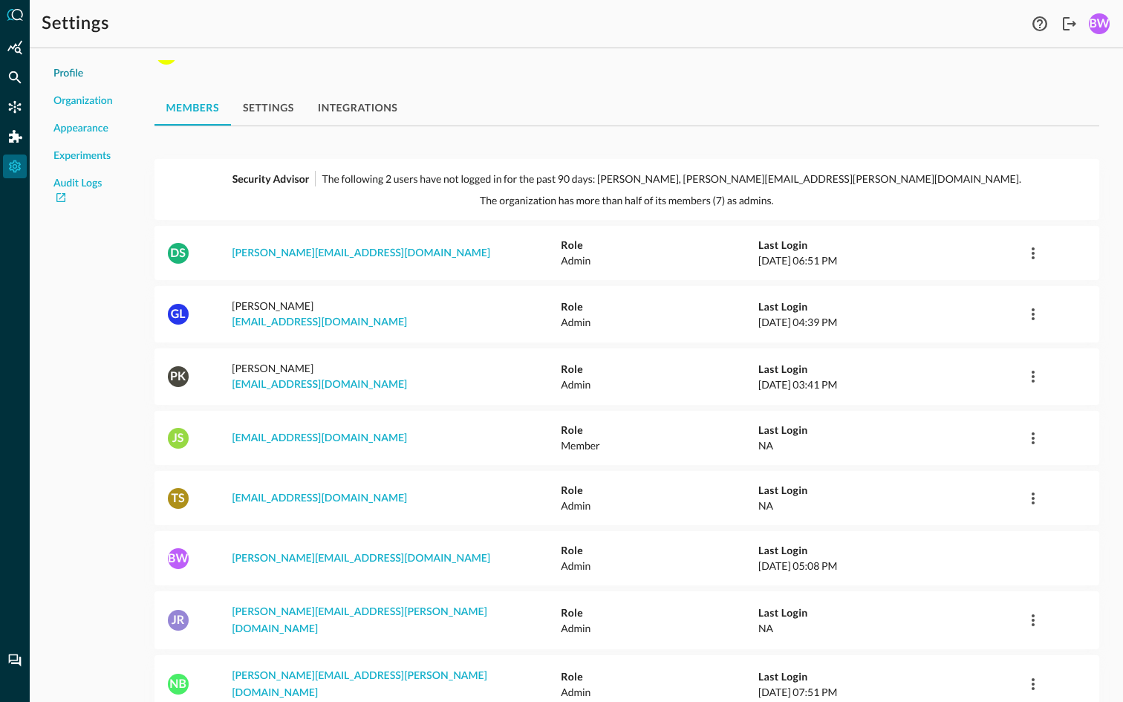
click at [73, 74] on span "Profile" at bounding box center [68, 74] width 30 height 16
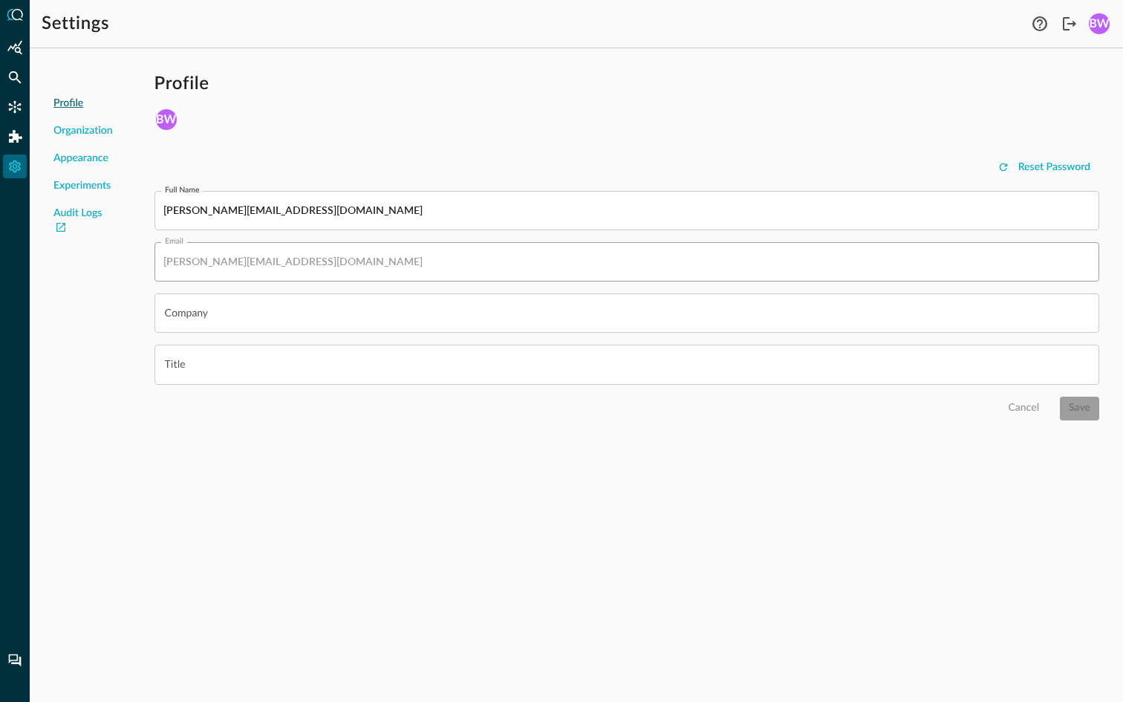
click at [325, 152] on div "Profile BW Reset Password Full Name brian.way+bam@secdataops.com Full Name Emai…" at bounding box center [627, 246] width 968 height 372
click at [75, 160] on span "Appearance" at bounding box center [80, 159] width 55 height 16
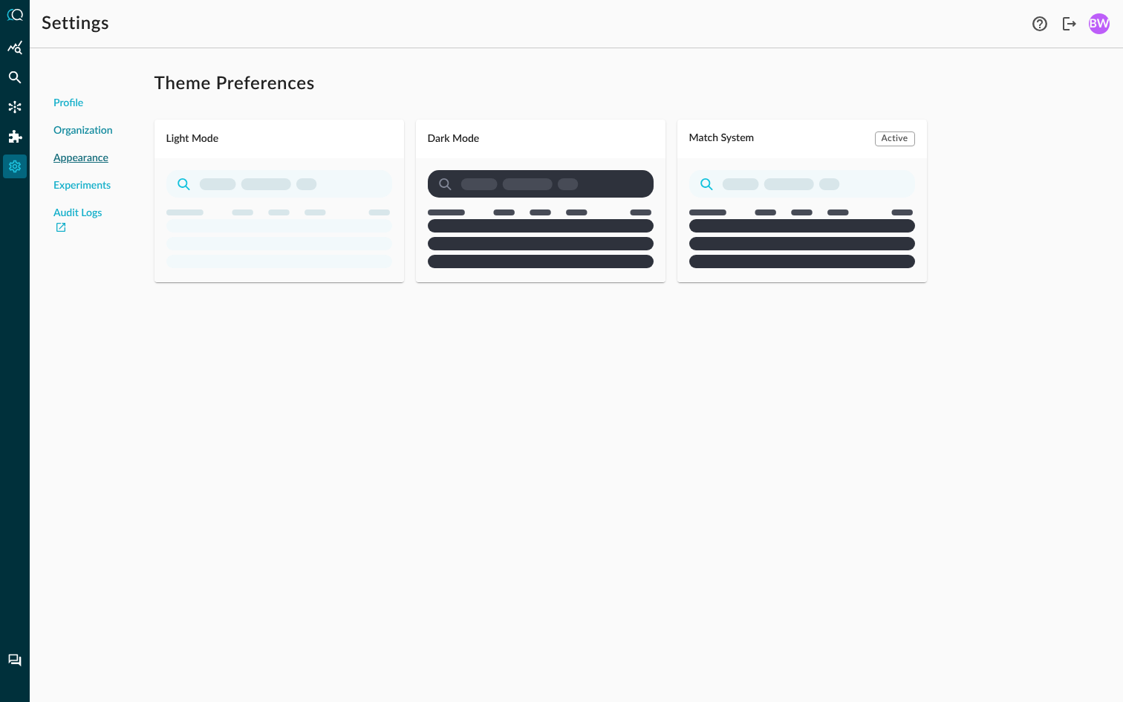
click at [83, 134] on span "Organization" at bounding box center [82, 131] width 59 height 16
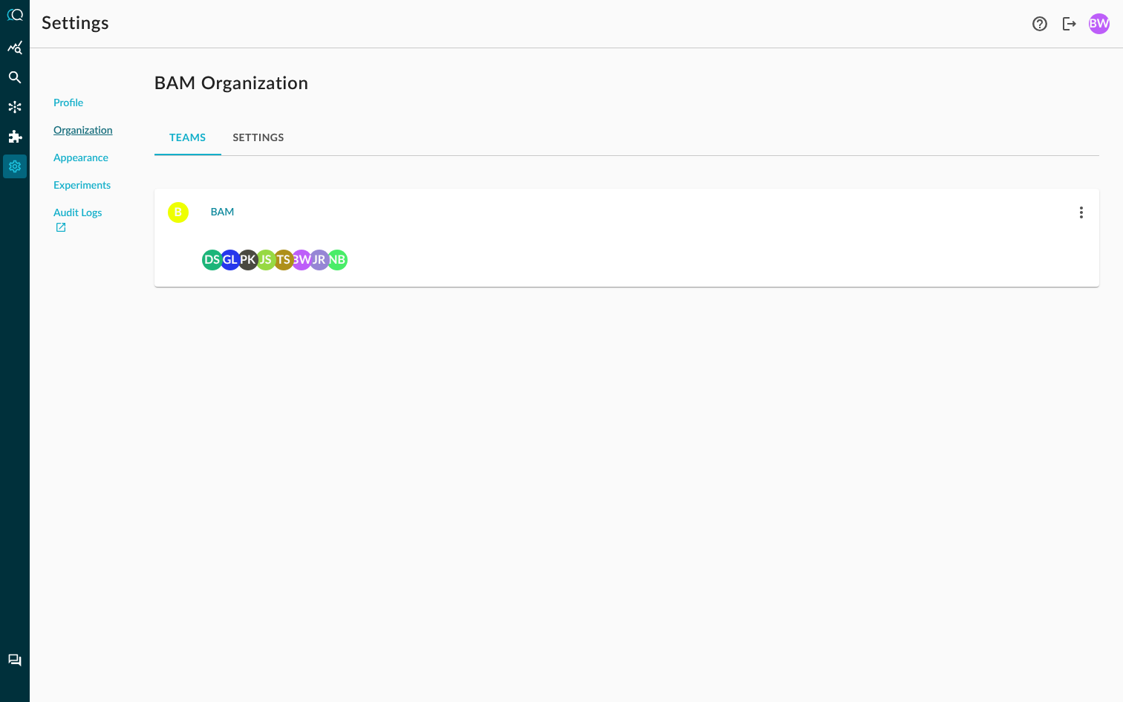
click at [220, 212] on button "BAM" at bounding box center [223, 213] width 42 height 24
